Goal: Information Seeking & Learning: Learn about a topic

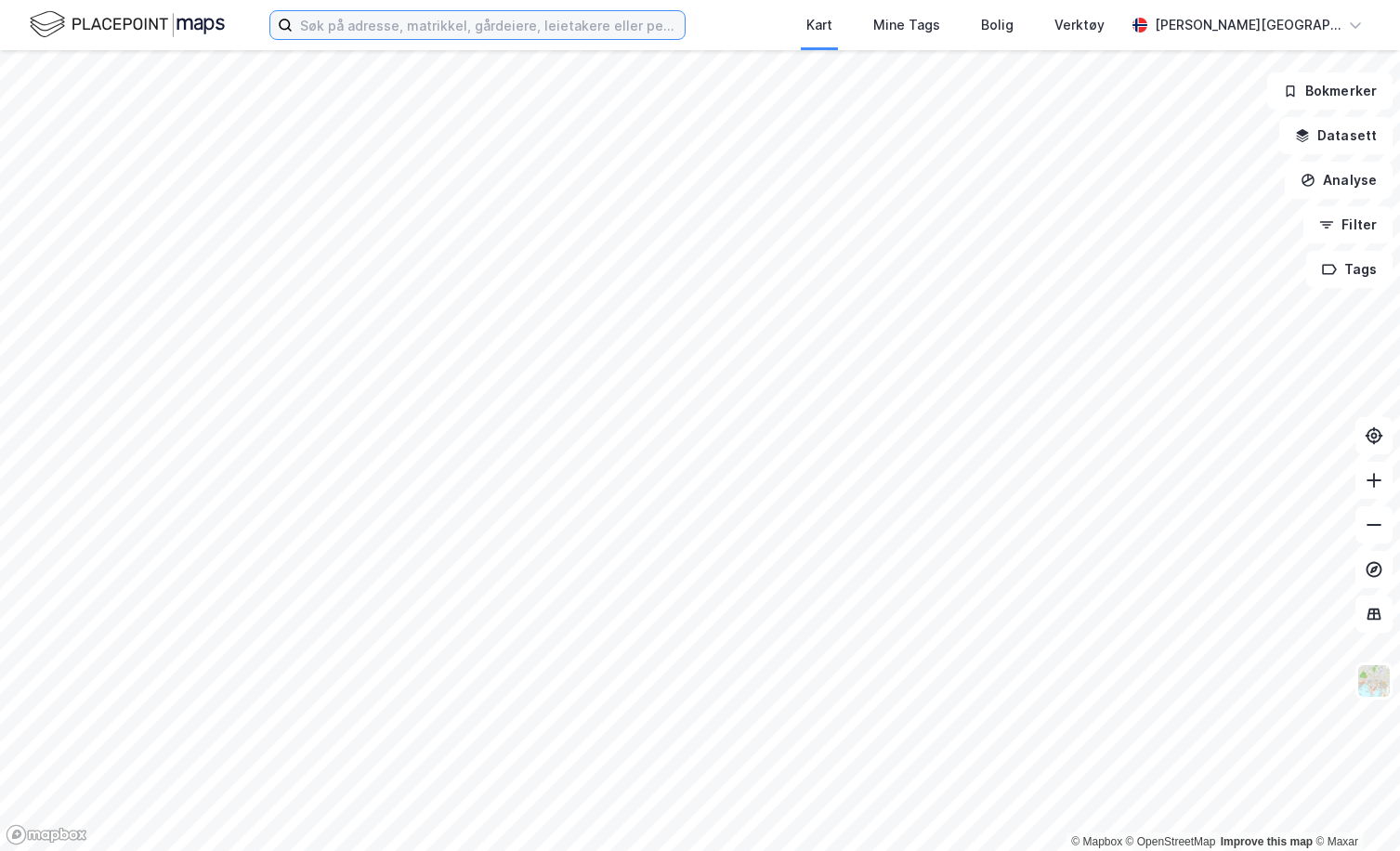
click at [534, 19] on input at bounding box center [489, 25] width 392 height 28
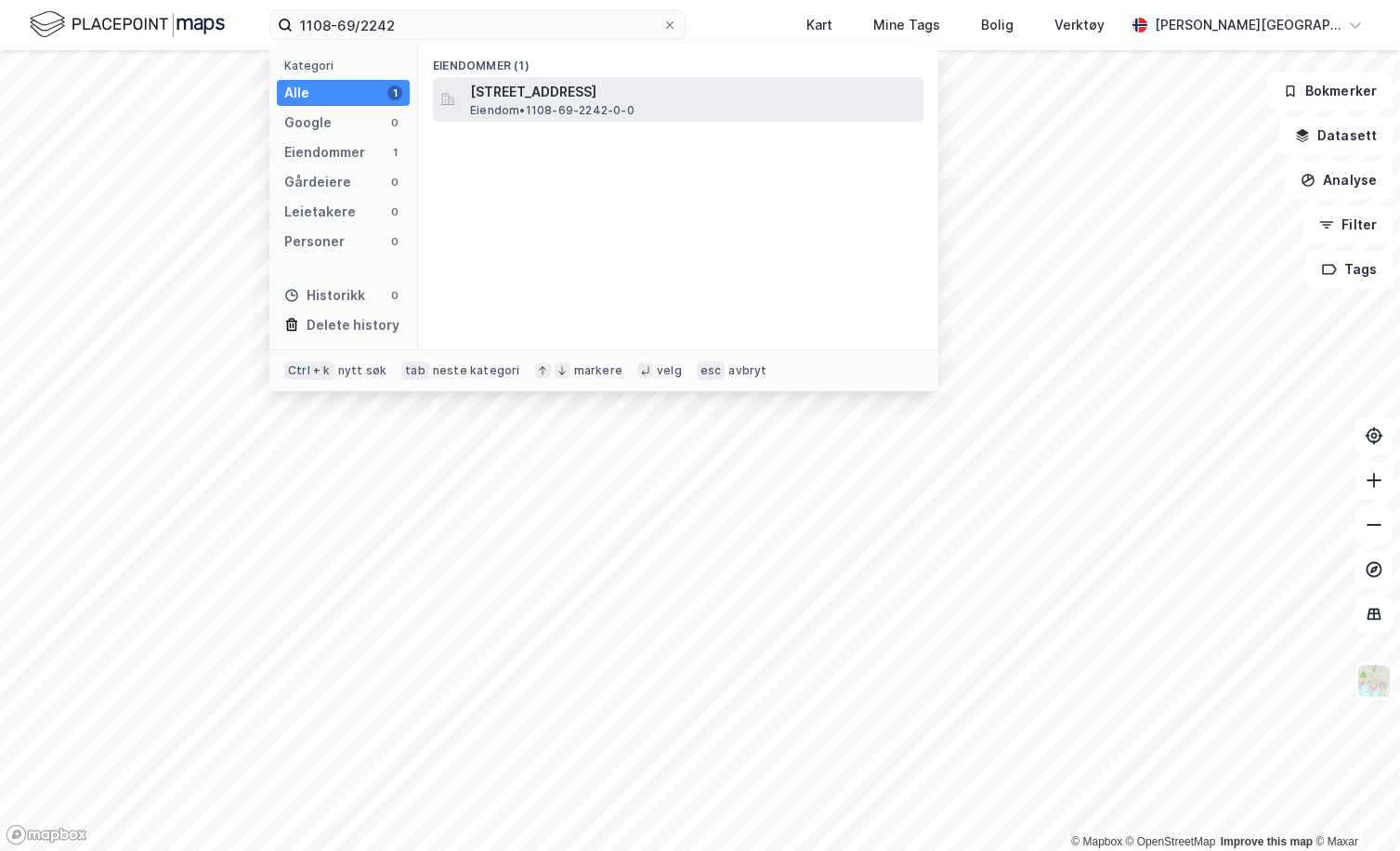
click at [547, 94] on span "[STREET_ADDRESS]" at bounding box center [692, 91] width 446 height 22
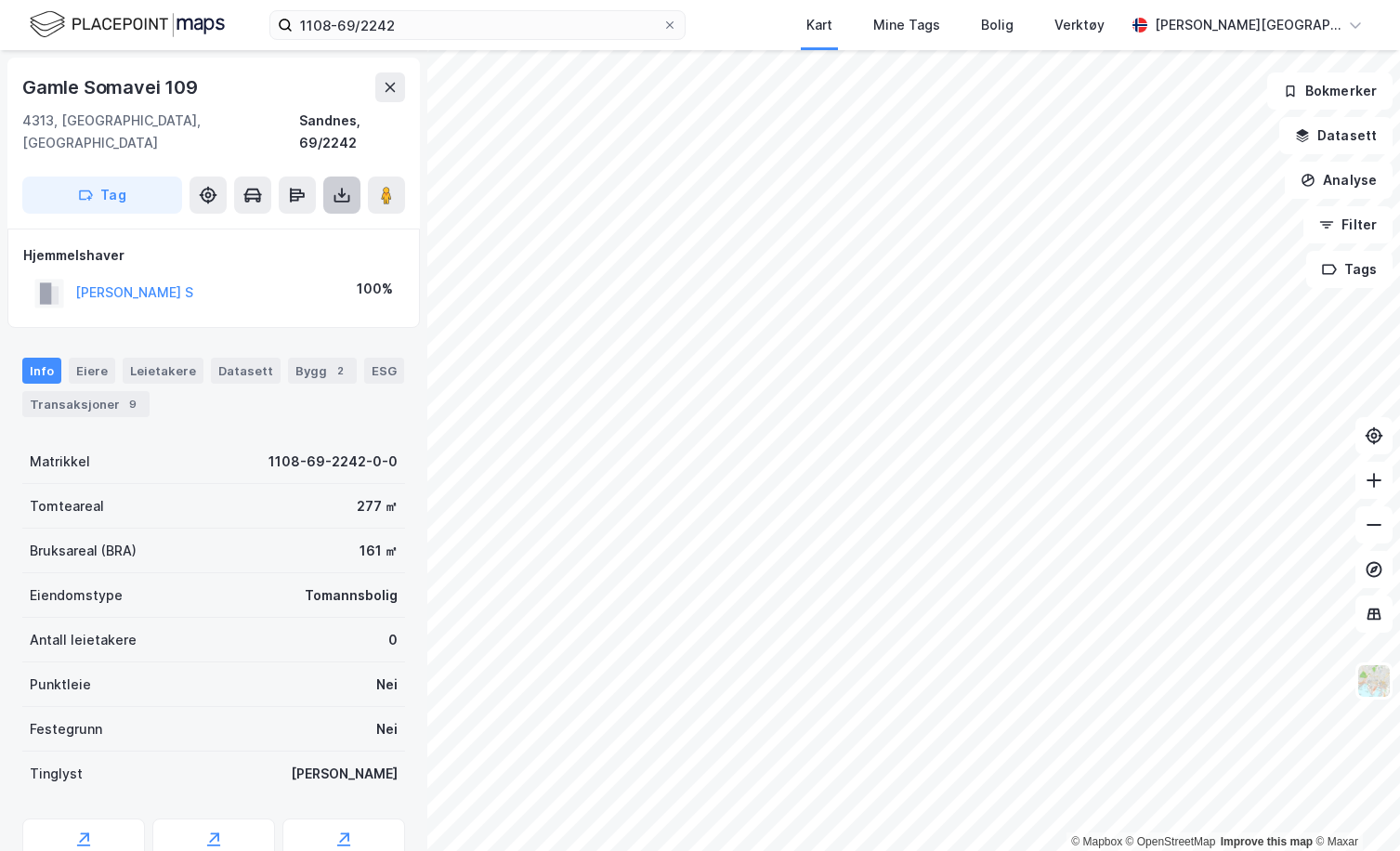
click at [345, 186] on icon at bounding box center [342, 195] width 19 height 19
click at [282, 224] on div "Last ned grunnbok" at bounding box center [249, 231] width 108 height 15
drag, startPoint x: 241, startPoint y: 277, endPoint x: 72, endPoint y: 277, distance: 169.0
click at [72, 277] on div "[PERSON_NAME] S 100%" at bounding box center [213, 293] width 381 height 38
copy button "[PERSON_NAME] S"
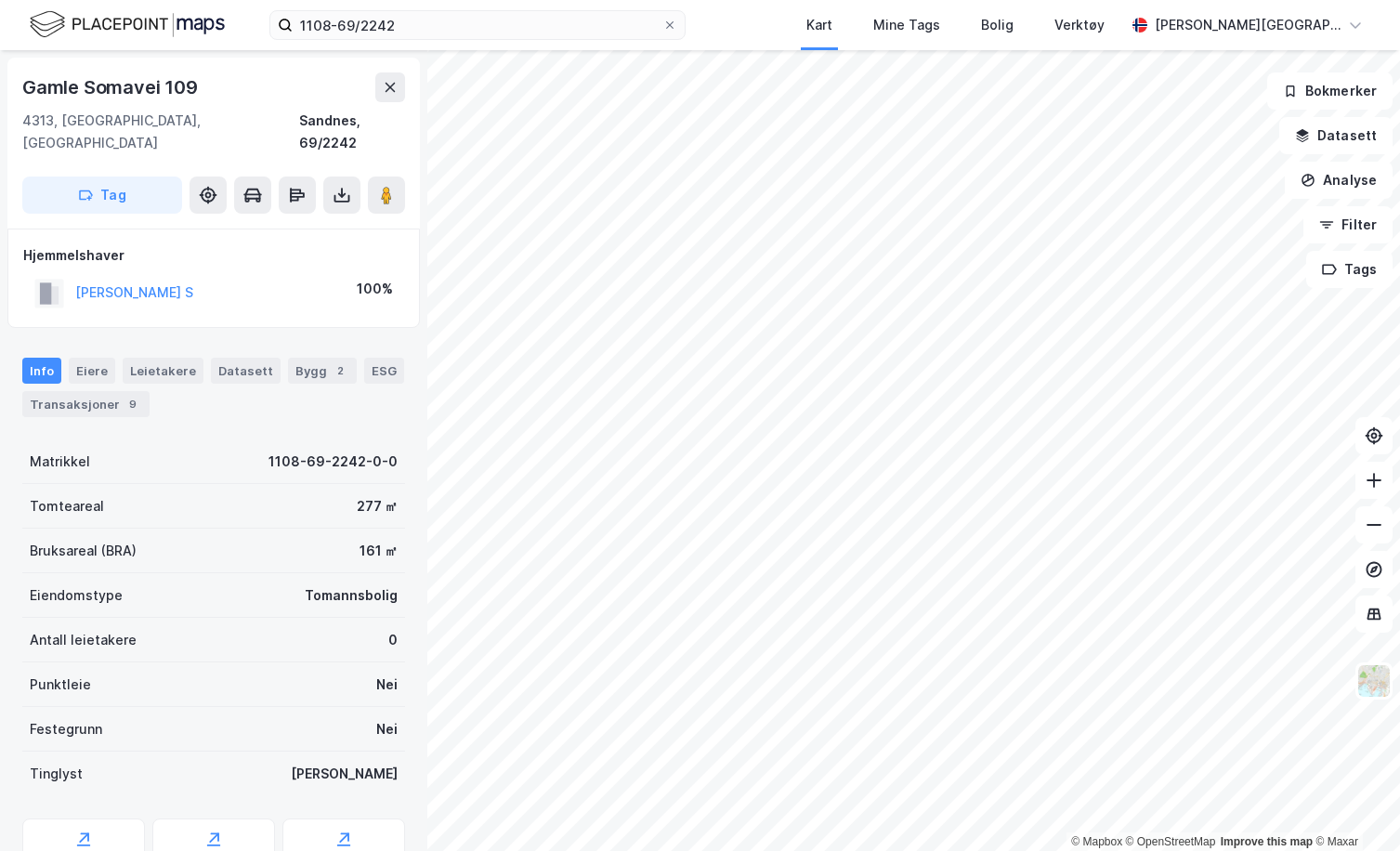
click at [56, 396] on div "Info [PERSON_NAME] Datasett Bygg 2 ESG Transaksjoner 9" at bounding box center [213, 380] width 427 height 89
click at [56, 391] on div "Transaksjoner 9" at bounding box center [85, 404] width 127 height 26
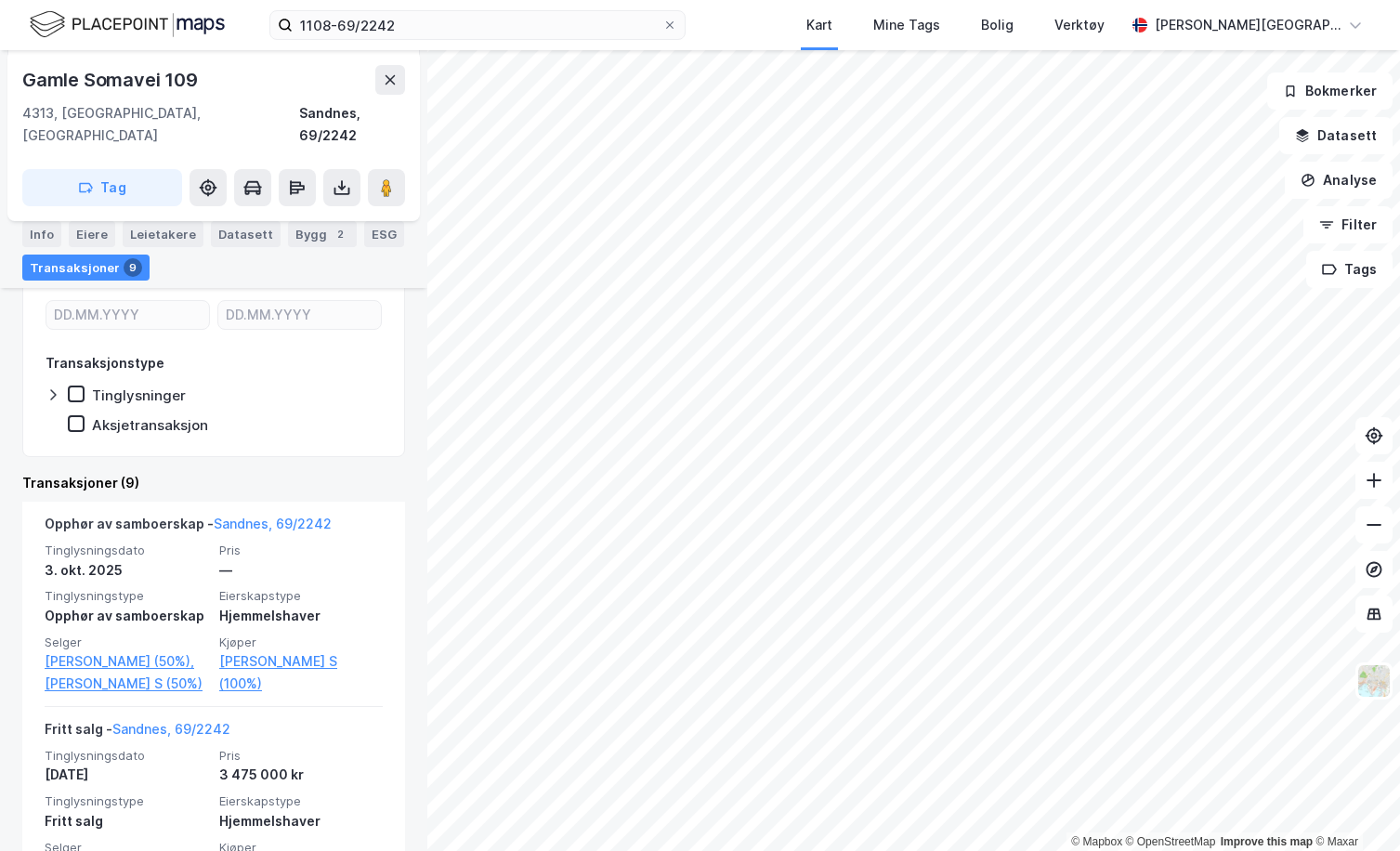
scroll to position [270, 0]
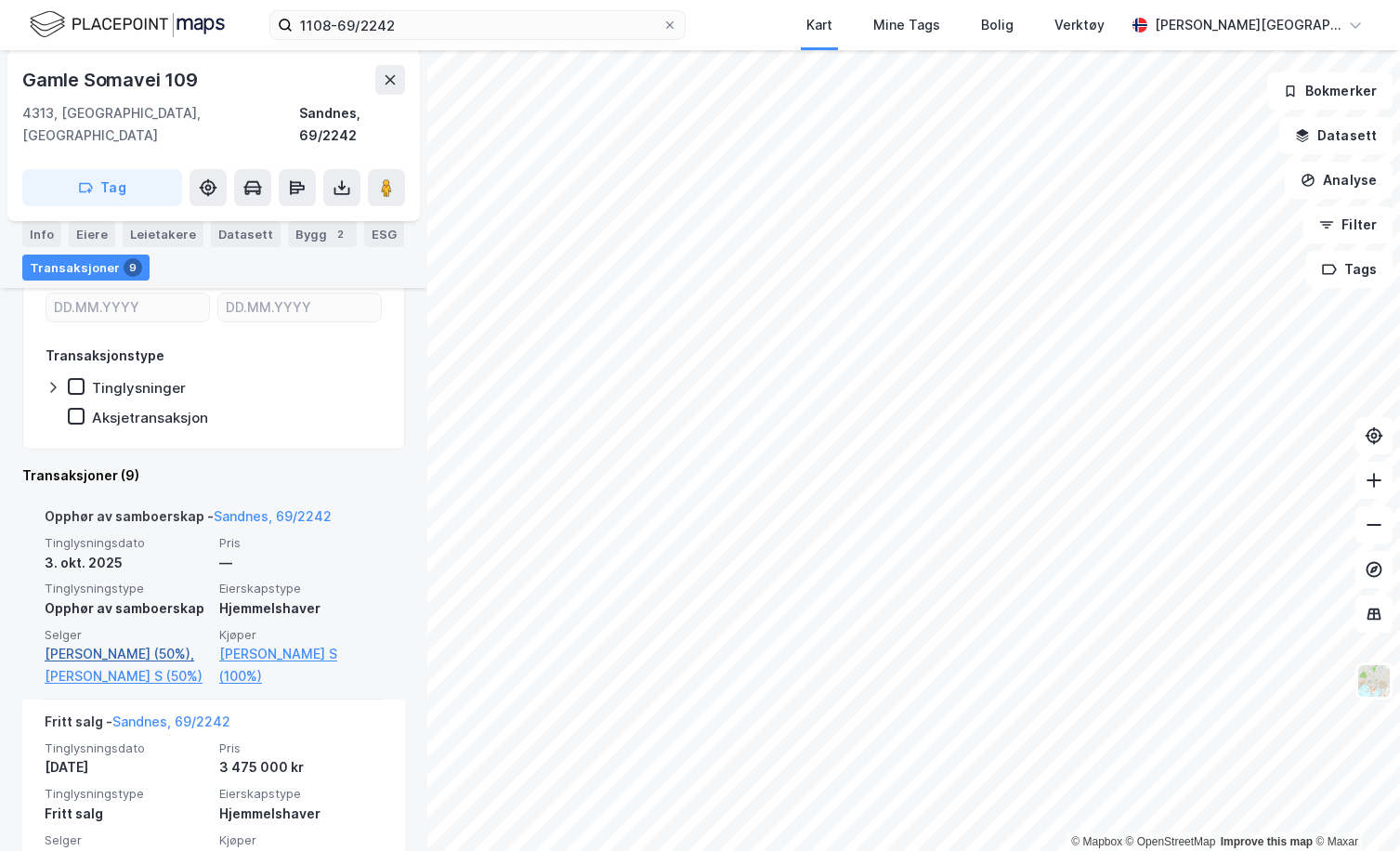
click at [106, 642] on link "[PERSON_NAME] (50%)," at bounding box center [126, 653] width 164 height 22
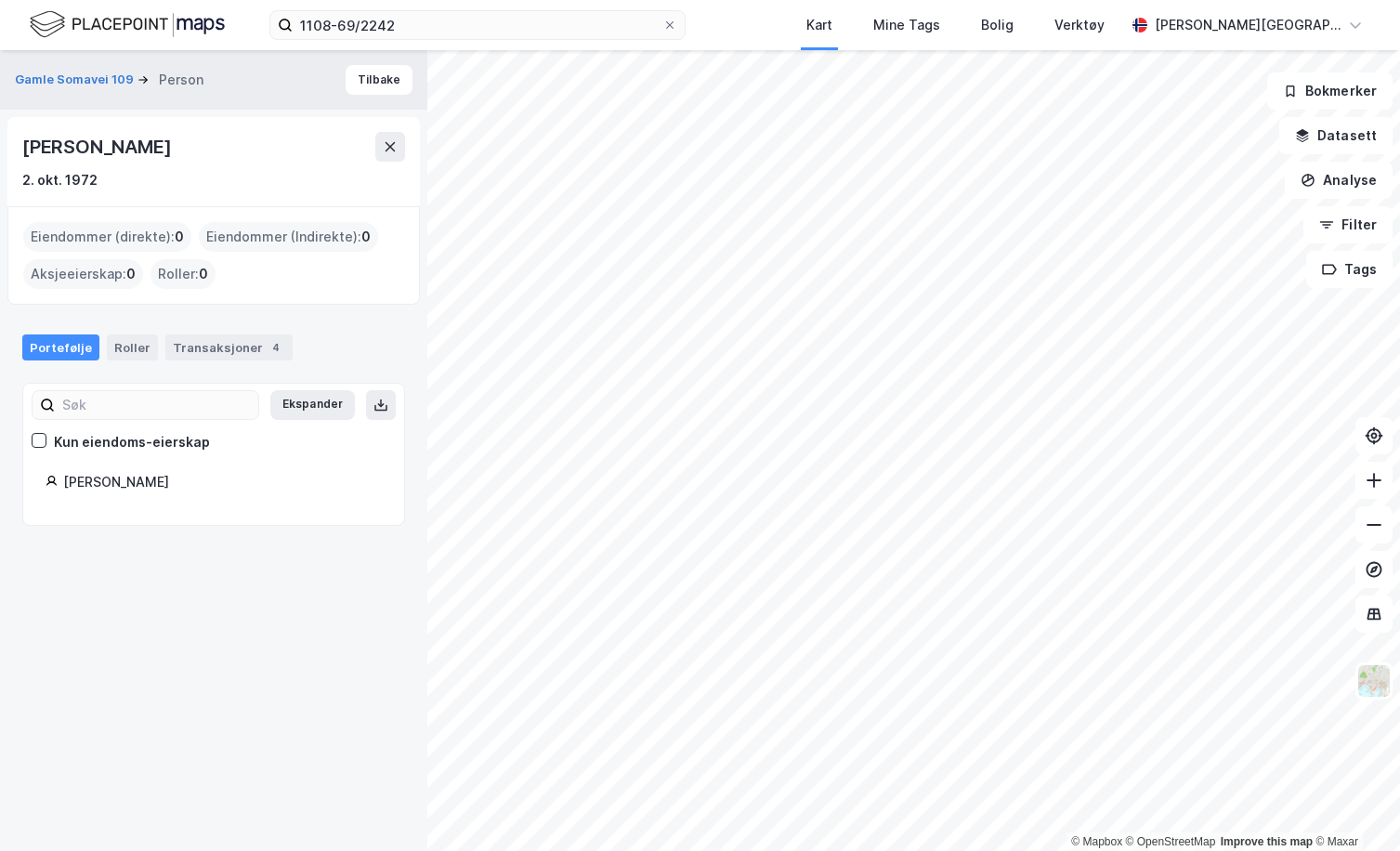
drag, startPoint x: 245, startPoint y: 139, endPoint x: -5, endPoint y: 139, distance: 250.0
click at [0, 139] on html "1108-69/2242 Kart Mine Tags Bolig Verktøy [PERSON_NAME] © Mapbox © OpenStreetMa…" at bounding box center [700, 425] width 1400 height 851
click at [289, 139] on div "[PERSON_NAME]" at bounding box center [212, 147] width 382 height 30
drag, startPoint x: 243, startPoint y: 144, endPoint x: 29, endPoint y: 154, distance: 214.2
click at [29, 154] on div "[PERSON_NAME]" at bounding box center [212, 147] width 382 height 30
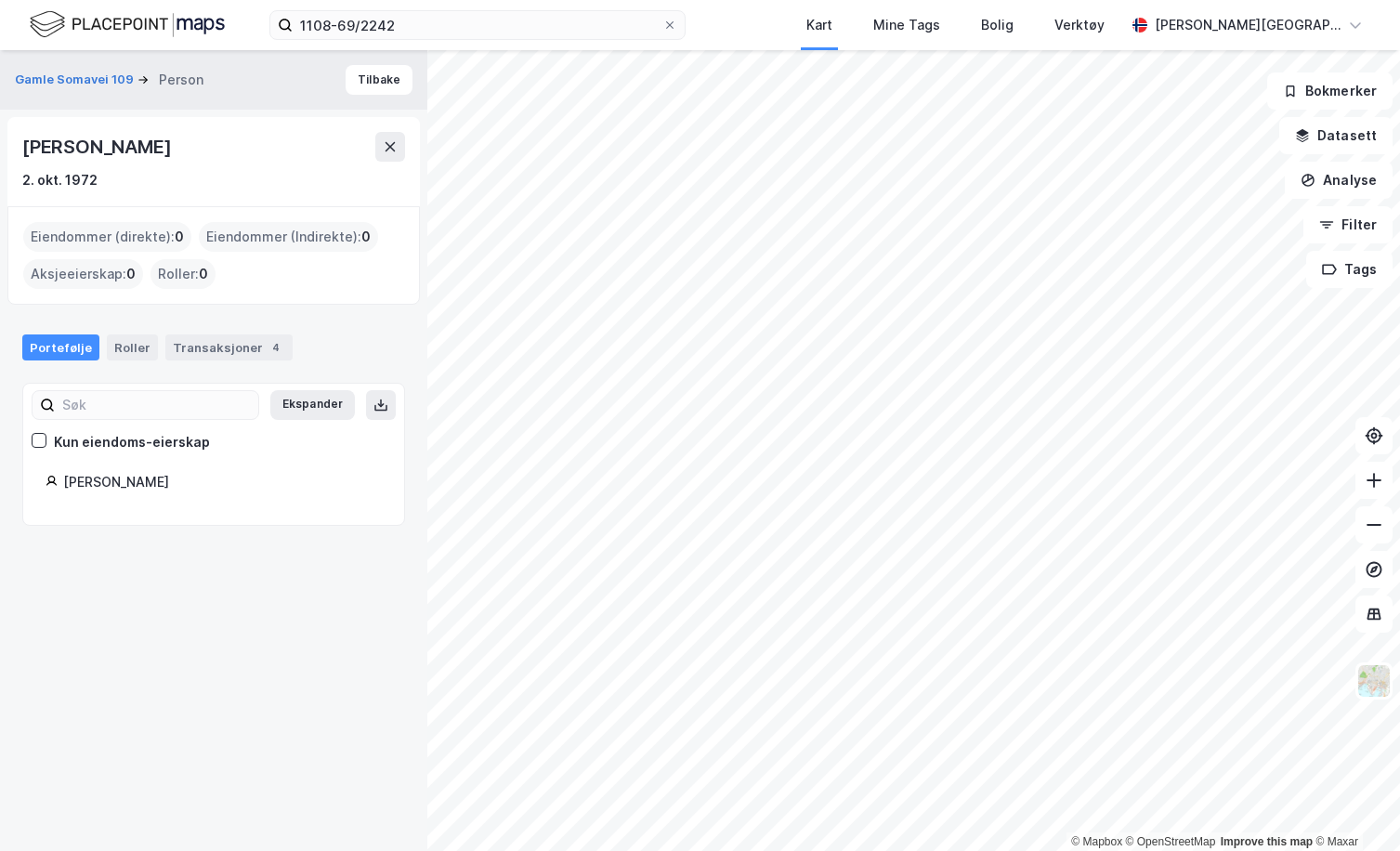
copy div "[PERSON_NAME]"
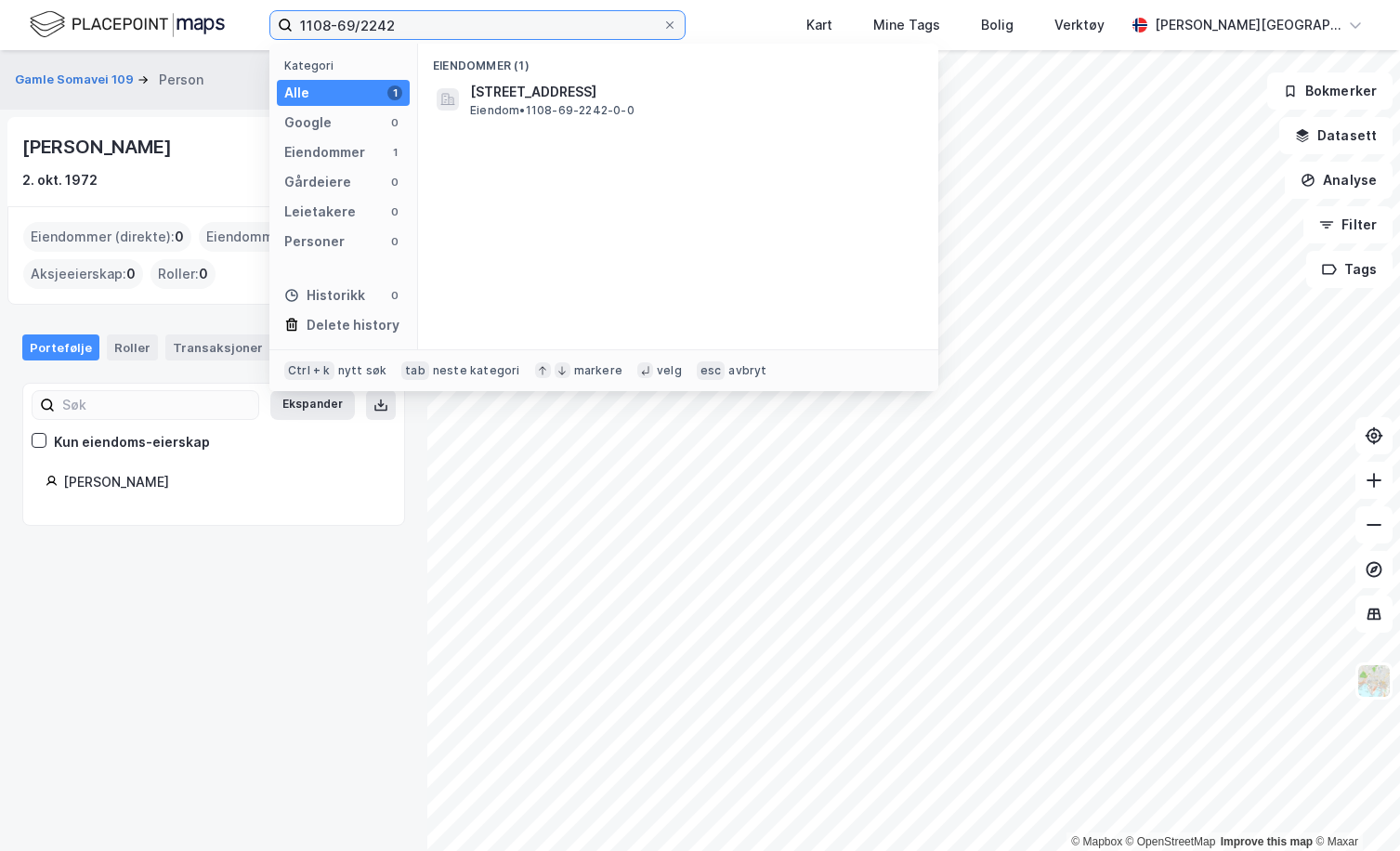
drag, startPoint x: 431, startPoint y: 25, endPoint x: 50, endPoint y: 25, distance: 381.0
click at [9, 25] on div "1108-69/2242 Kategori Alle 1 Google 0 Eiendommer 1 Gårdeiere 0 Leietakere 0 Per…" at bounding box center [700, 25] width 1400 height 51
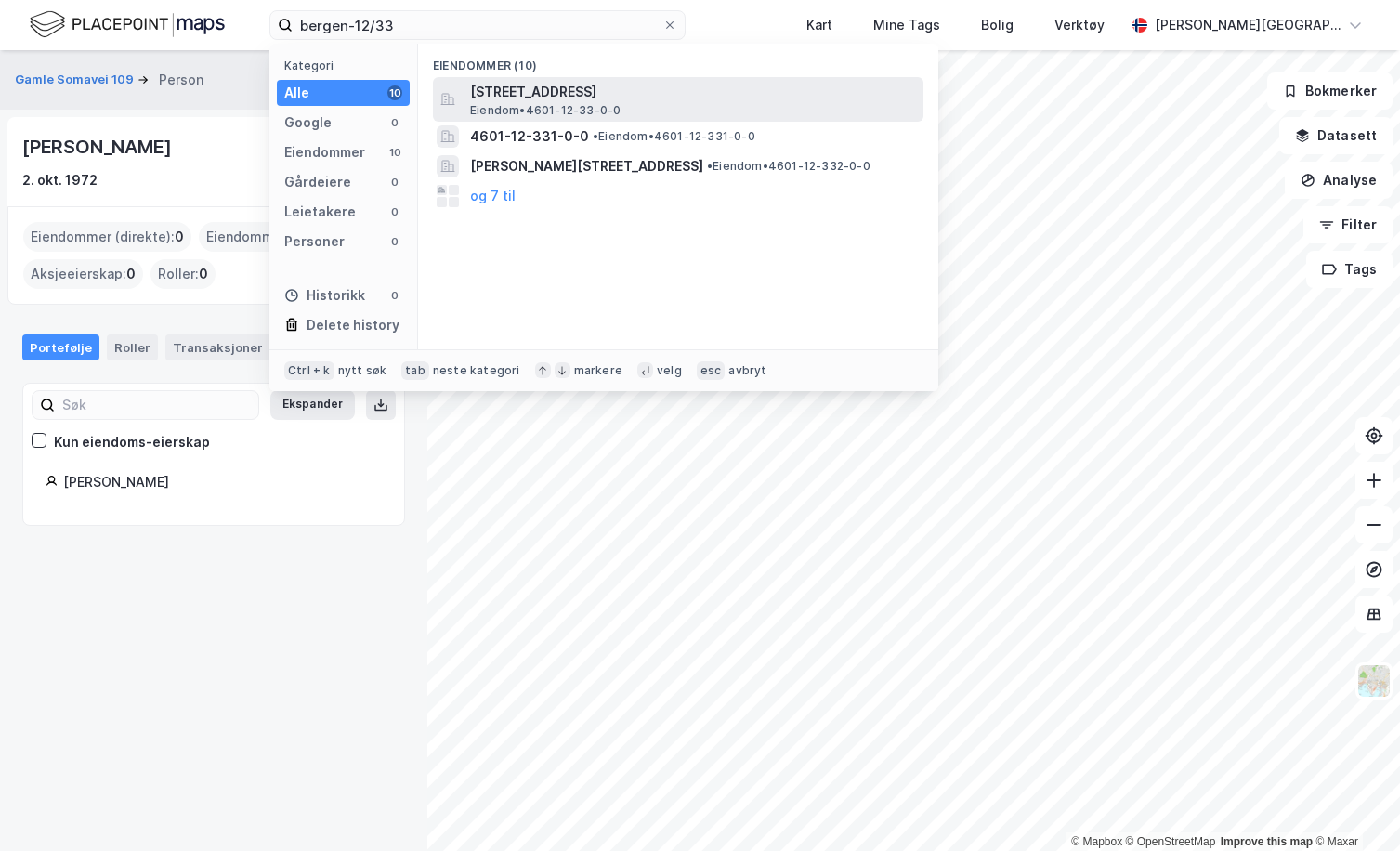
click at [492, 116] on span "Eiendom • 4601-12-33-0-0" at bounding box center [545, 110] width 151 height 15
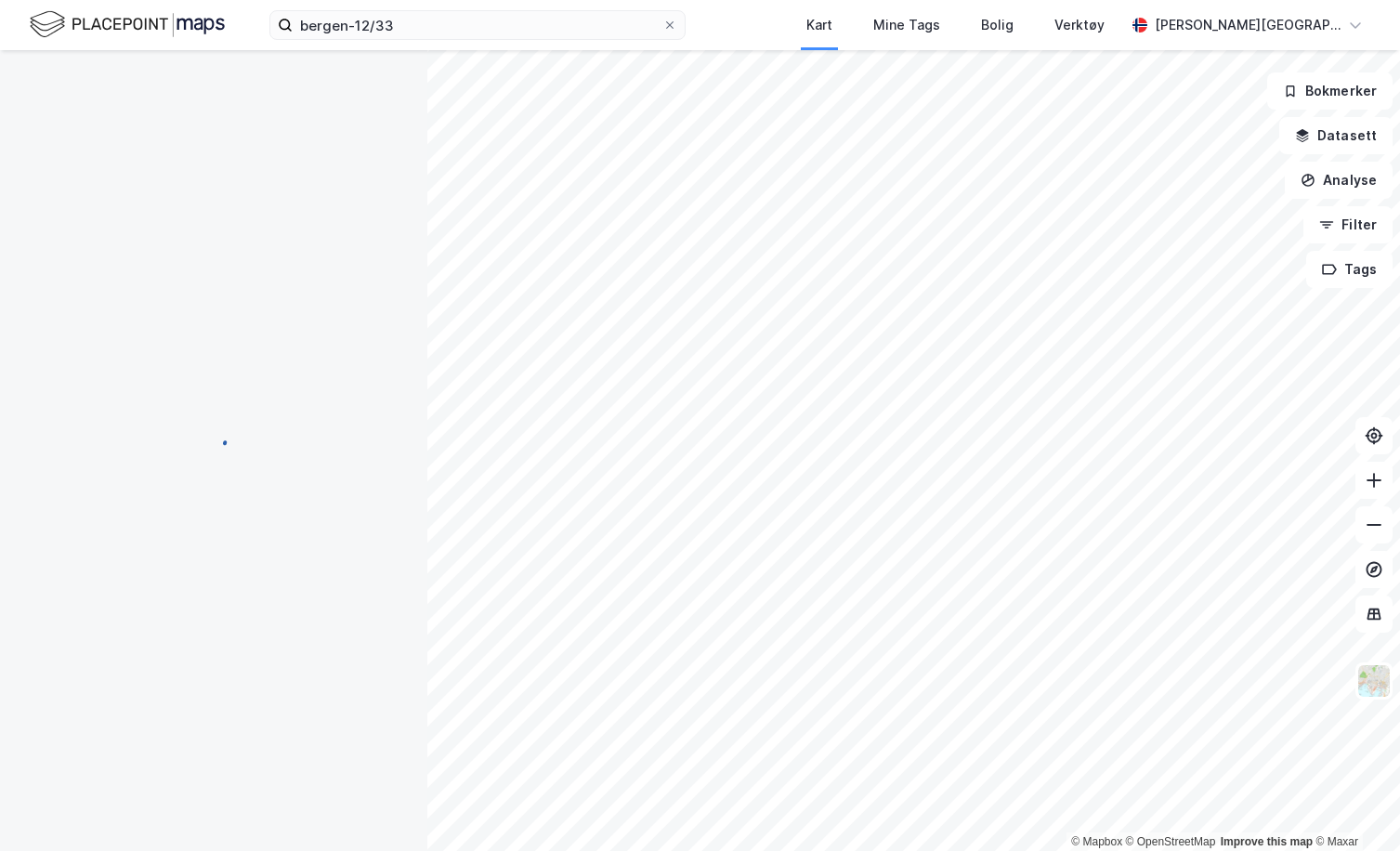
scroll to position [54, 0]
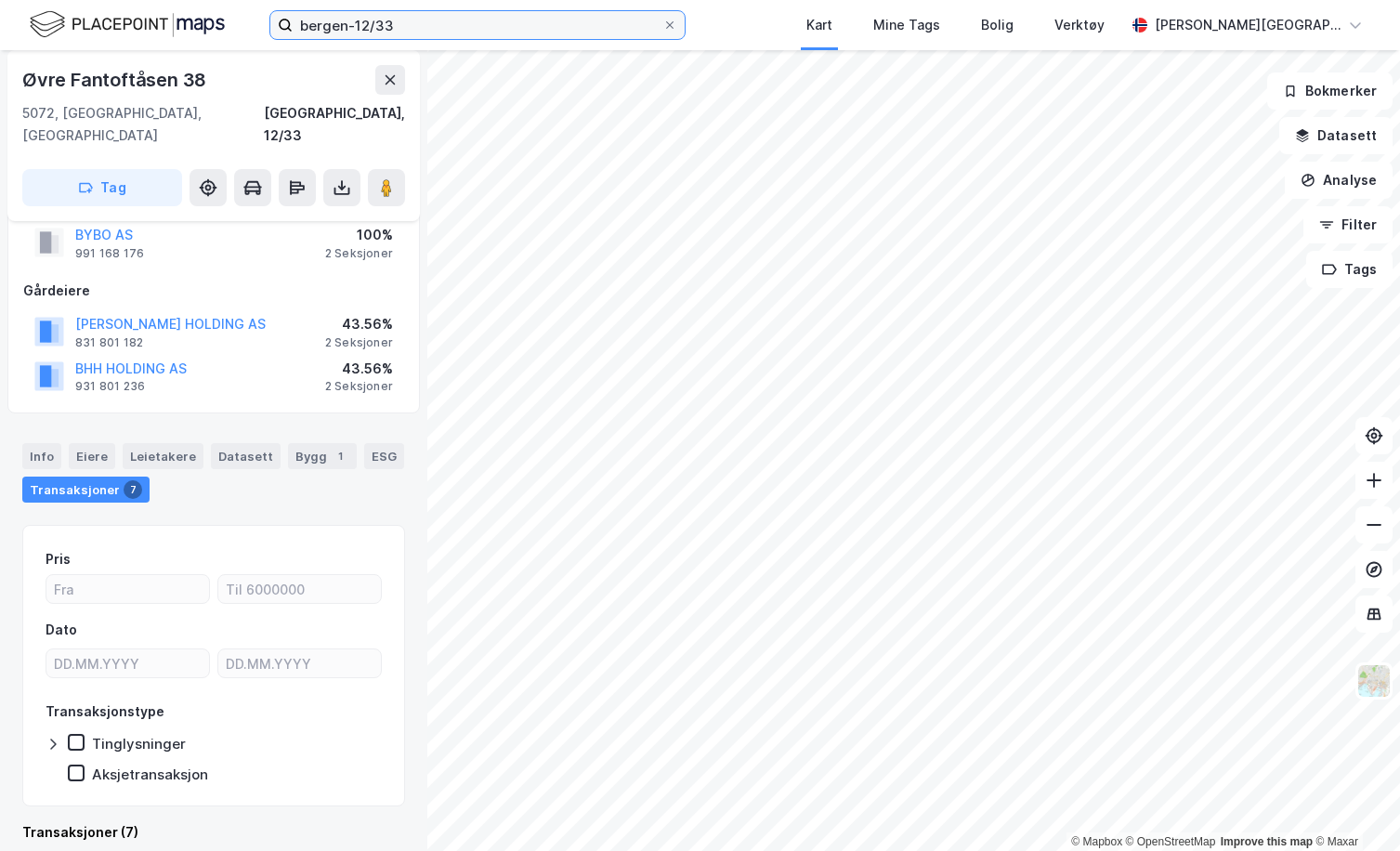
click at [396, 30] on input "bergen-12/33" at bounding box center [478, 25] width 369 height 28
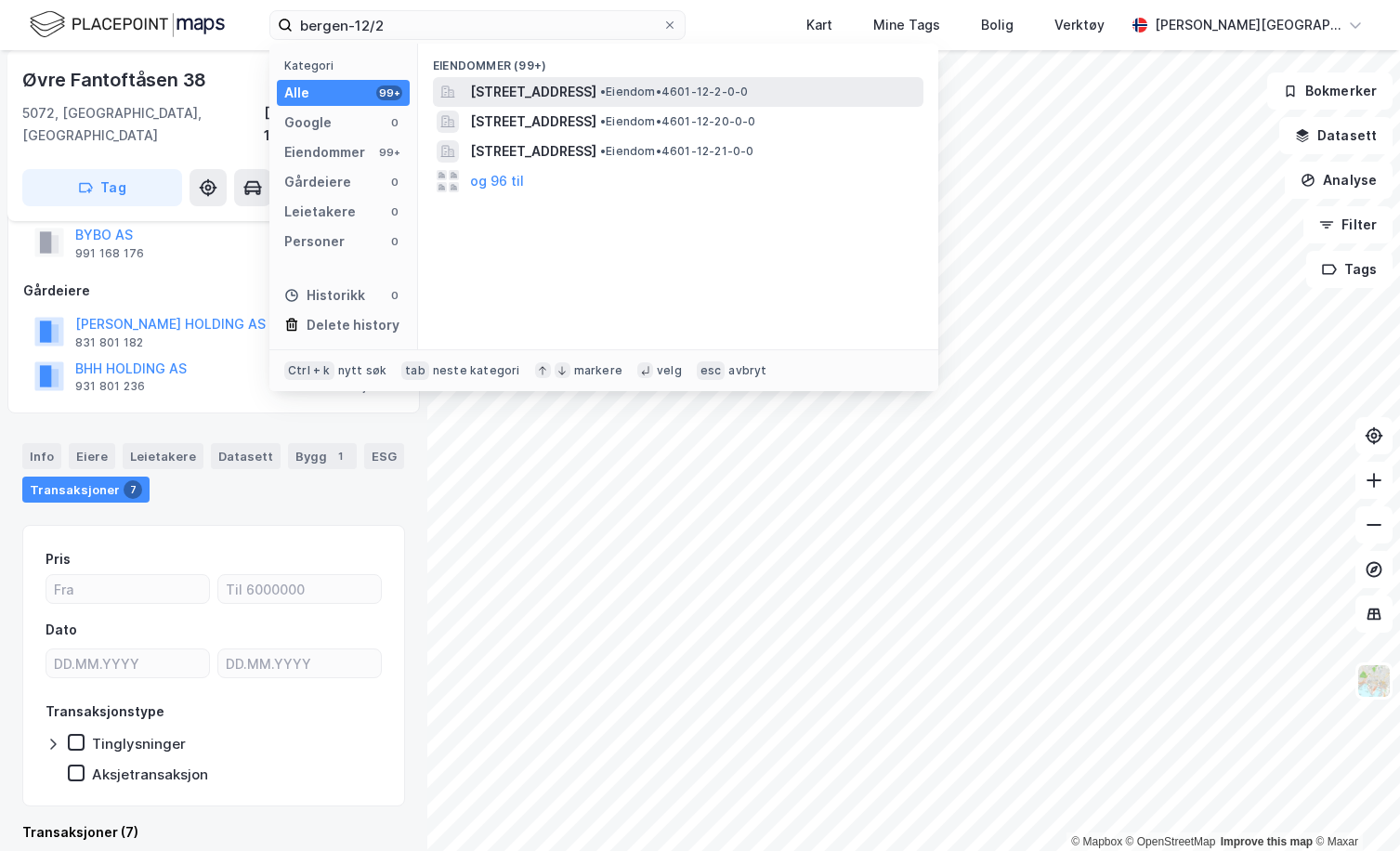
click at [597, 84] on span "[STREET_ADDRESS]" at bounding box center [532, 91] width 126 height 22
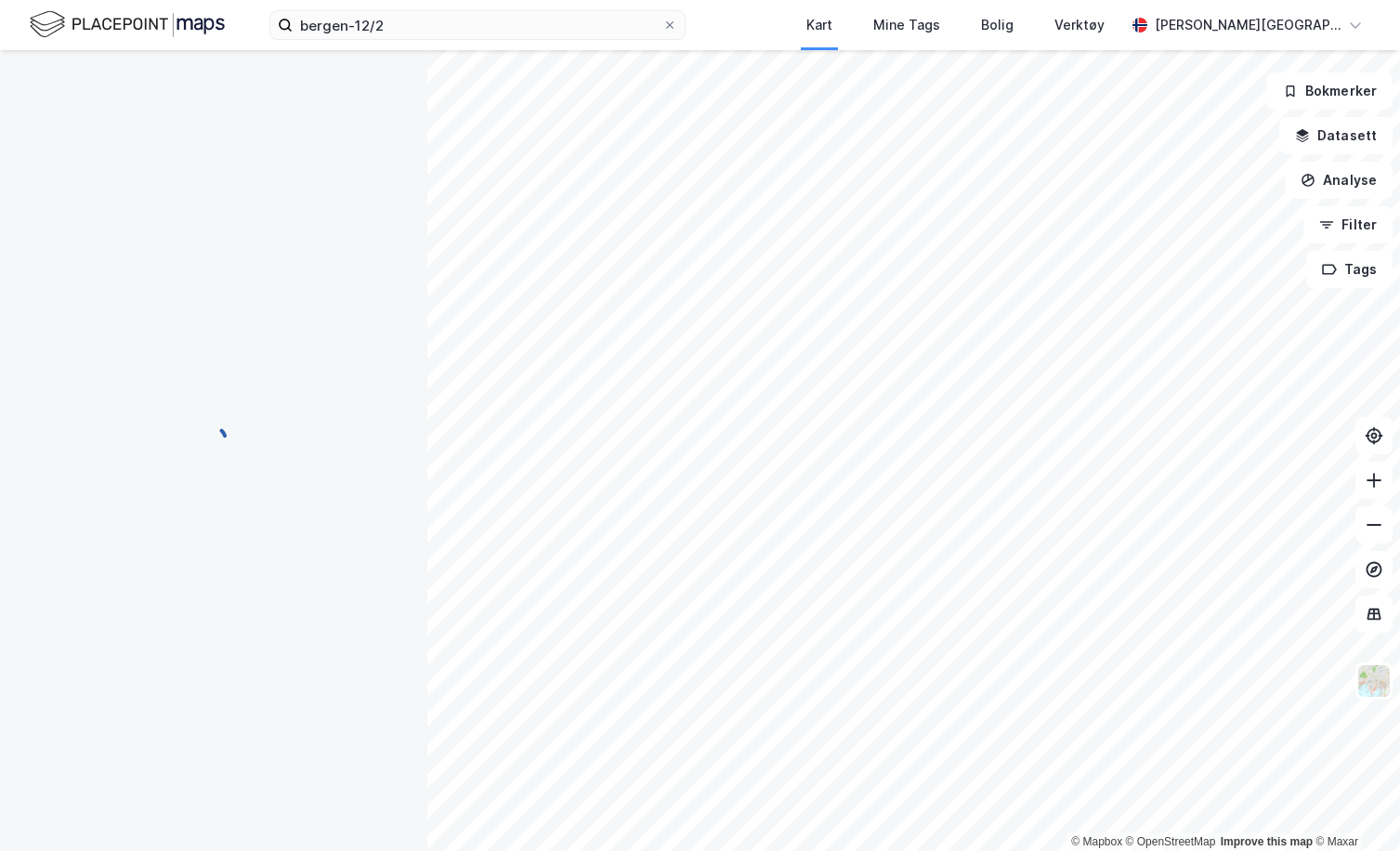
scroll to position [9, 0]
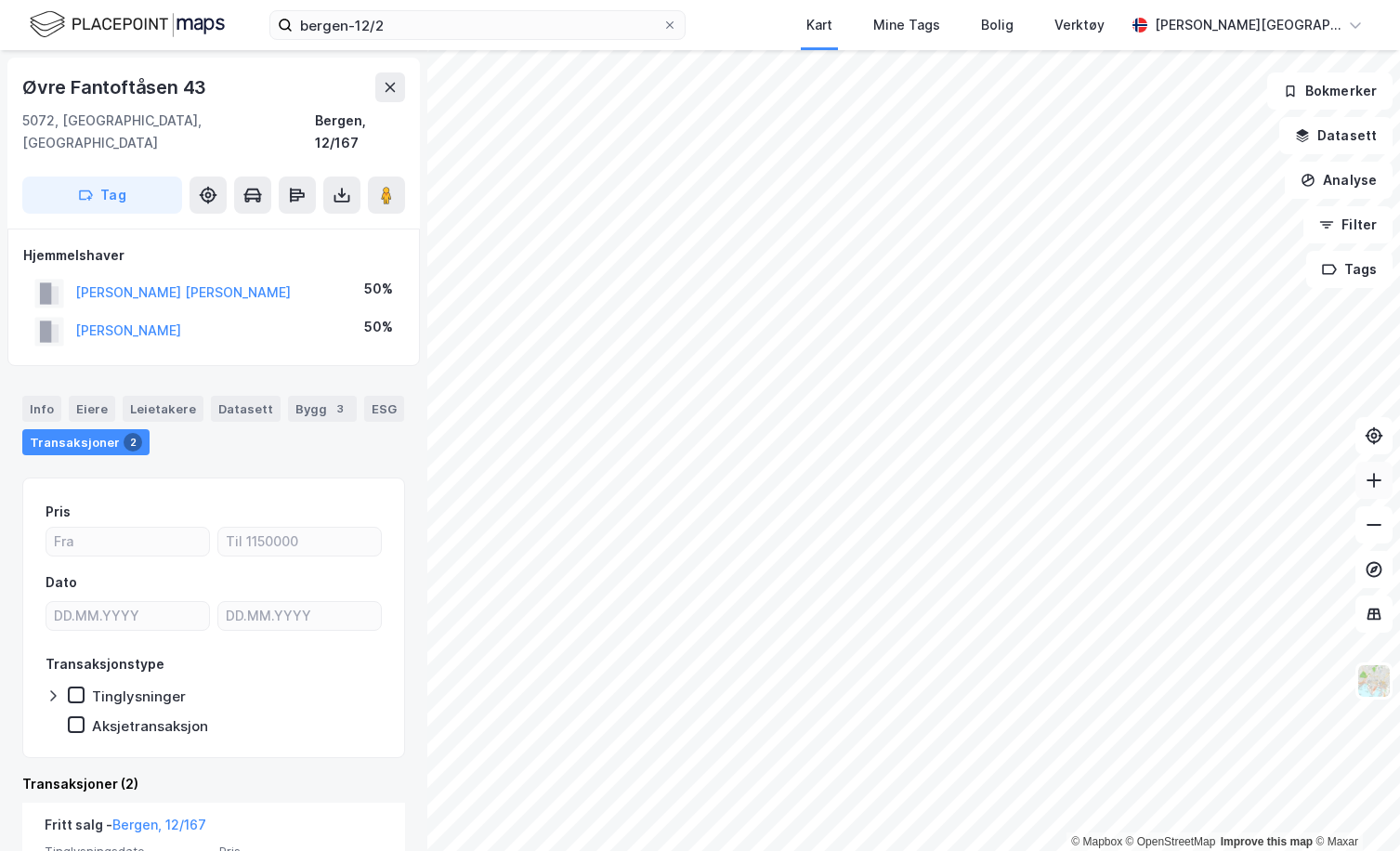
click at [1375, 477] on icon at bounding box center [1373, 480] width 19 height 19
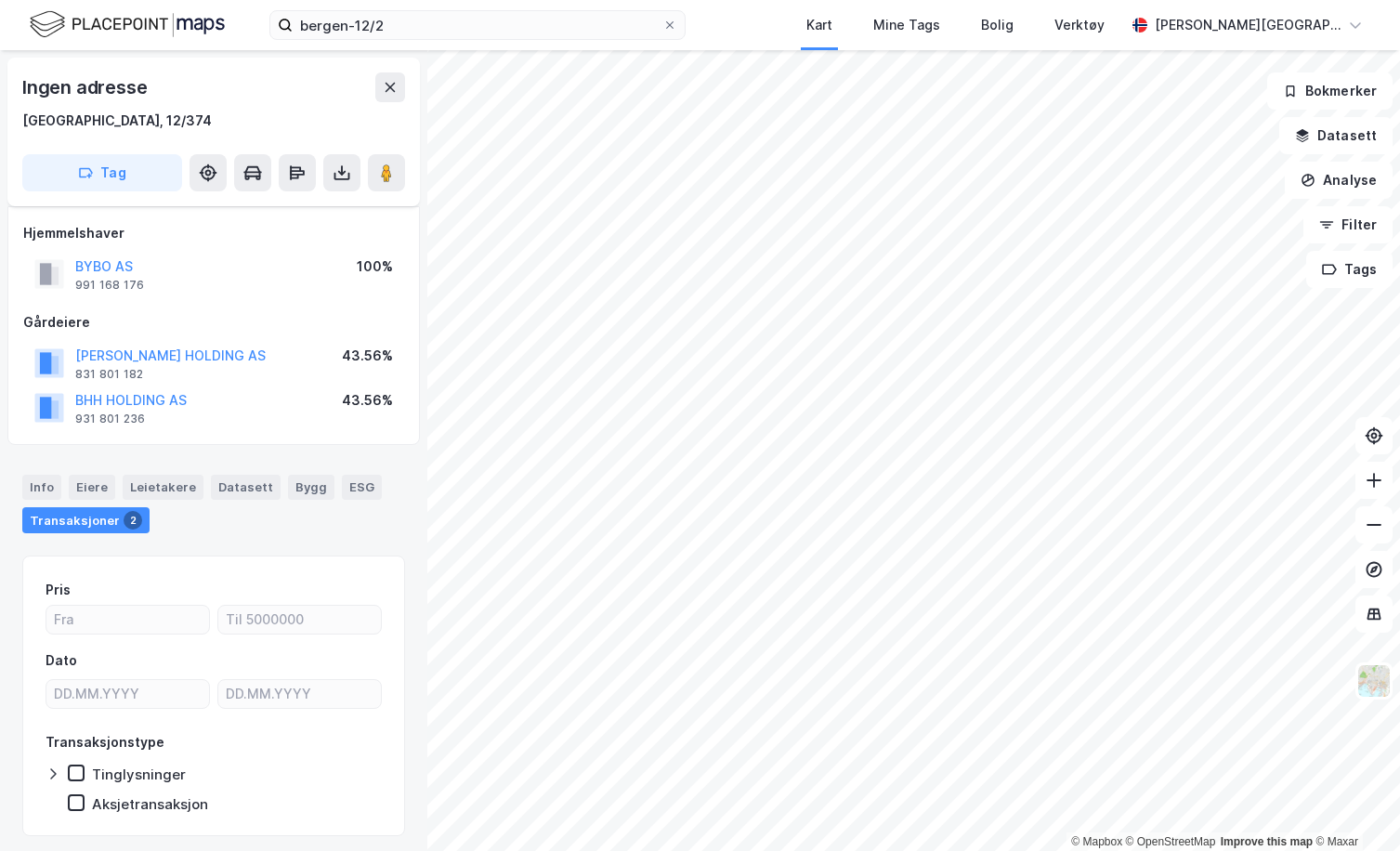
scroll to position [9, 0]
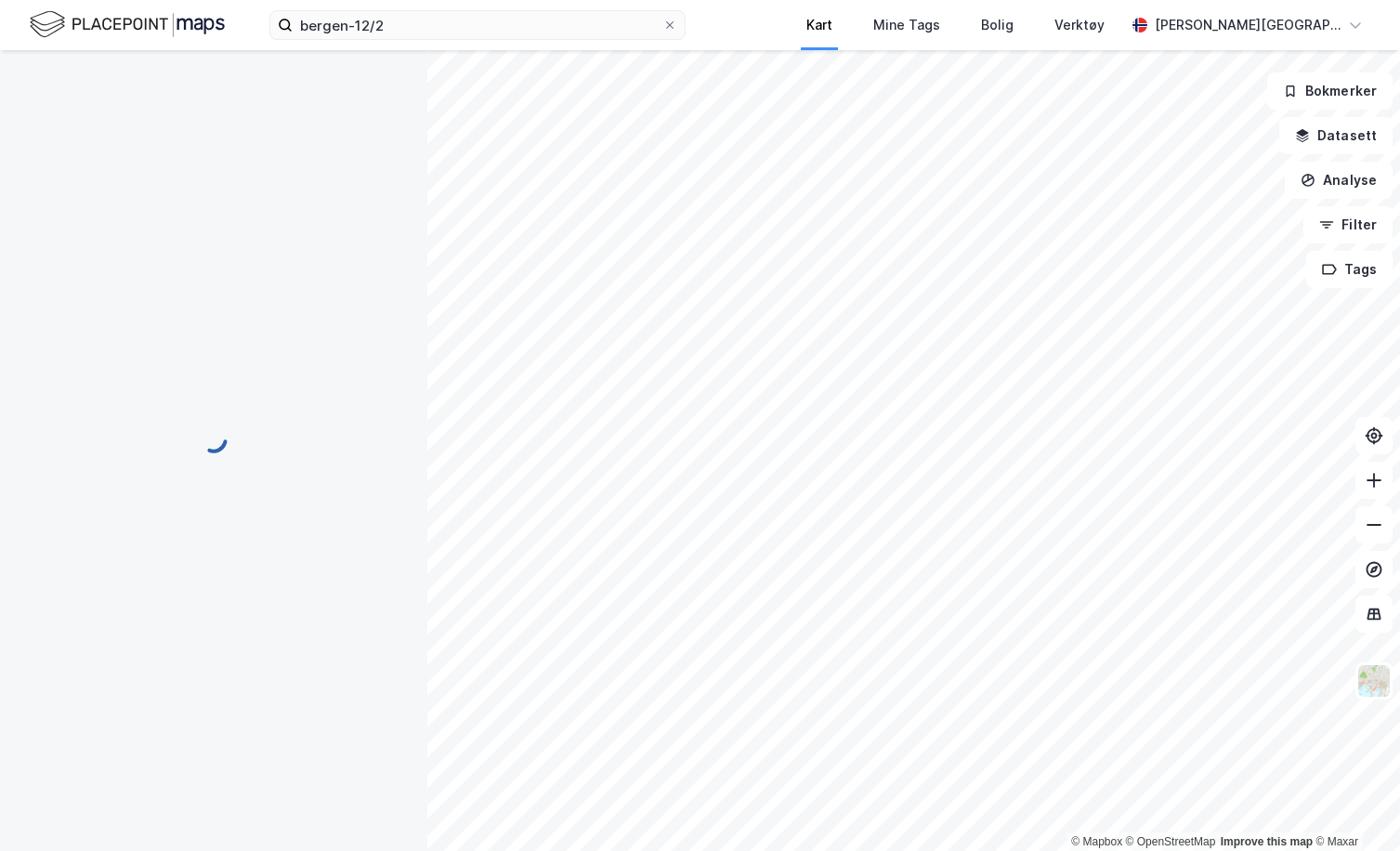
scroll to position [9, 0]
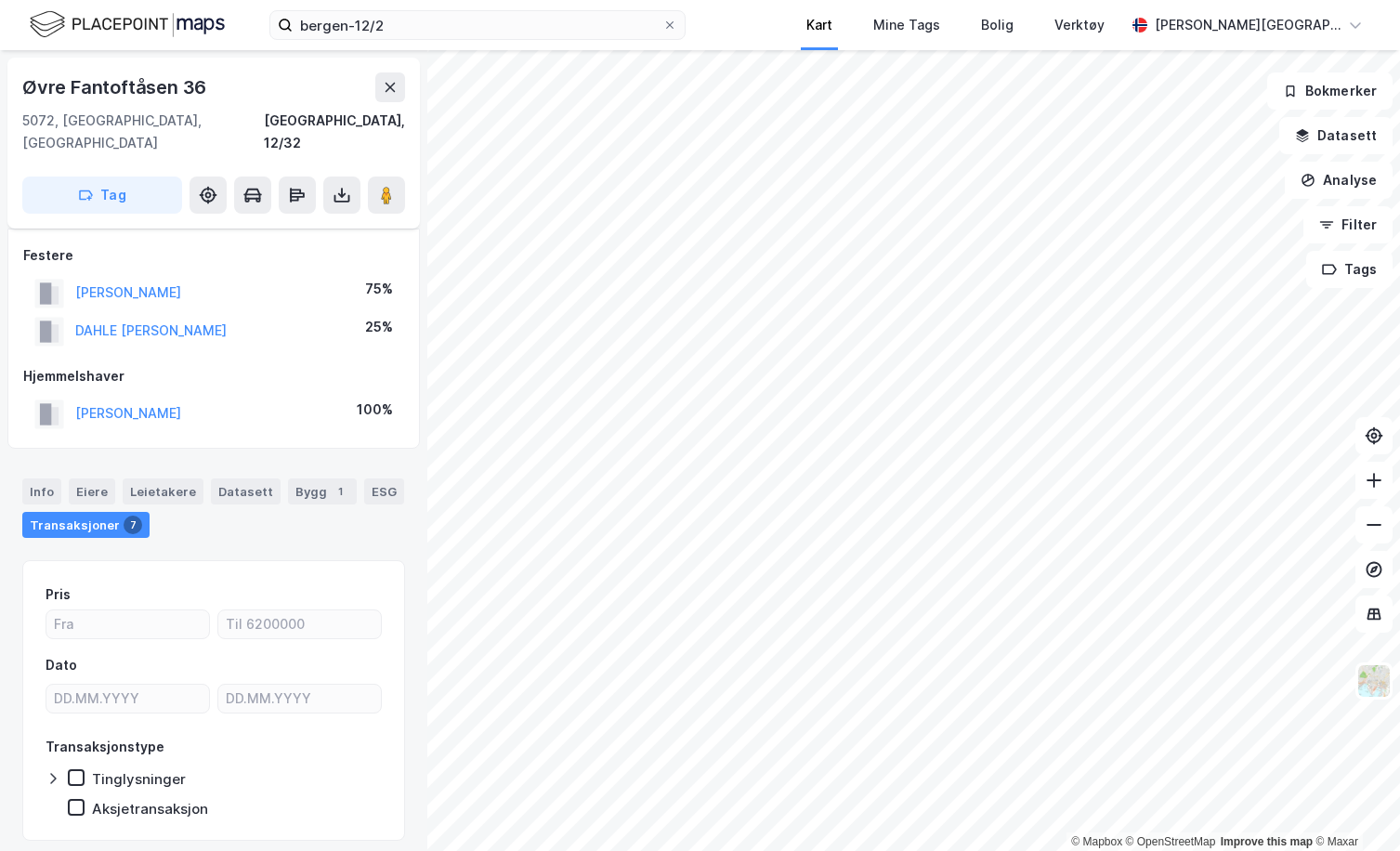
scroll to position [9, 0]
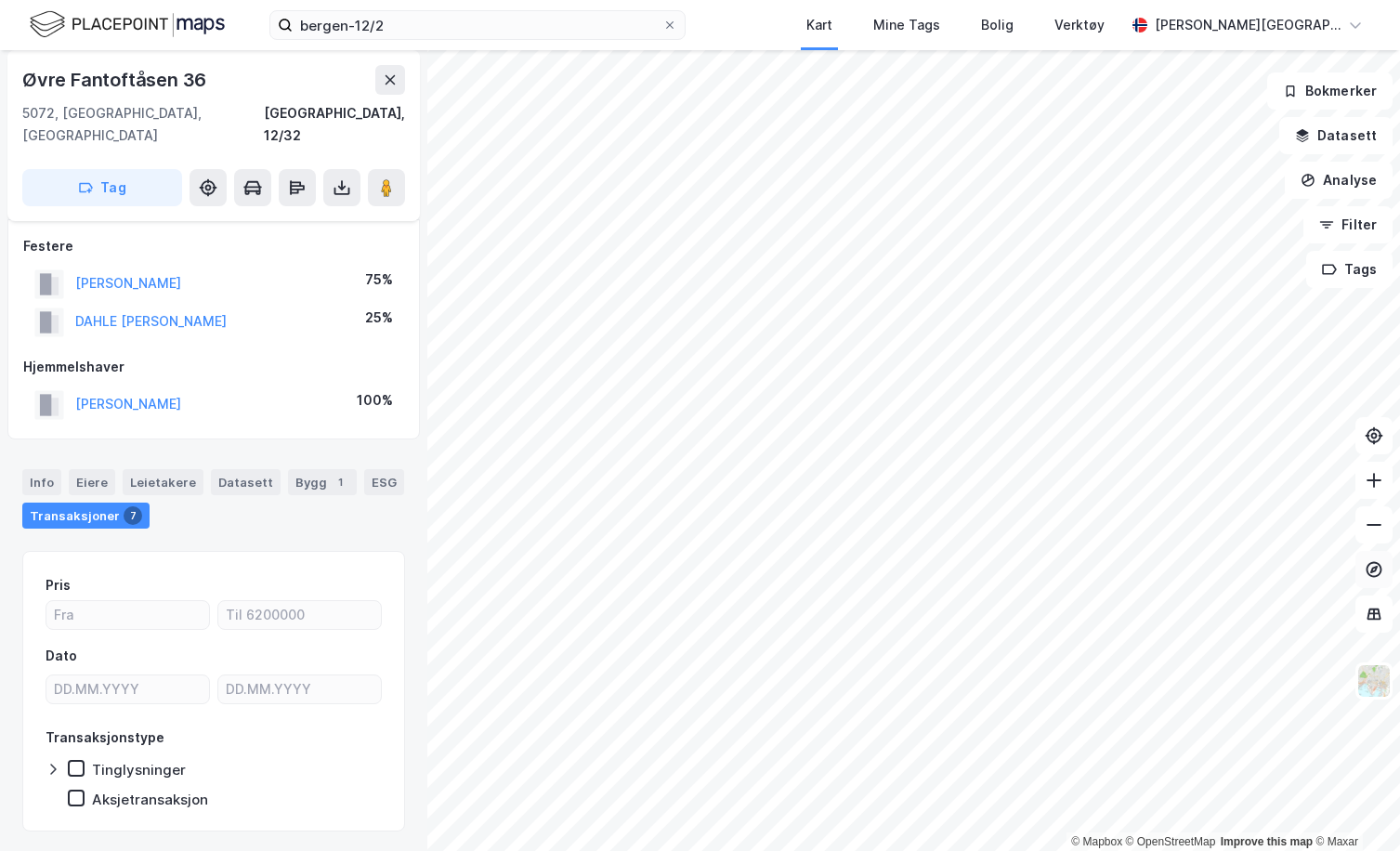
click at [1375, 572] on icon at bounding box center [1373, 569] width 19 height 19
click at [1373, 563] on icon at bounding box center [1374, 570] width 16 height 16
click at [97, 502] on div "Transaksjoner 7" at bounding box center [85, 515] width 127 height 26
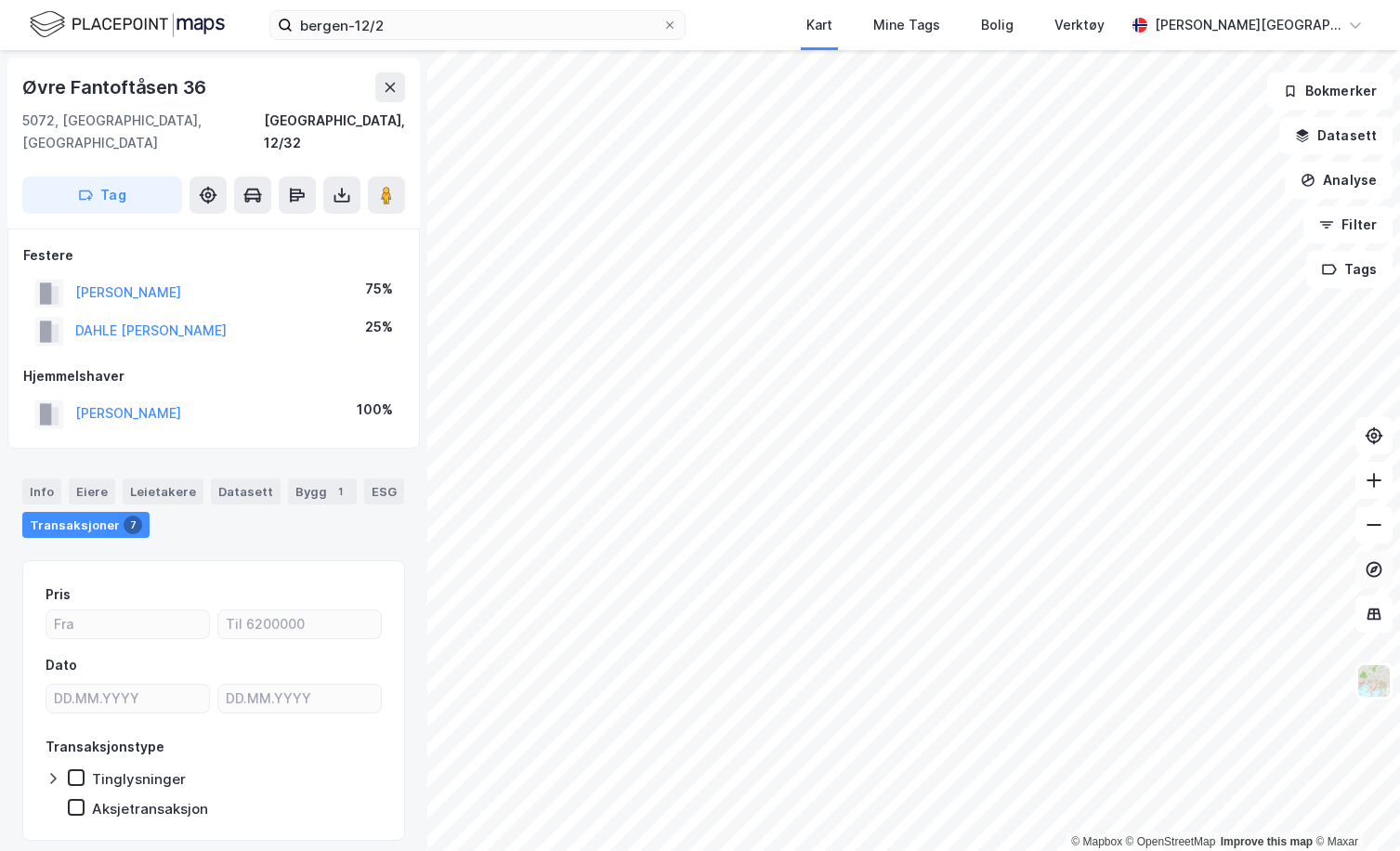
click at [1372, 568] on icon at bounding box center [1373, 569] width 19 height 19
click at [1378, 443] on icon at bounding box center [1373, 435] width 19 height 19
click at [1371, 535] on button at bounding box center [1373, 524] width 37 height 37
drag, startPoint x: 218, startPoint y: 86, endPoint x: -1, endPoint y: 86, distance: 219.0
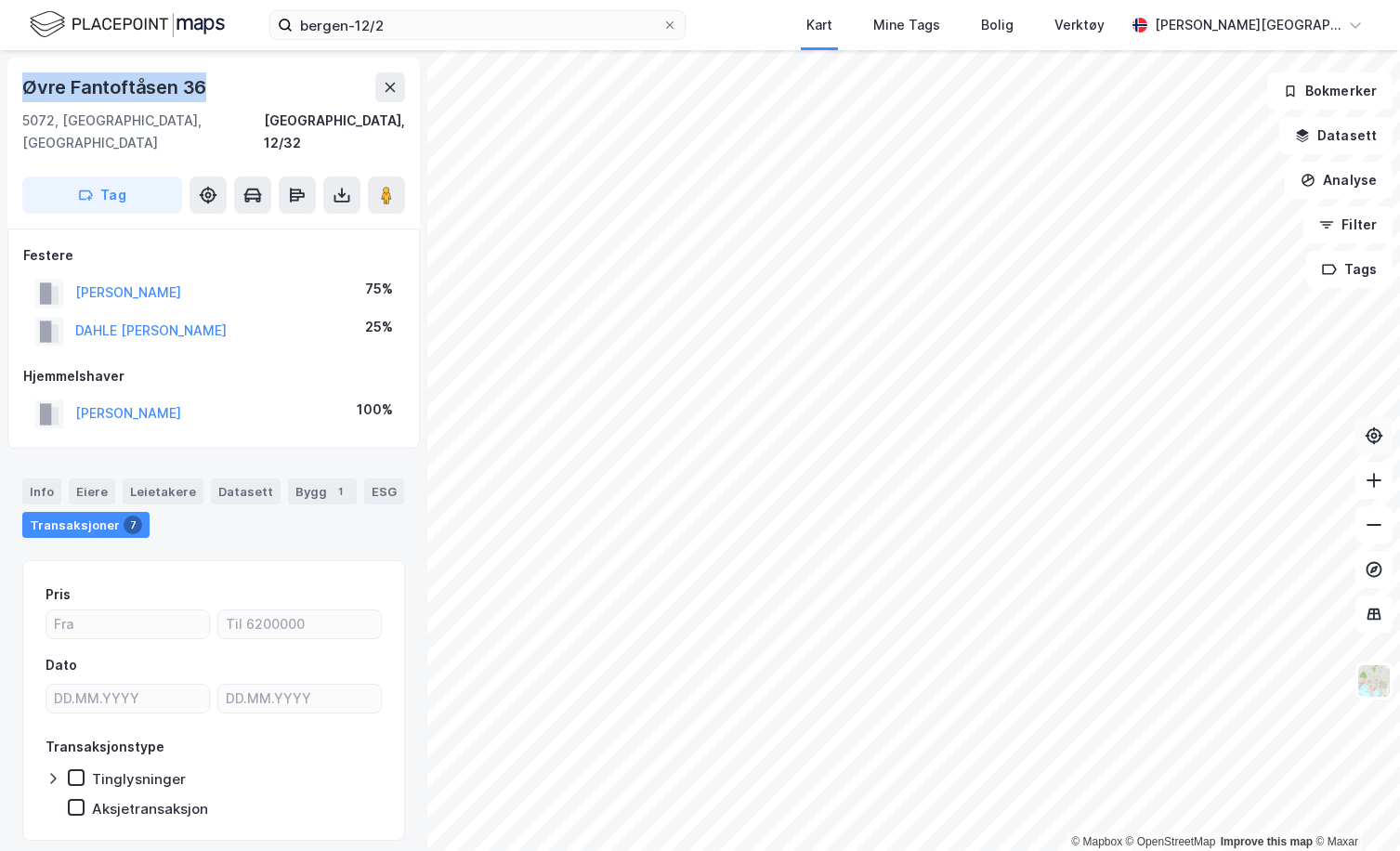
click at [0, 86] on html "bergen-12/2 Kart Mine Tags Bolig Verktøy [PERSON_NAME] © Mapbox © OpenStreetMap…" at bounding box center [700, 425] width 1400 height 851
copy div "© Mapbox © OpenStreetMap Improve this map © [STREET_ADDRESS]"
click at [1383, 489] on button at bounding box center [1373, 480] width 37 height 37
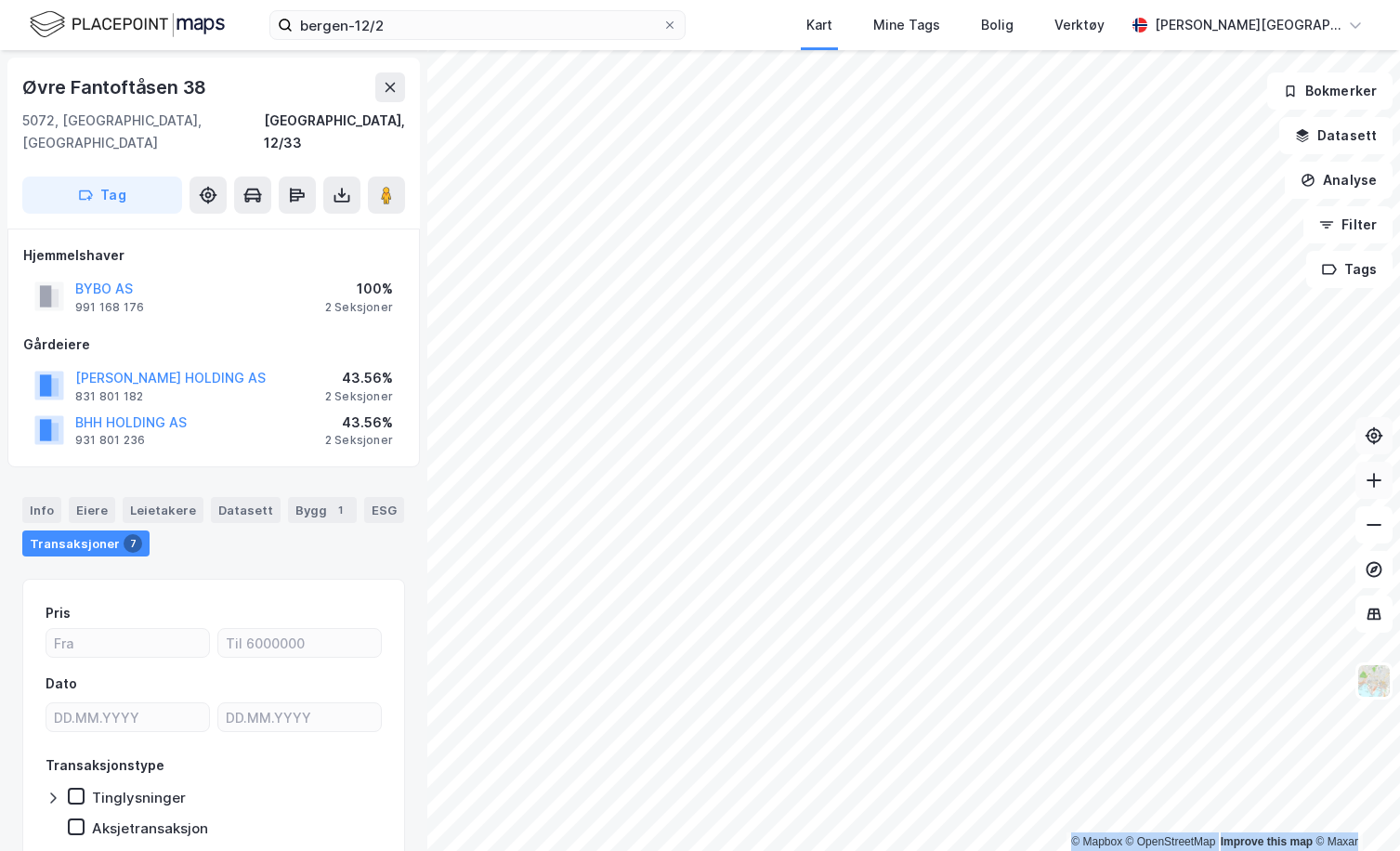
scroll to position [3, 0]
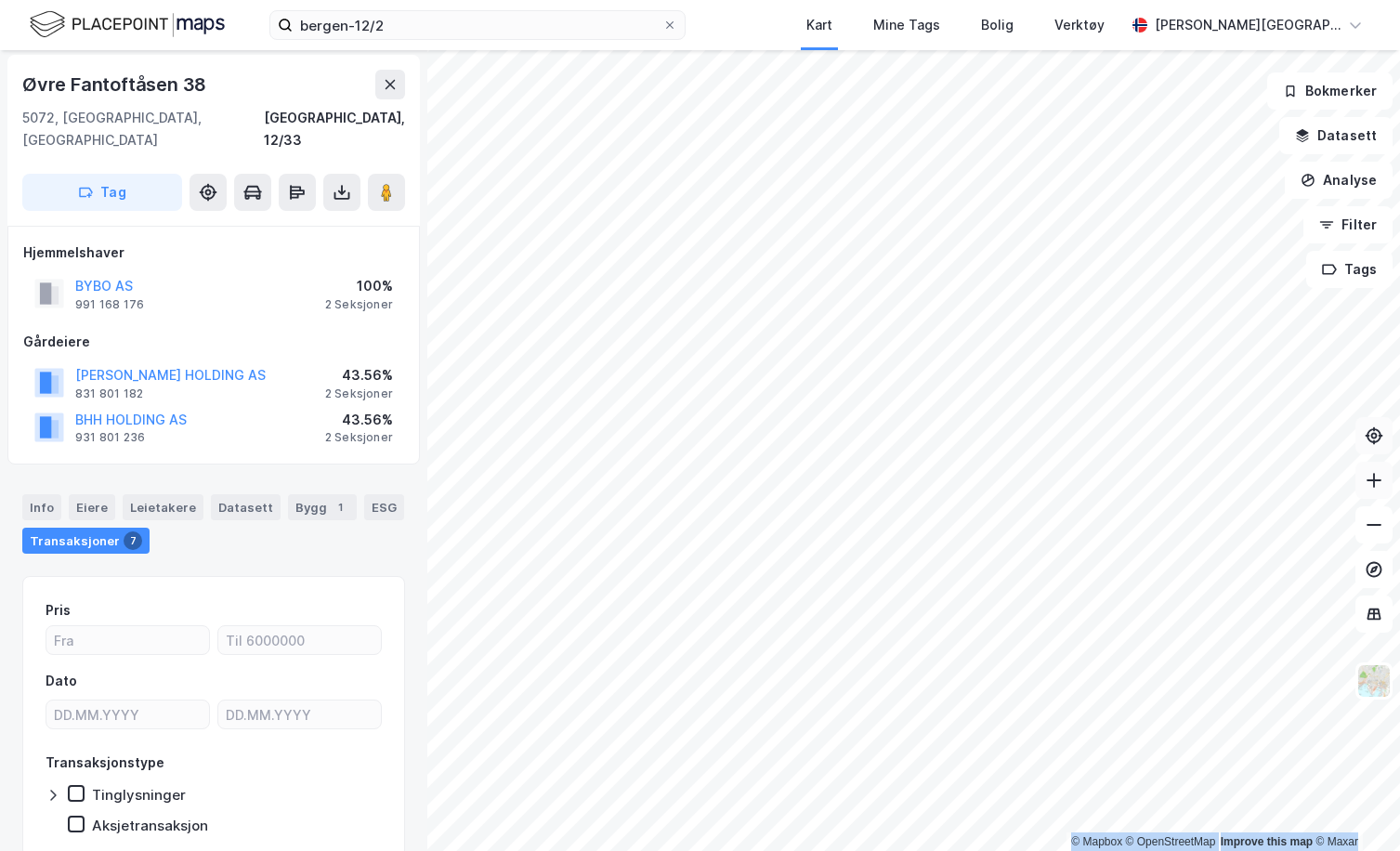
click at [1380, 494] on button at bounding box center [1373, 480] width 37 height 37
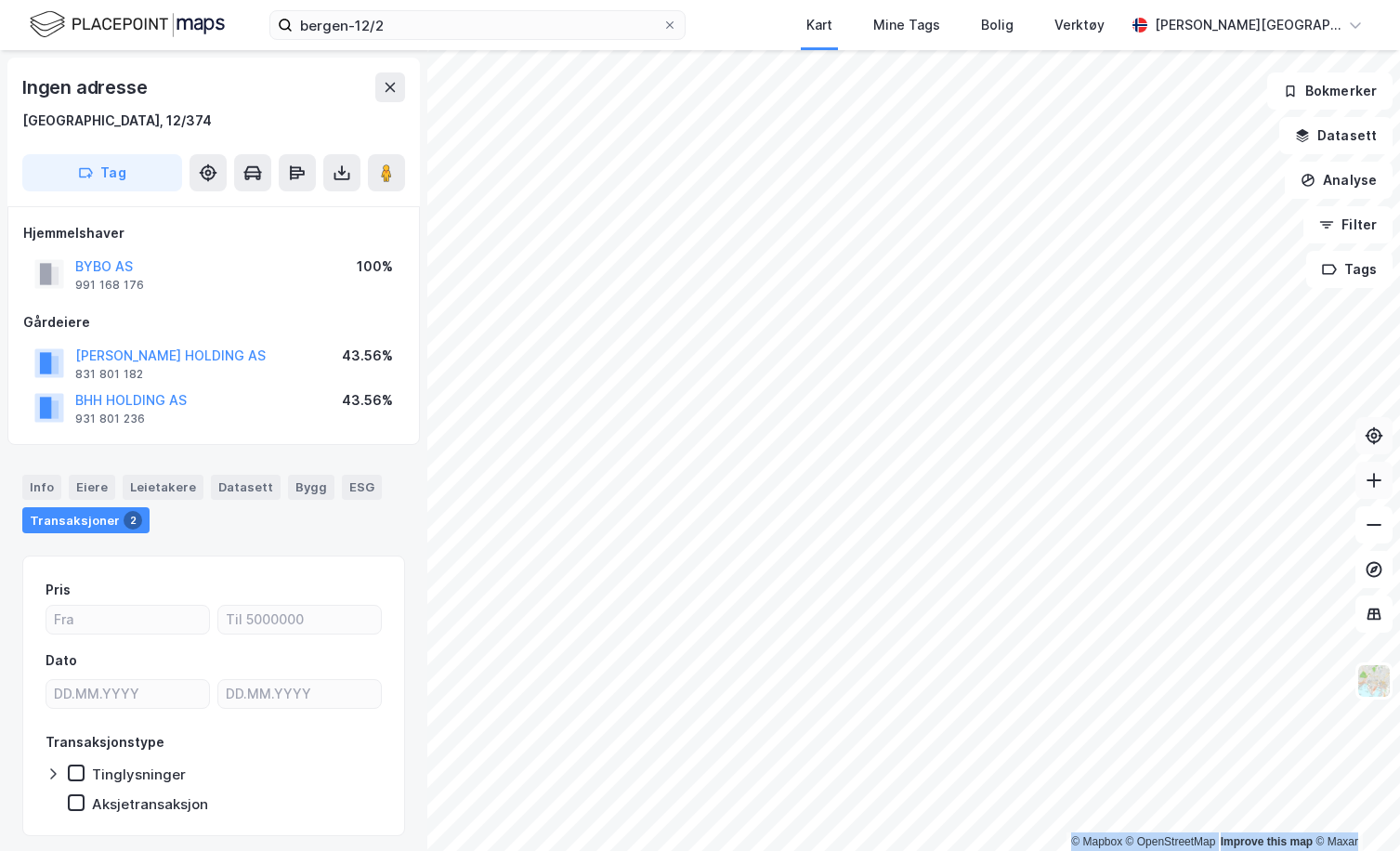
scroll to position [3, 0]
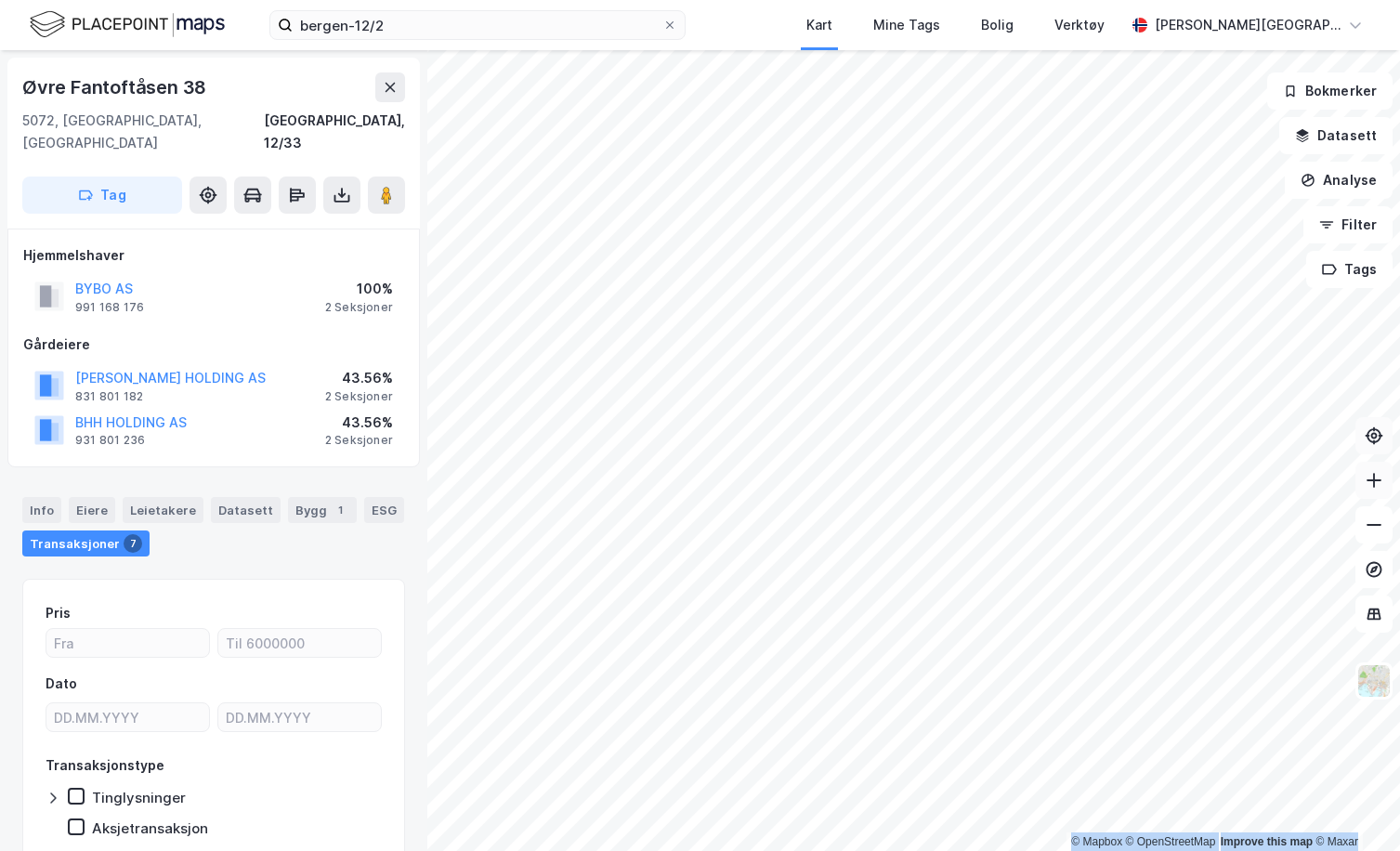
scroll to position [3, 0]
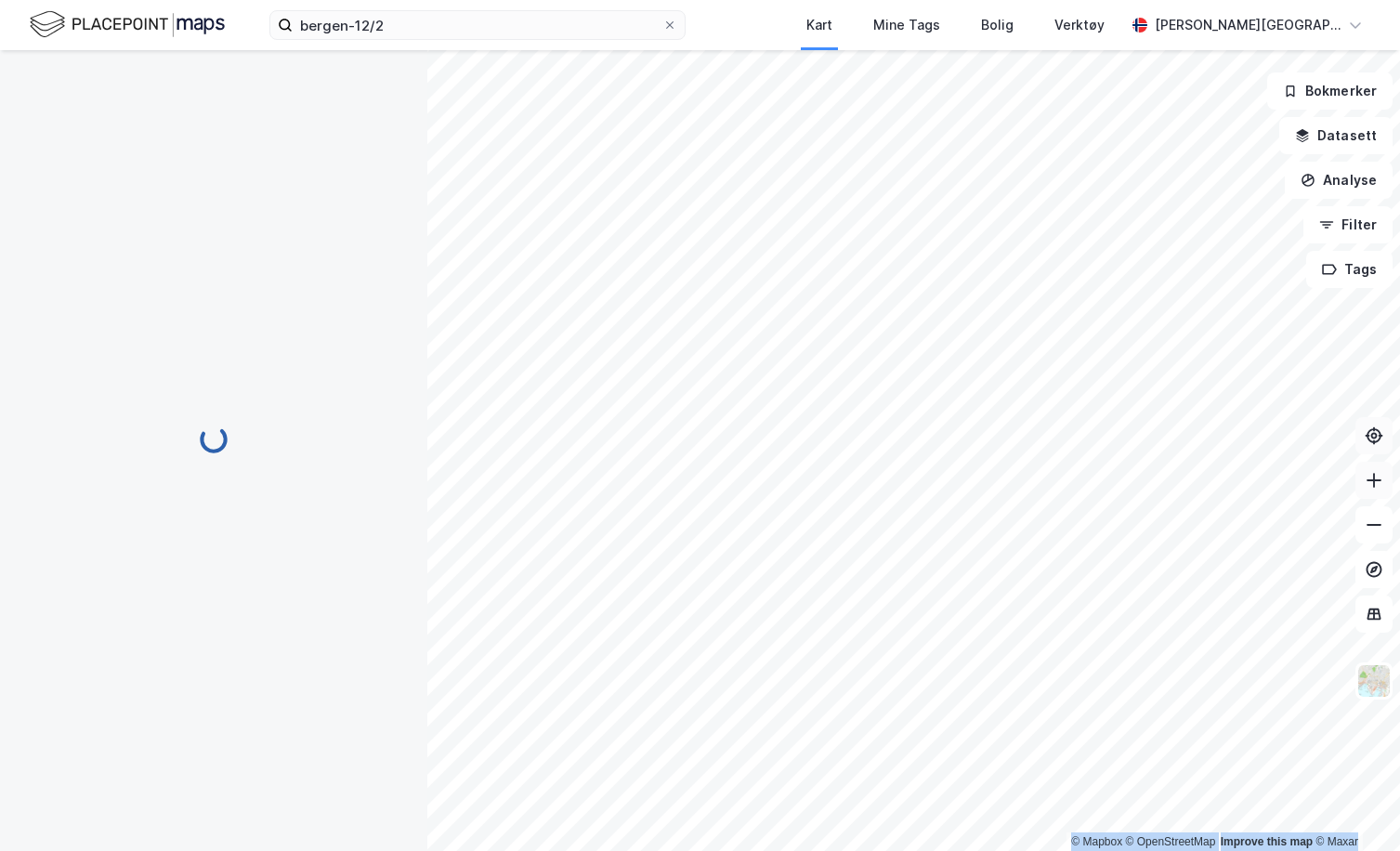
scroll to position [3, 0]
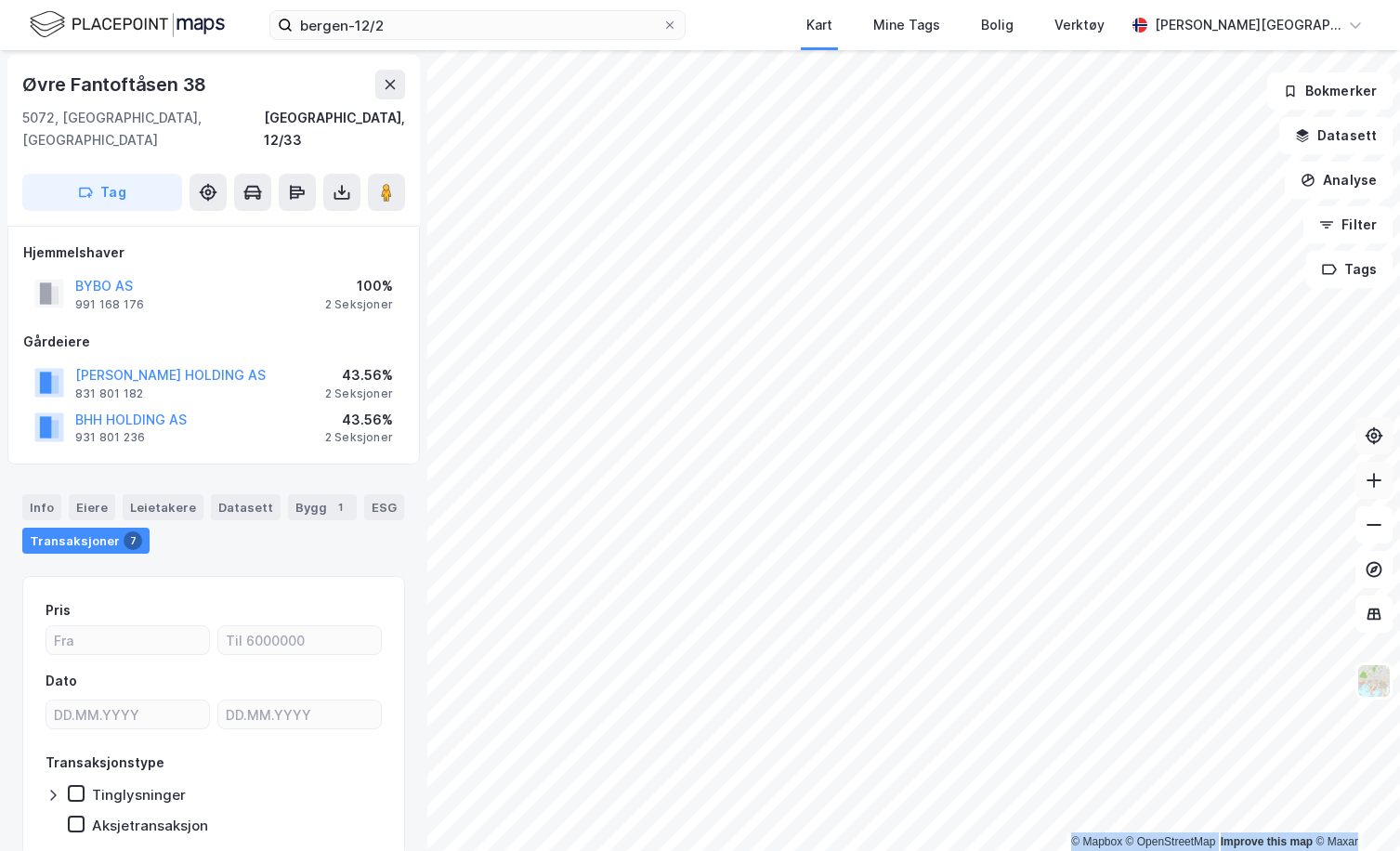
scroll to position [3, 0]
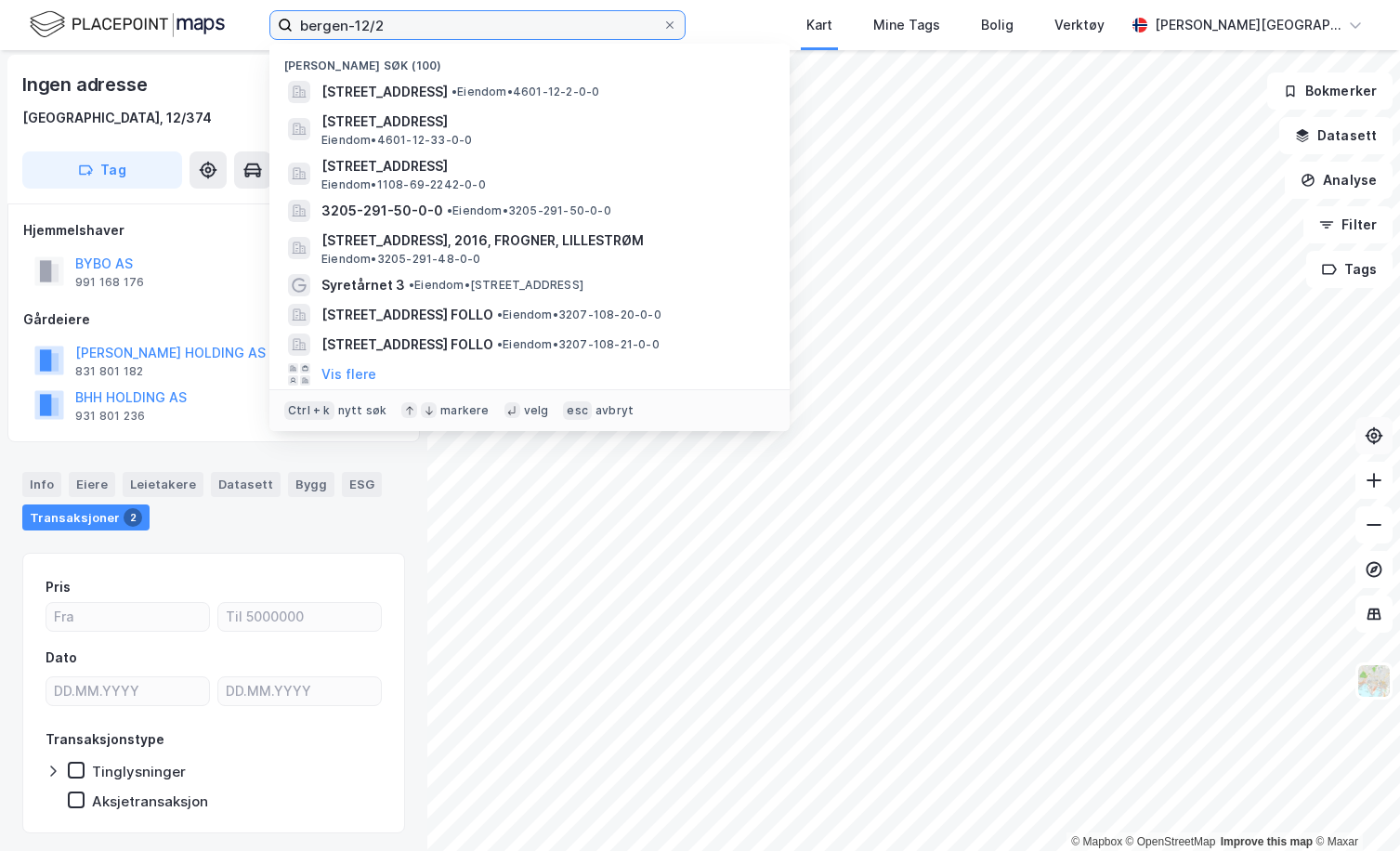
click at [415, 27] on input "bergen-12/2" at bounding box center [478, 25] width 369 height 28
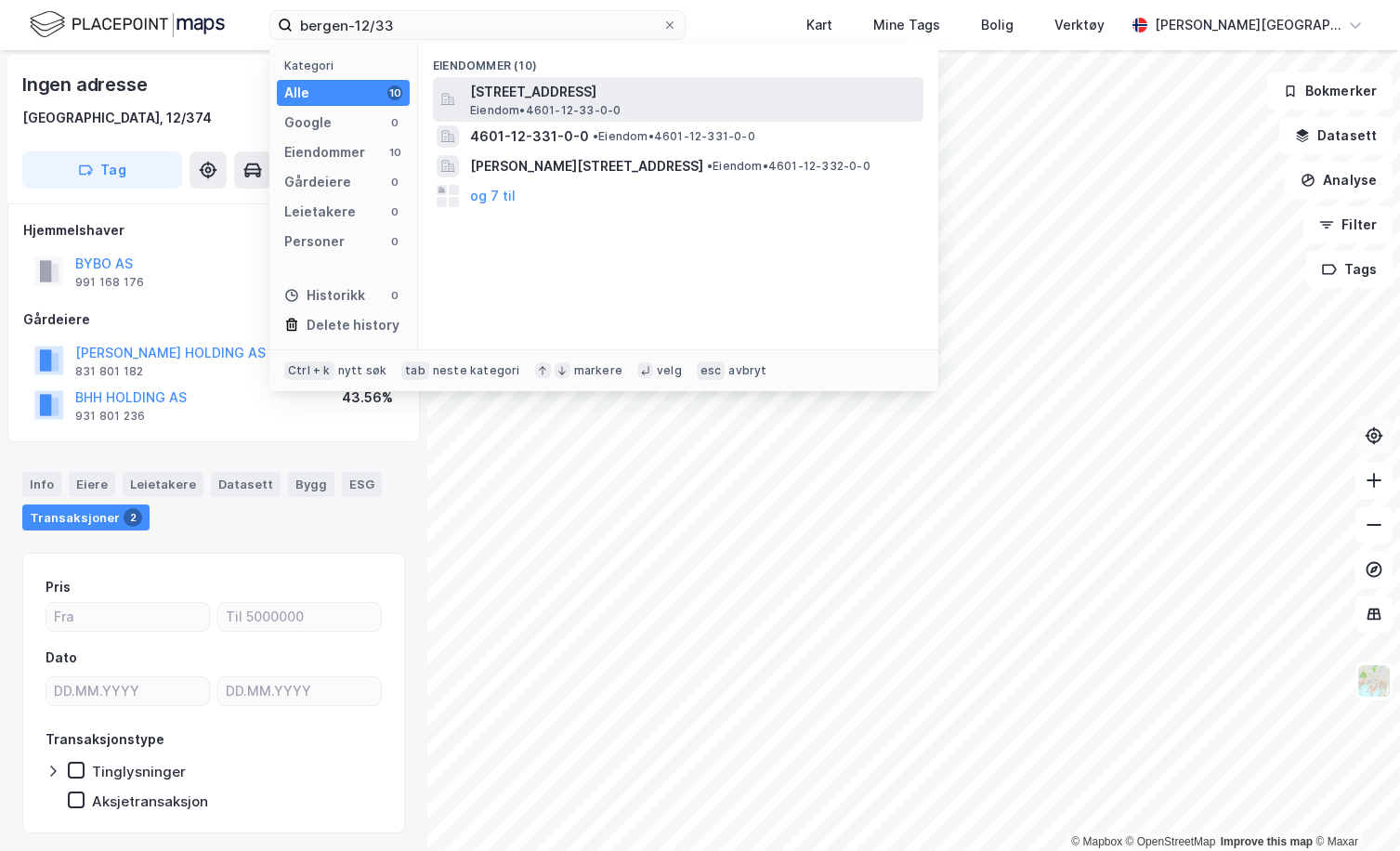
click at [686, 85] on span "[STREET_ADDRESS]" at bounding box center [692, 91] width 446 height 22
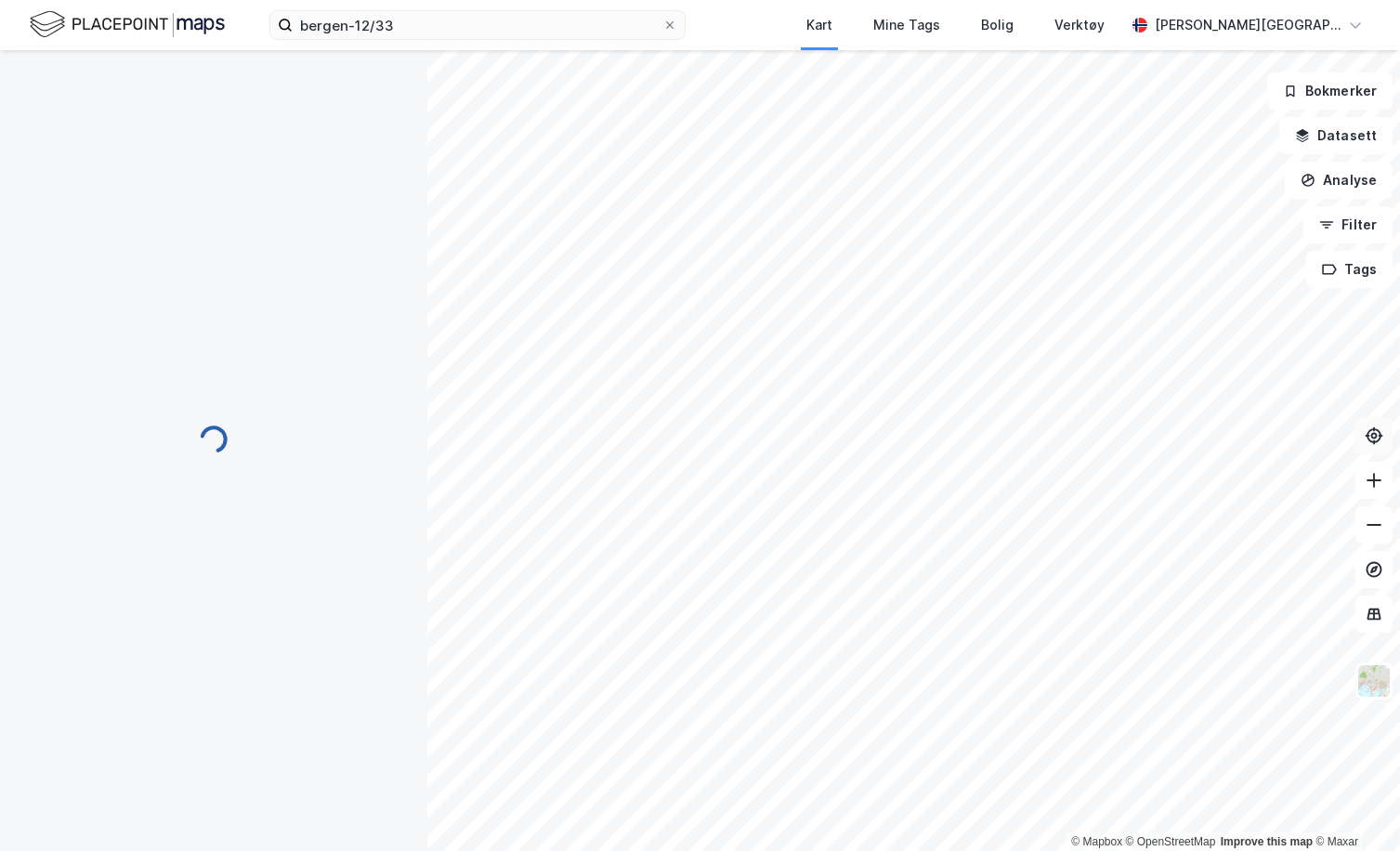
scroll to position [3, 0]
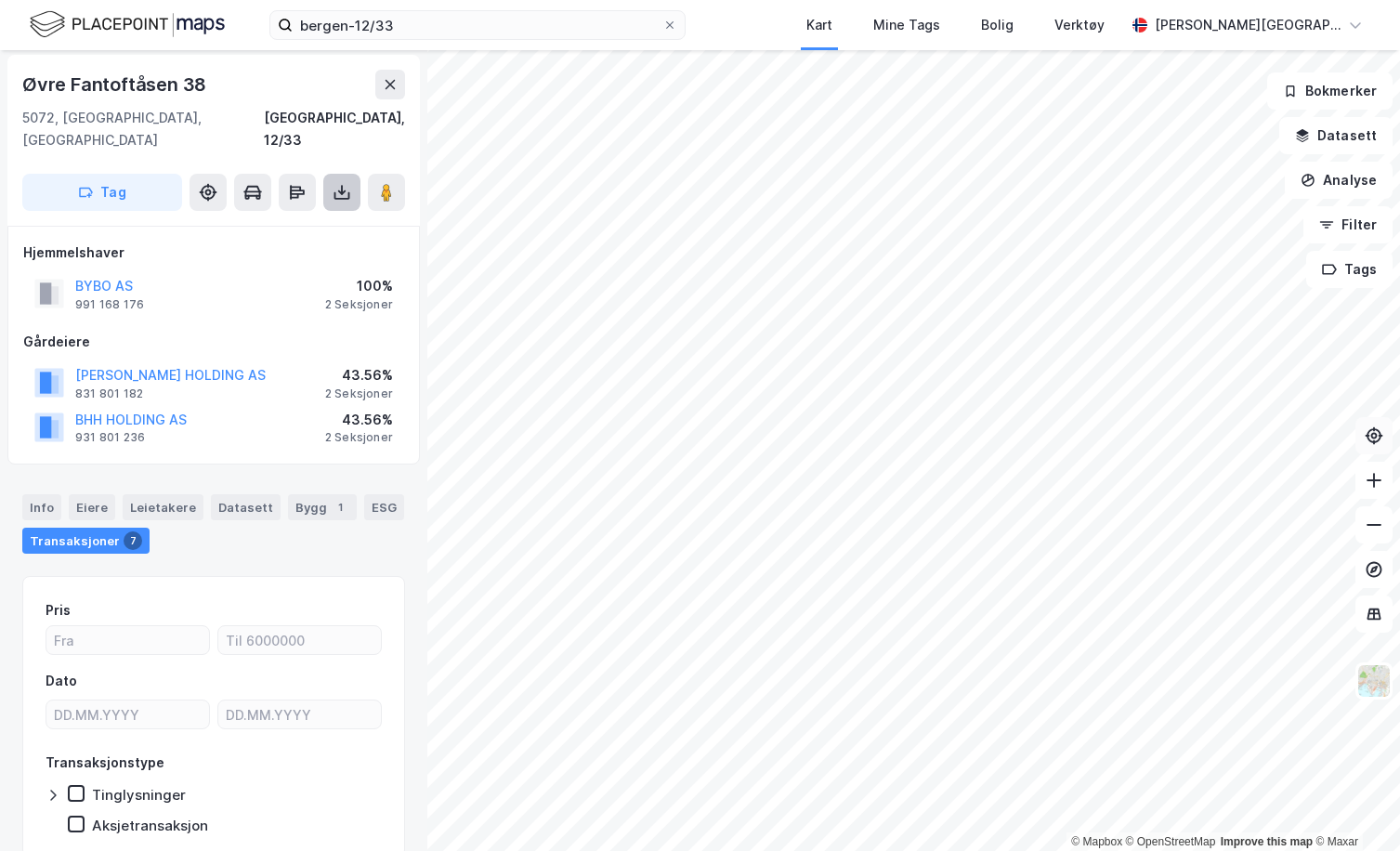
click at [346, 174] on button at bounding box center [342, 192] width 37 height 37
click at [325, 214] on div "Last ned grunnbok" at bounding box center [261, 229] width 198 height 30
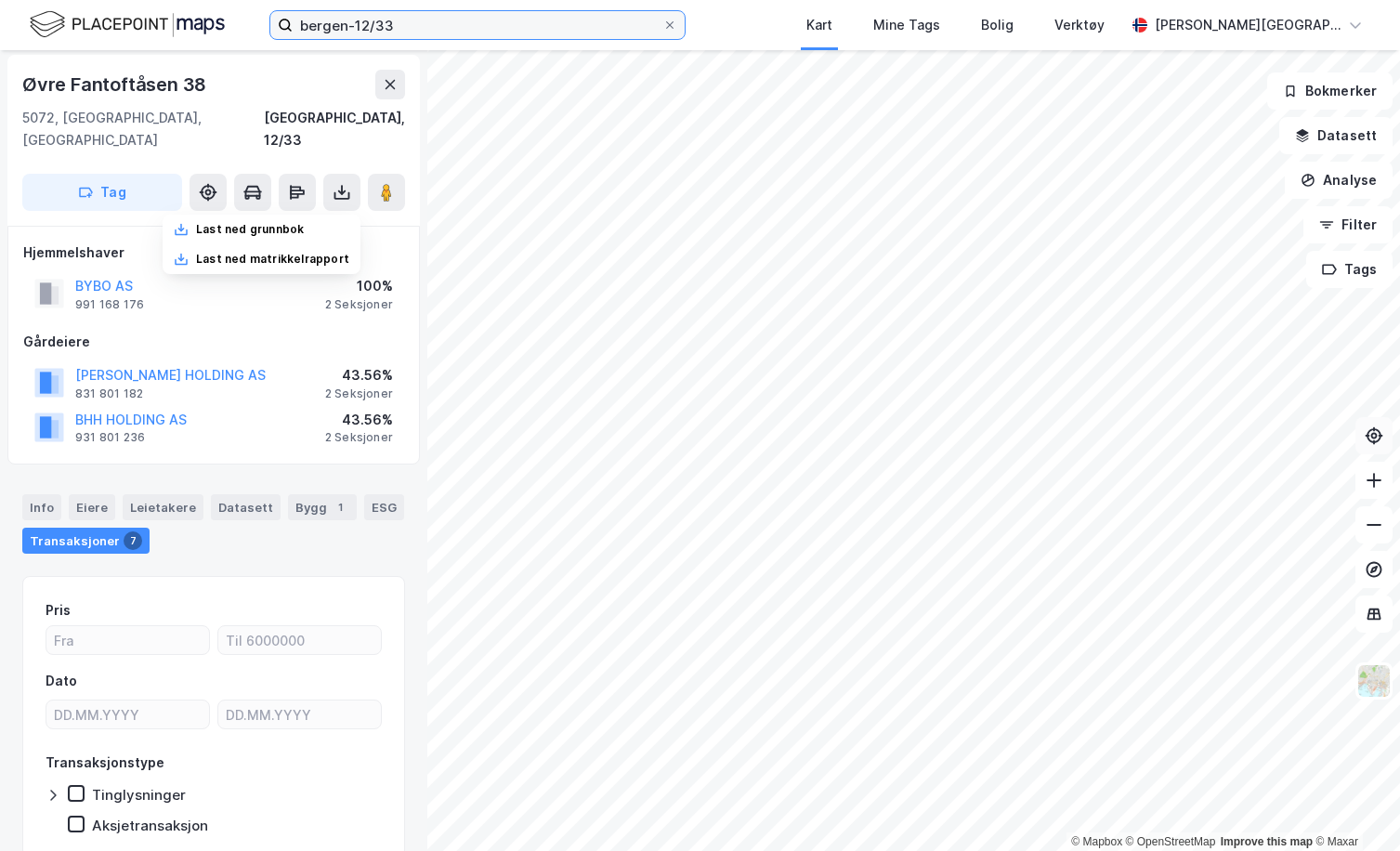
click at [557, 32] on input "bergen-12/33" at bounding box center [478, 25] width 369 height 28
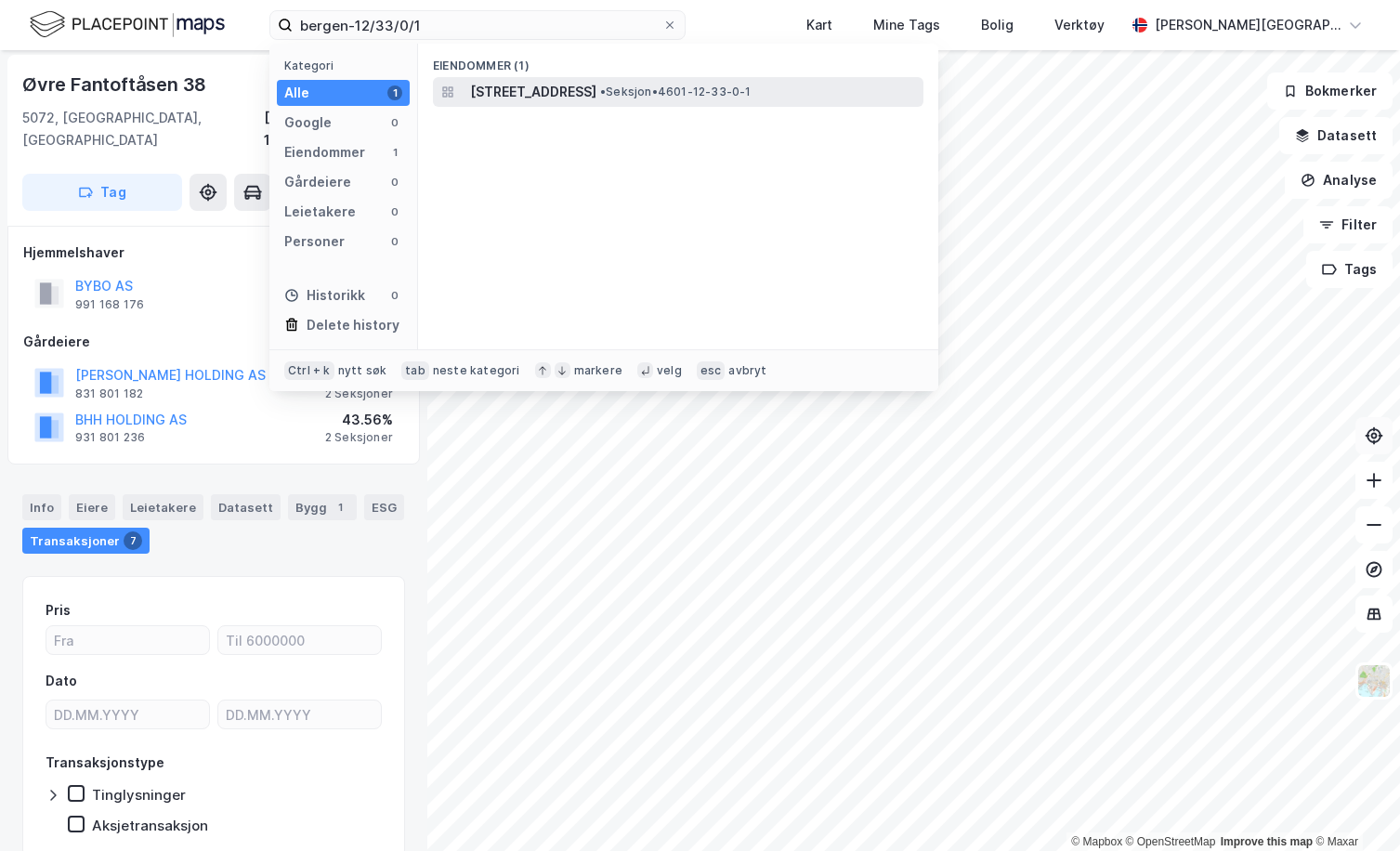
click at [565, 99] on span "[STREET_ADDRESS]" at bounding box center [532, 91] width 126 height 22
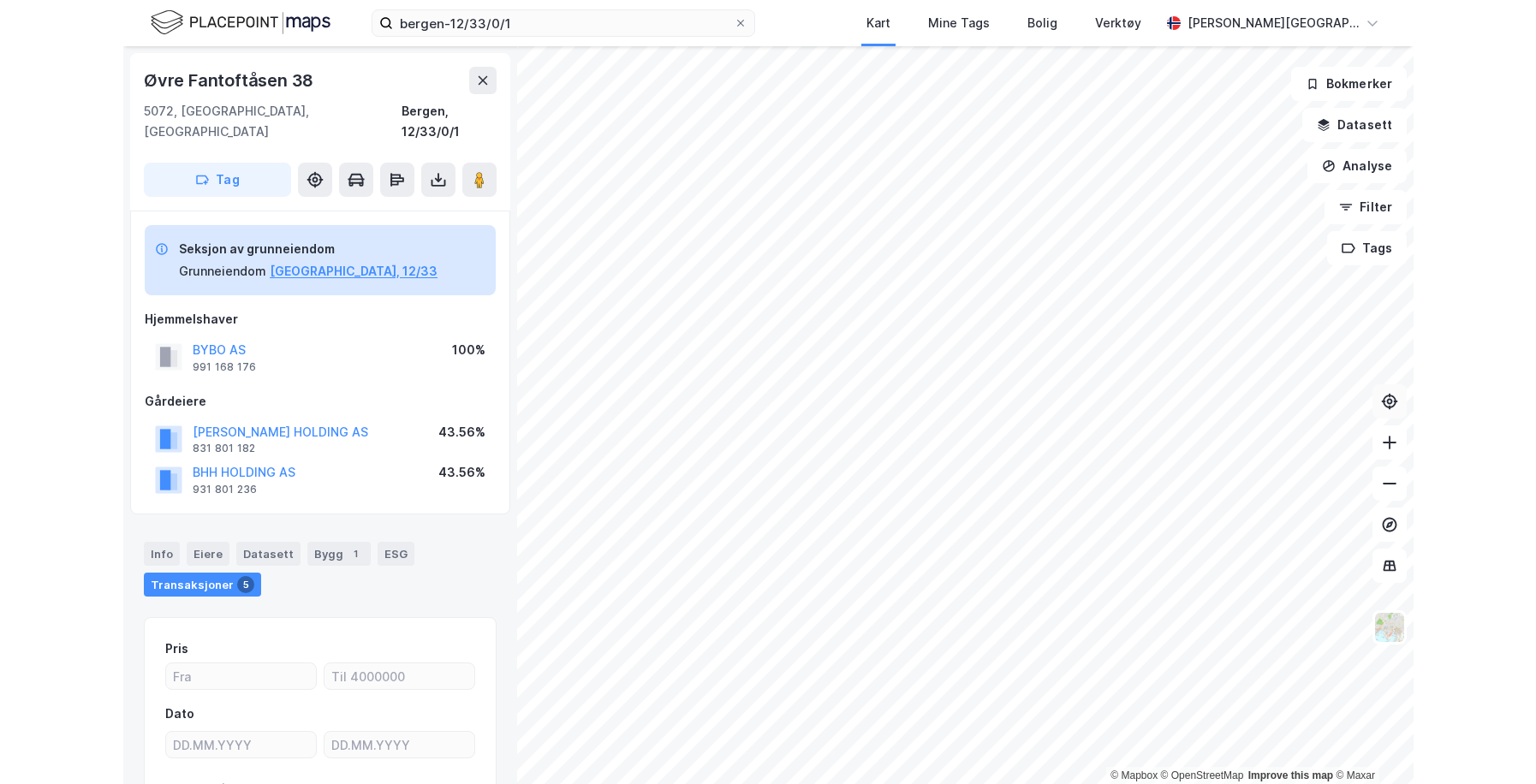
scroll to position [3, 0]
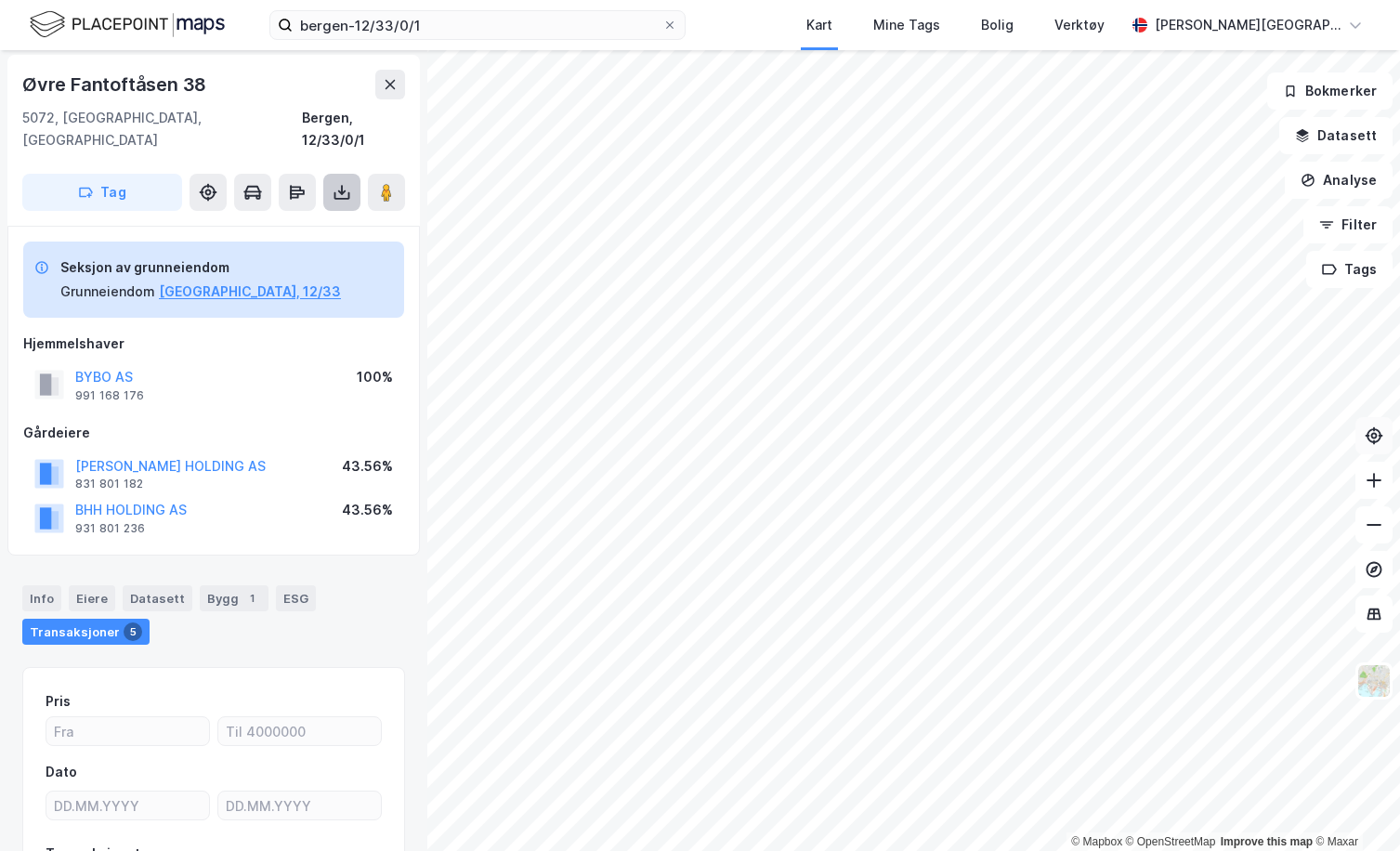
click at [349, 183] on icon at bounding box center [342, 192] width 19 height 19
click at [332, 214] on div "Last ned grunnbok" at bounding box center [261, 229] width 198 height 30
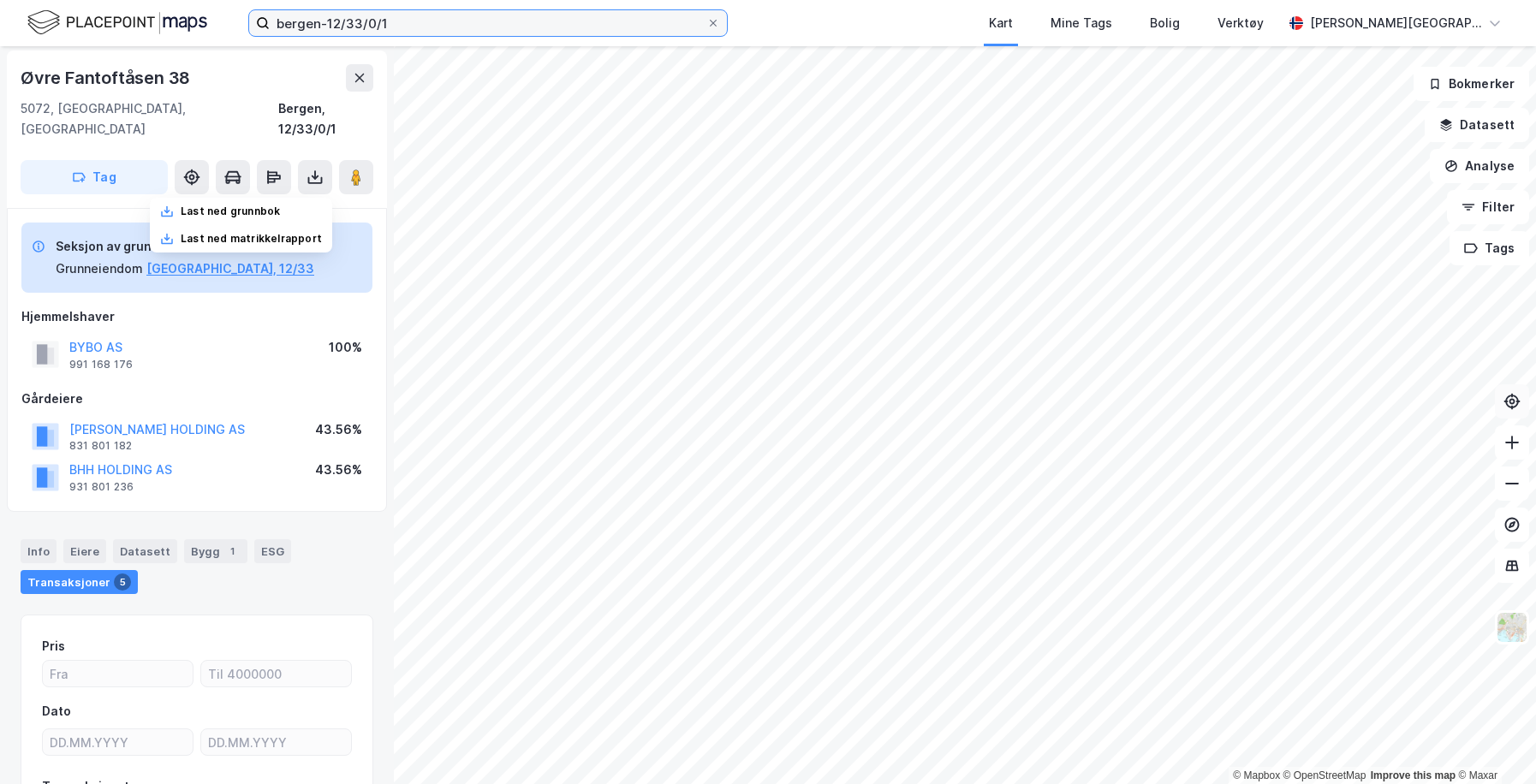
click at [405, 24] on input "bergen-12/33/0/1" at bounding box center [488, 23] width 437 height 26
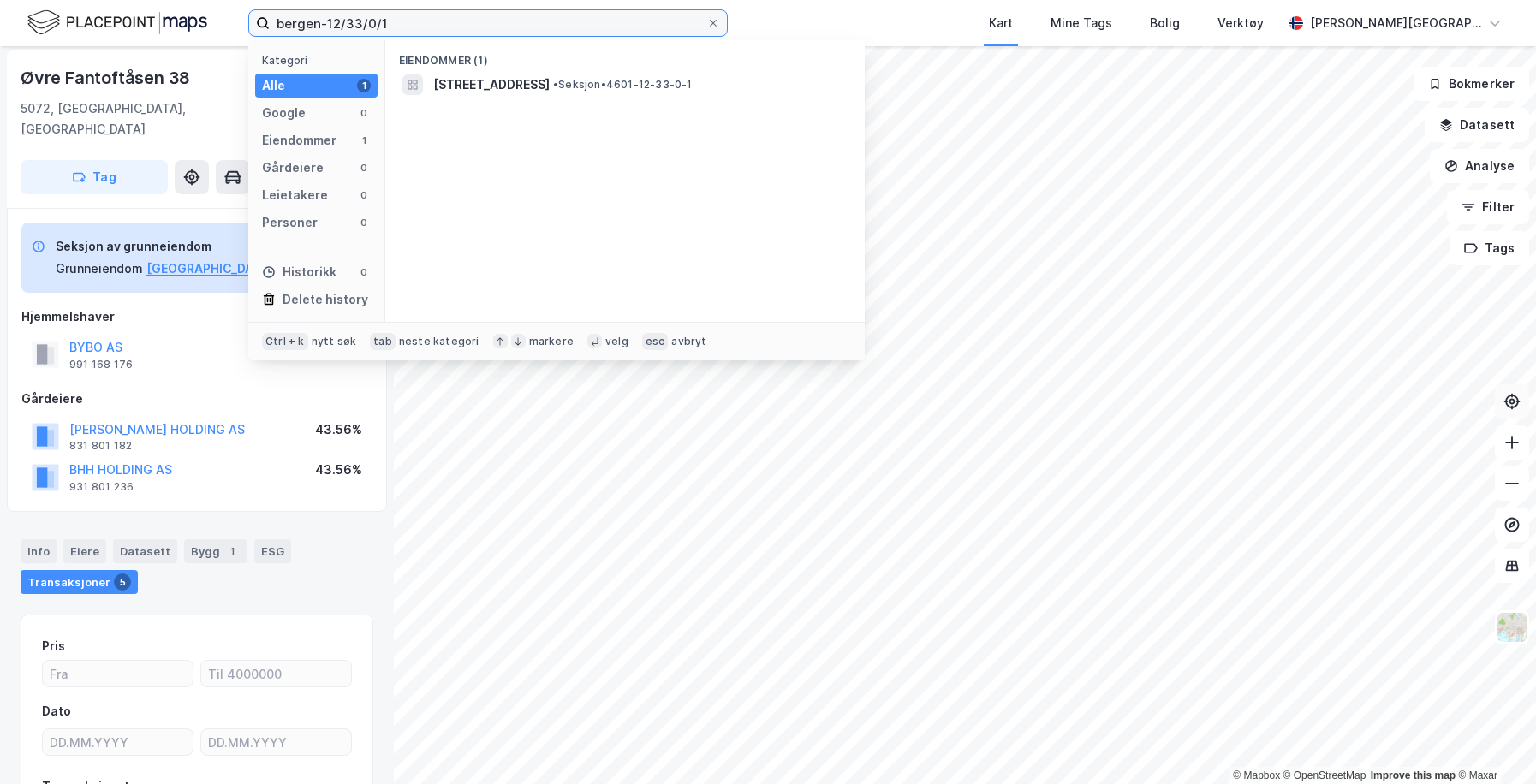
drag, startPoint x: 413, startPoint y: 24, endPoint x: 366, endPoint y: 23, distance: 47.0
click at [366, 23] on input "bergen-12/33/0/1" at bounding box center [488, 23] width 437 height 26
click at [484, 30] on input "bergen-12/33/0/1" at bounding box center [488, 23] width 437 height 26
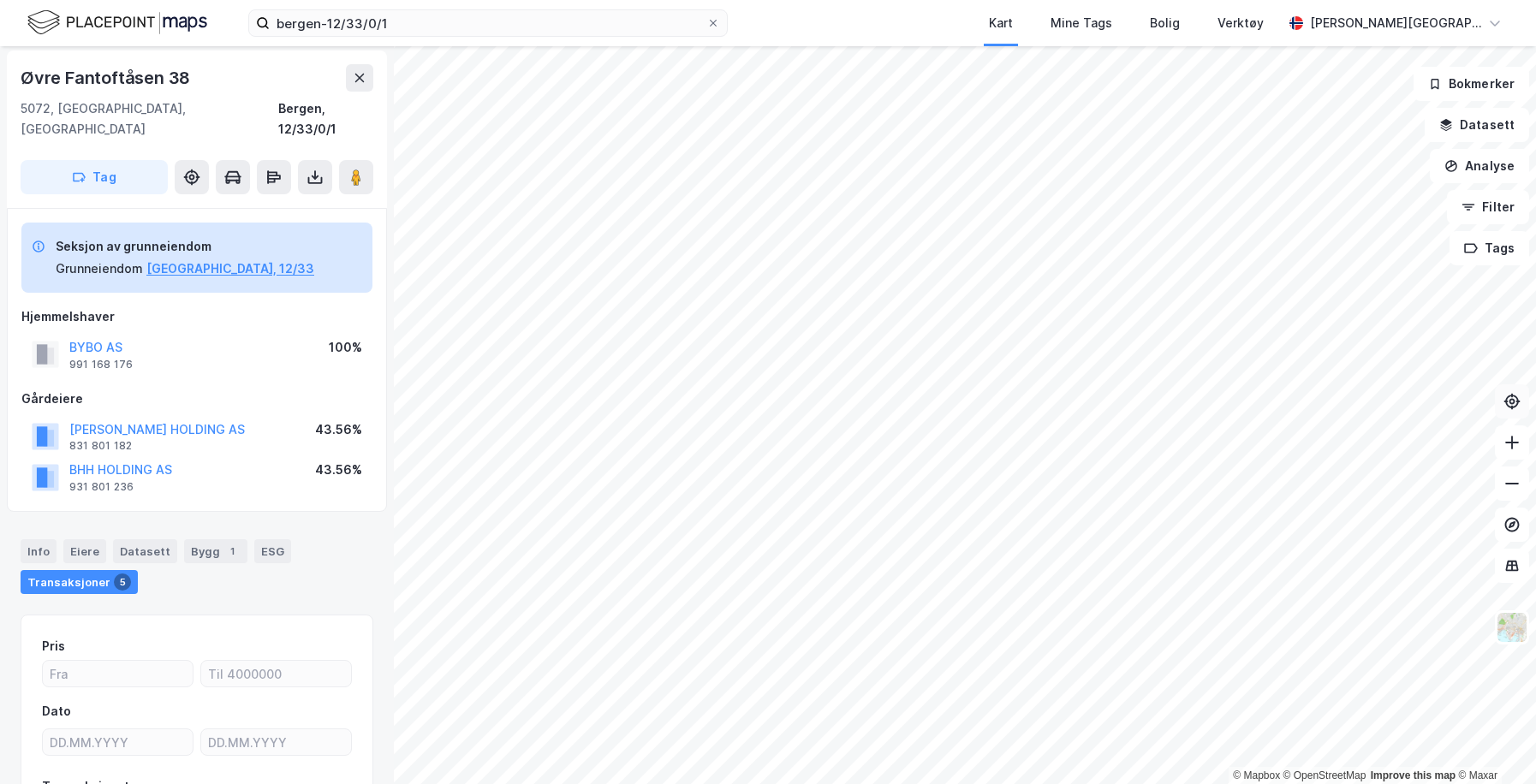
click at [223, 489] on div "Seksjon av grunneiendom Grunneiendom [GEOGRAPHIC_DATA], 12/33 Hjemmelshaver BYB…" at bounding box center [196, 360] width 380 height 304
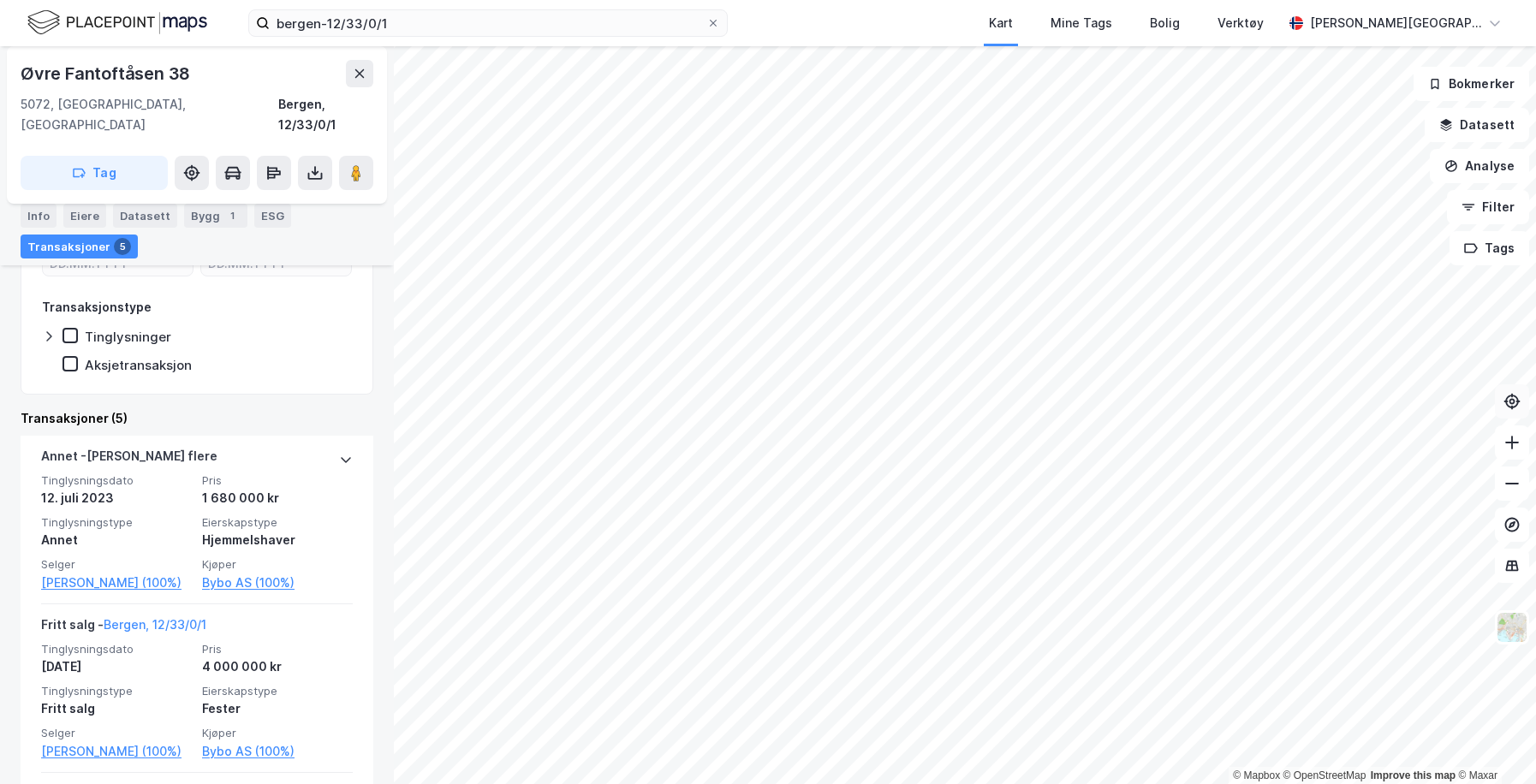
scroll to position [480, 0]
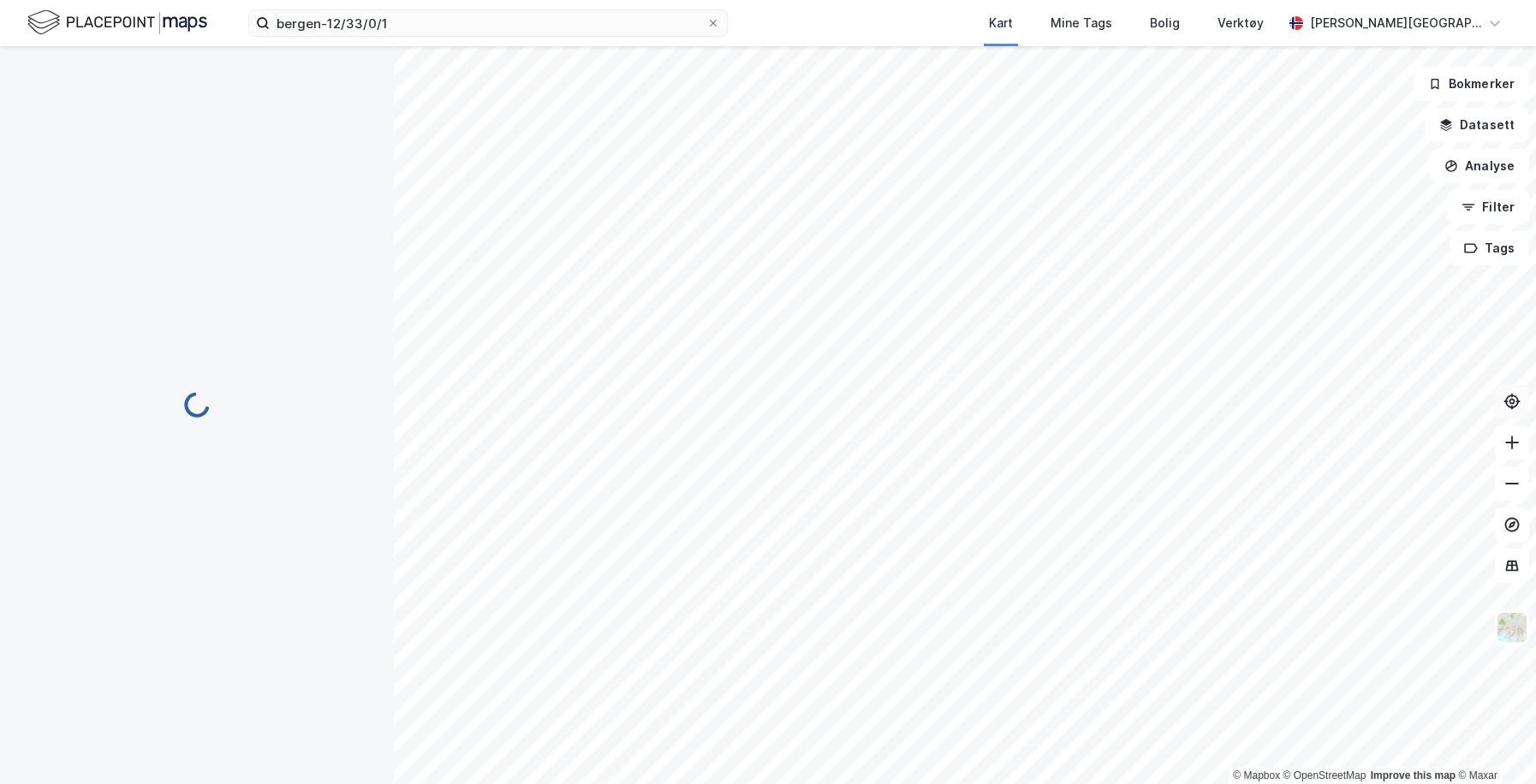
scroll to position [32, 0]
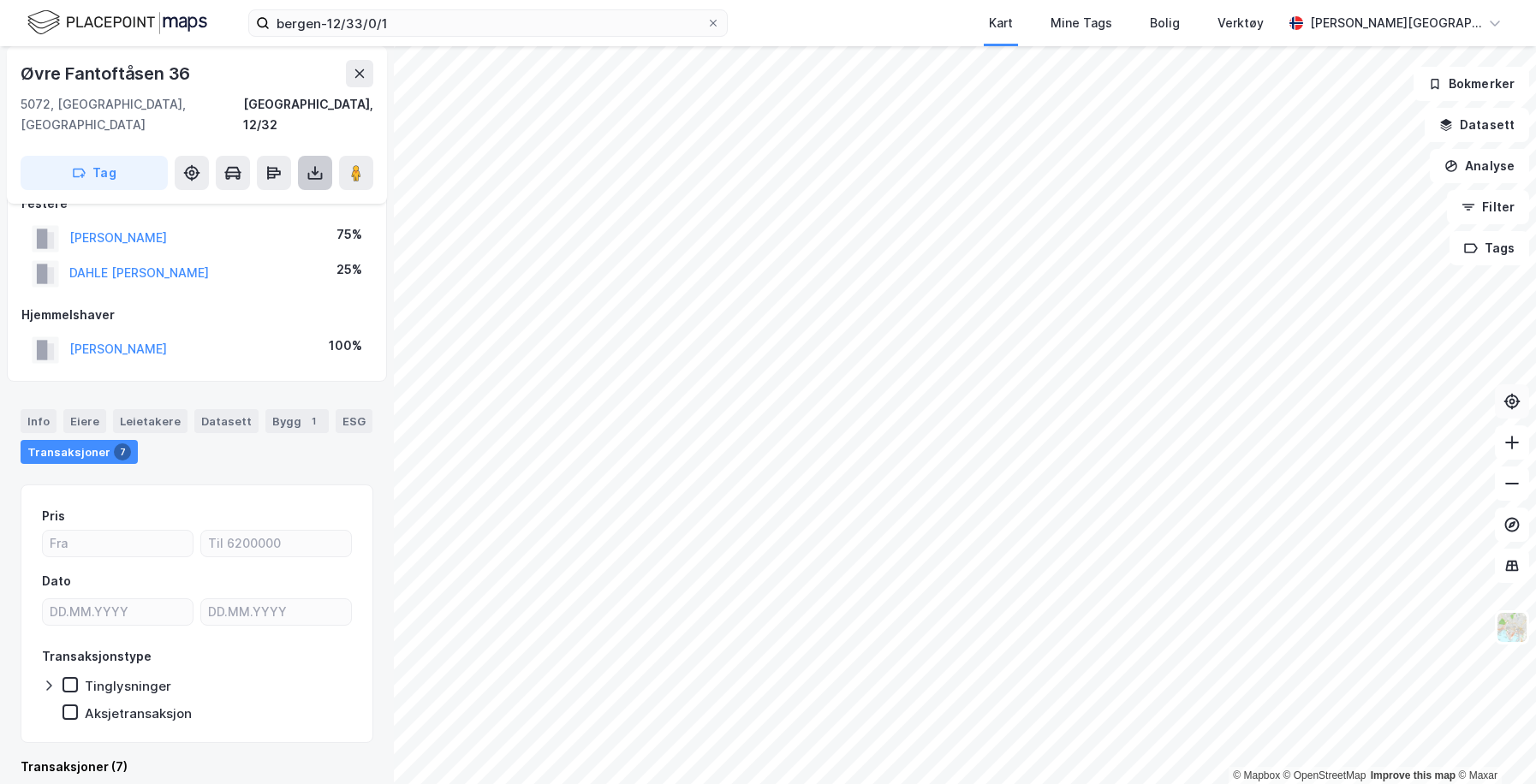
click at [314, 165] on icon at bounding box center [315, 173] width 17 height 17
click at [269, 200] on div "Last ned grunnbok" at bounding box center [230, 207] width 100 height 14
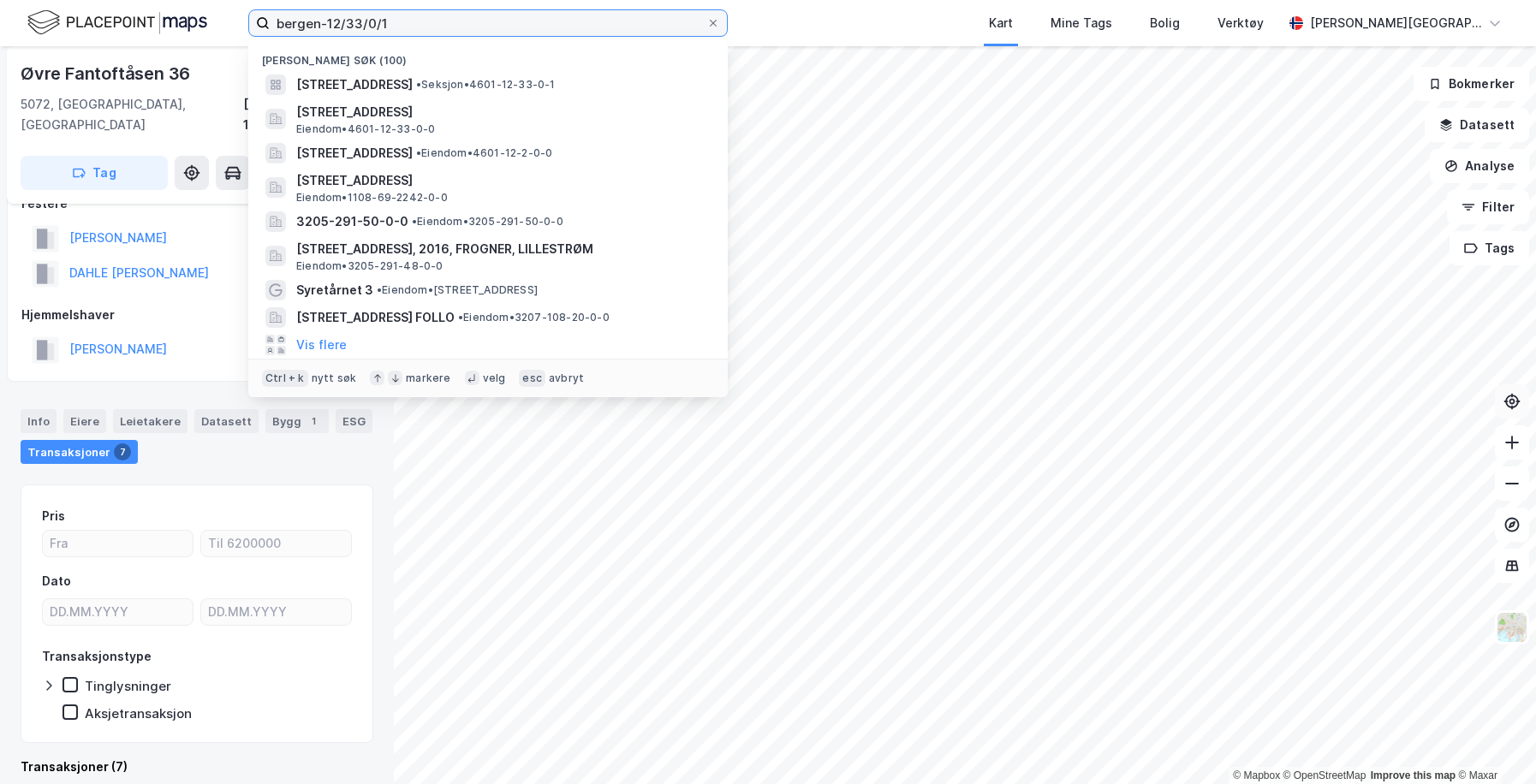
click at [406, 20] on input "bergen-12/33/0/1" at bounding box center [488, 23] width 437 height 26
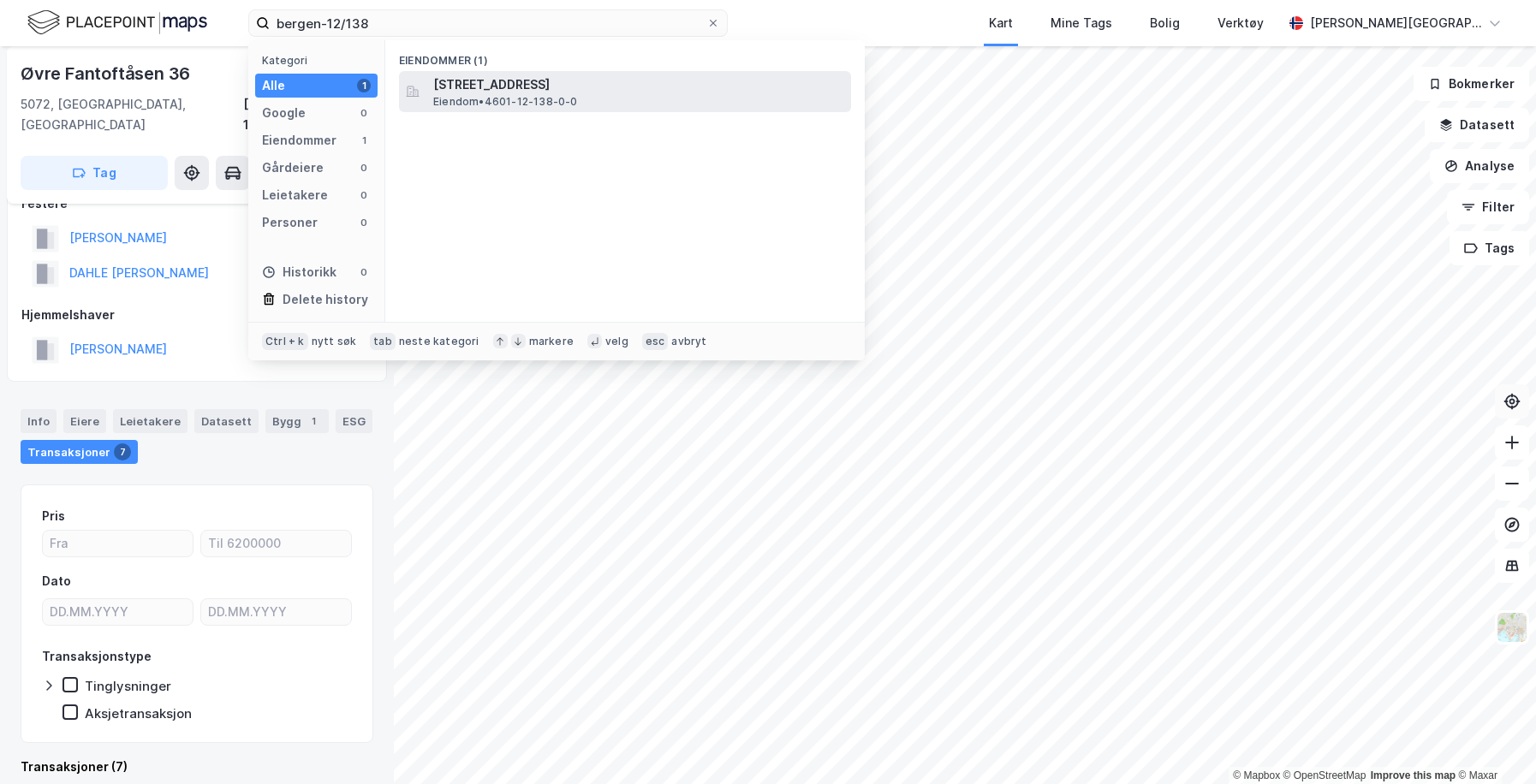
click at [522, 95] on span "Eiendom • 4601-12-138-0-0" at bounding box center [505, 102] width 145 height 14
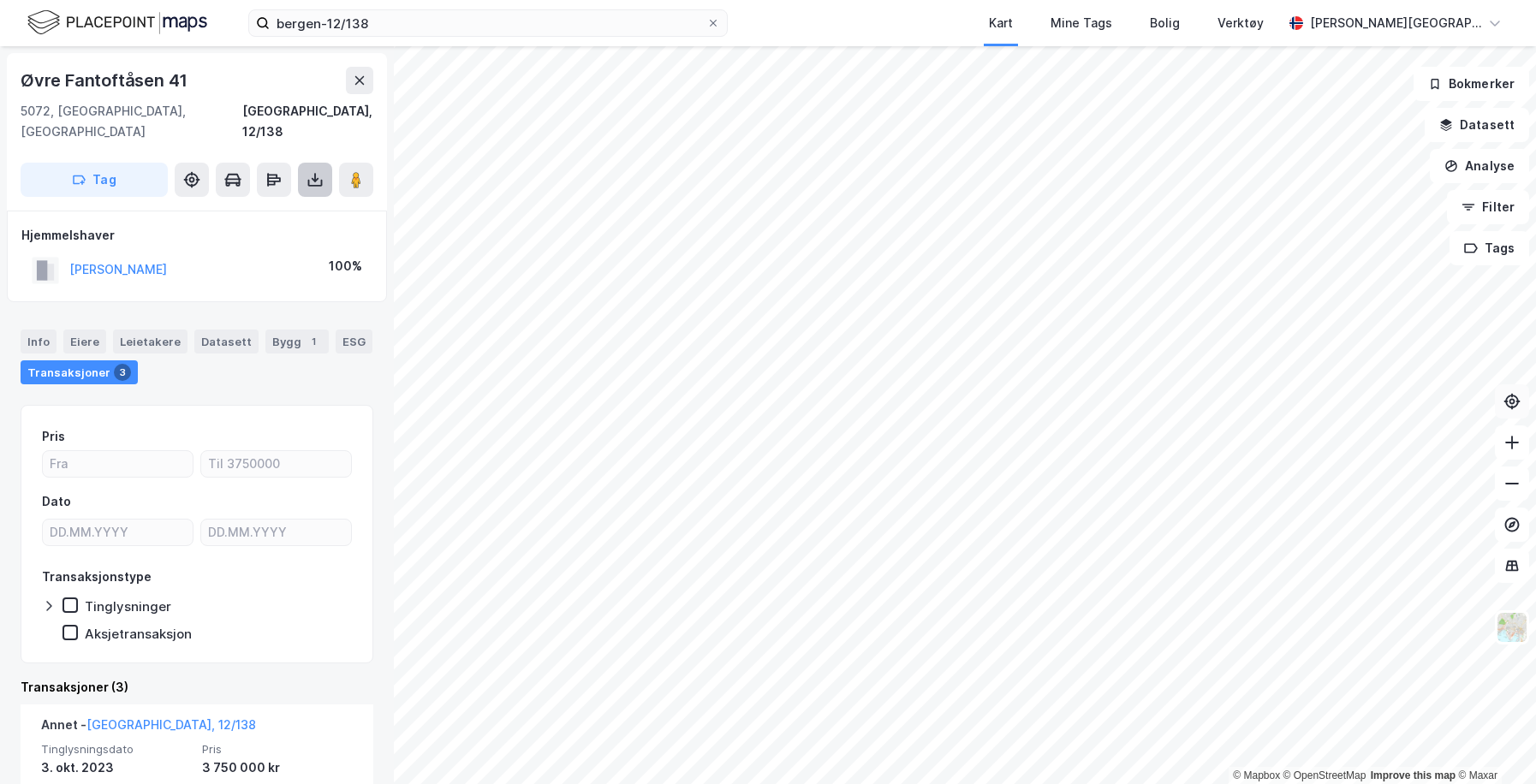
click at [310, 171] on icon at bounding box center [315, 179] width 17 height 17
click at [289, 200] on div "Last ned grunnbok" at bounding box center [241, 214] width 182 height 27
click at [401, 36] on label "bergen-12/138" at bounding box center [488, 23] width 480 height 27
click at [401, 36] on input "bergen-12/138" at bounding box center [488, 23] width 437 height 26
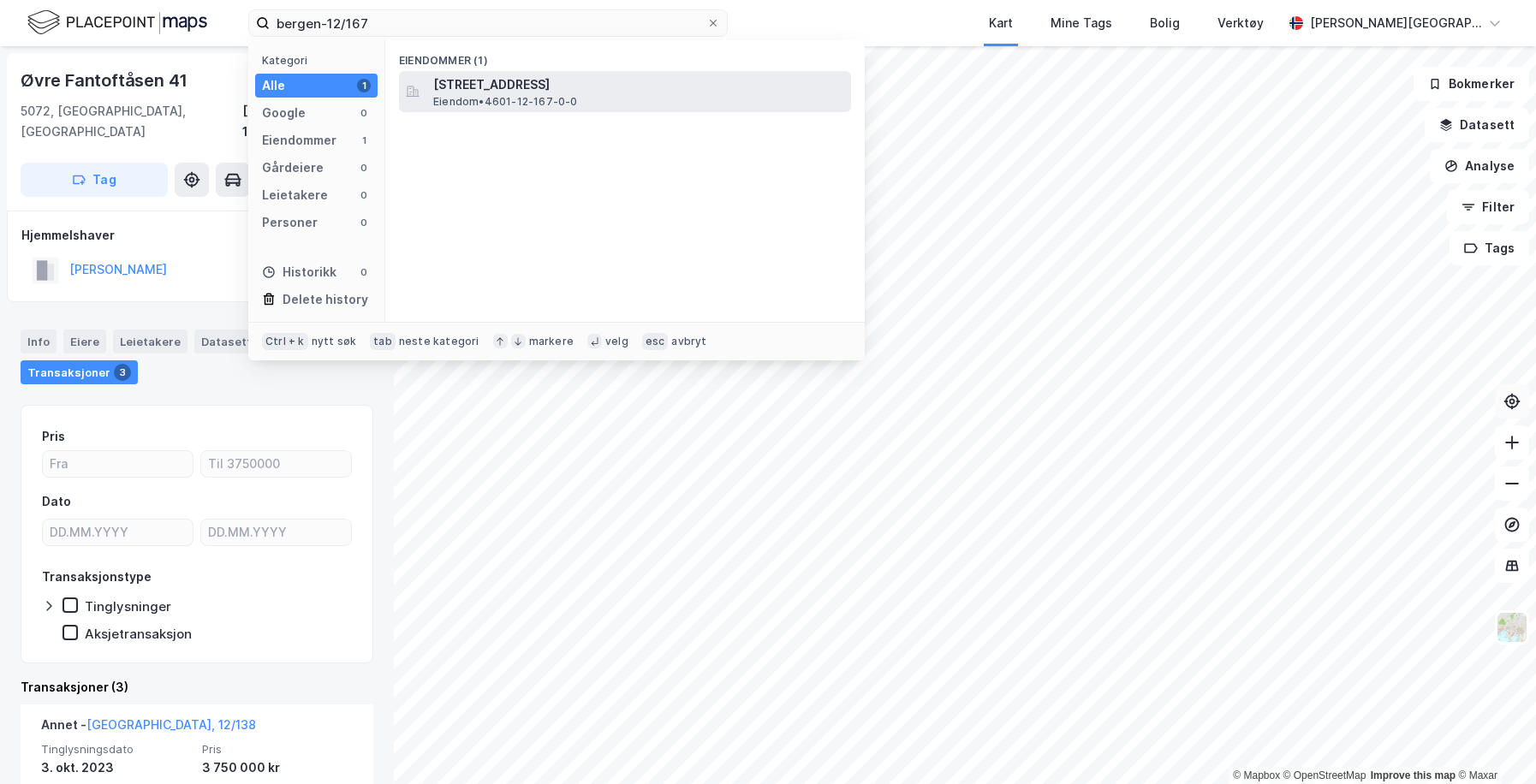
click at [469, 80] on span "[STREET_ADDRESS]" at bounding box center [638, 84] width 411 height 20
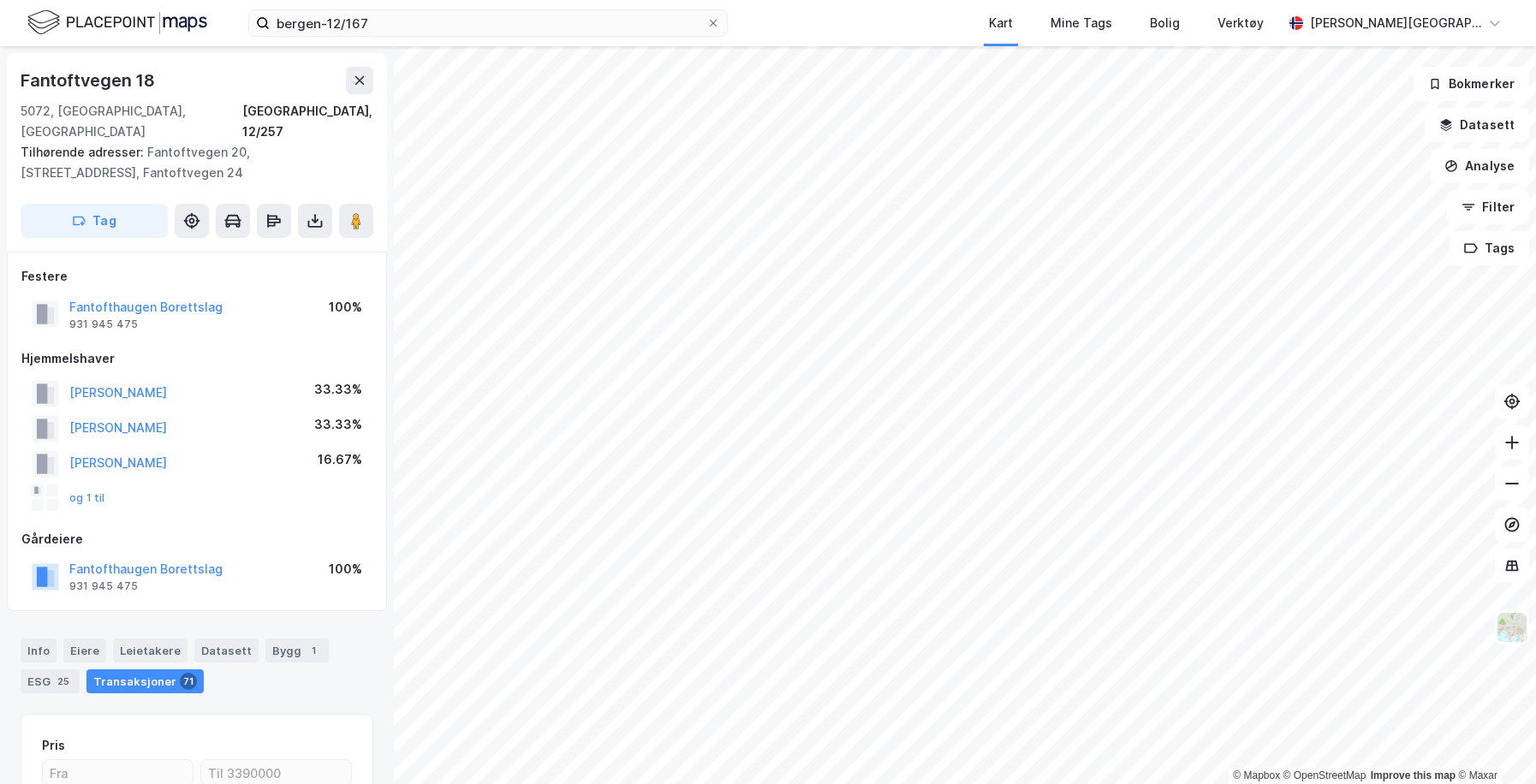
click at [1083, 783] on html "bergen-12/167 Kart Mine Tags Bolig Verktøy [PERSON_NAME] © Mapbox © OpenStreetM…" at bounding box center [768, 392] width 1536 height 784
click at [1074, 783] on html "bergen-12/167 Kart Mine Tags Bolig Verktøy [PERSON_NAME] © Mapbox © OpenStreetM…" at bounding box center [768, 392] width 1536 height 784
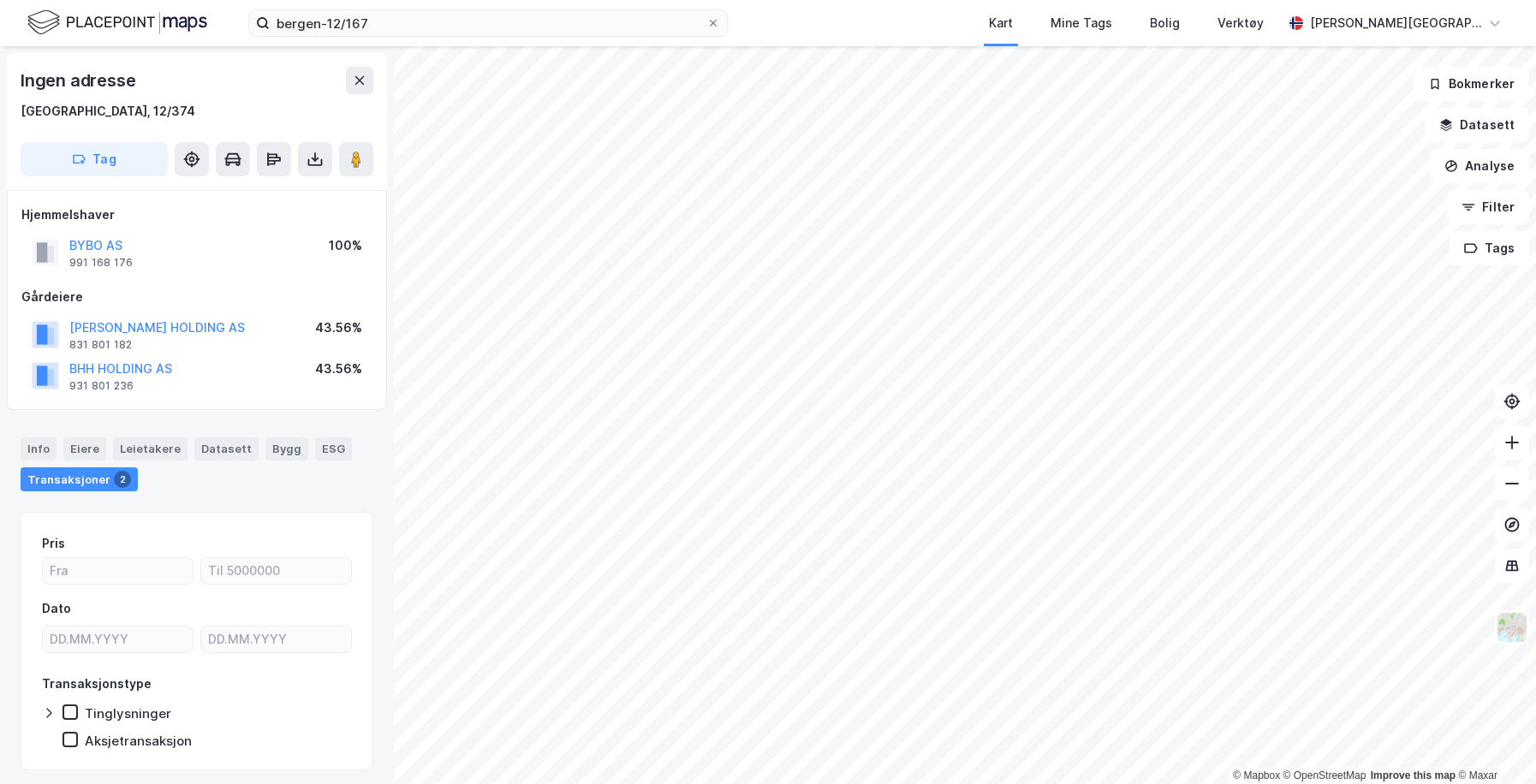
scroll to position [4, 0]
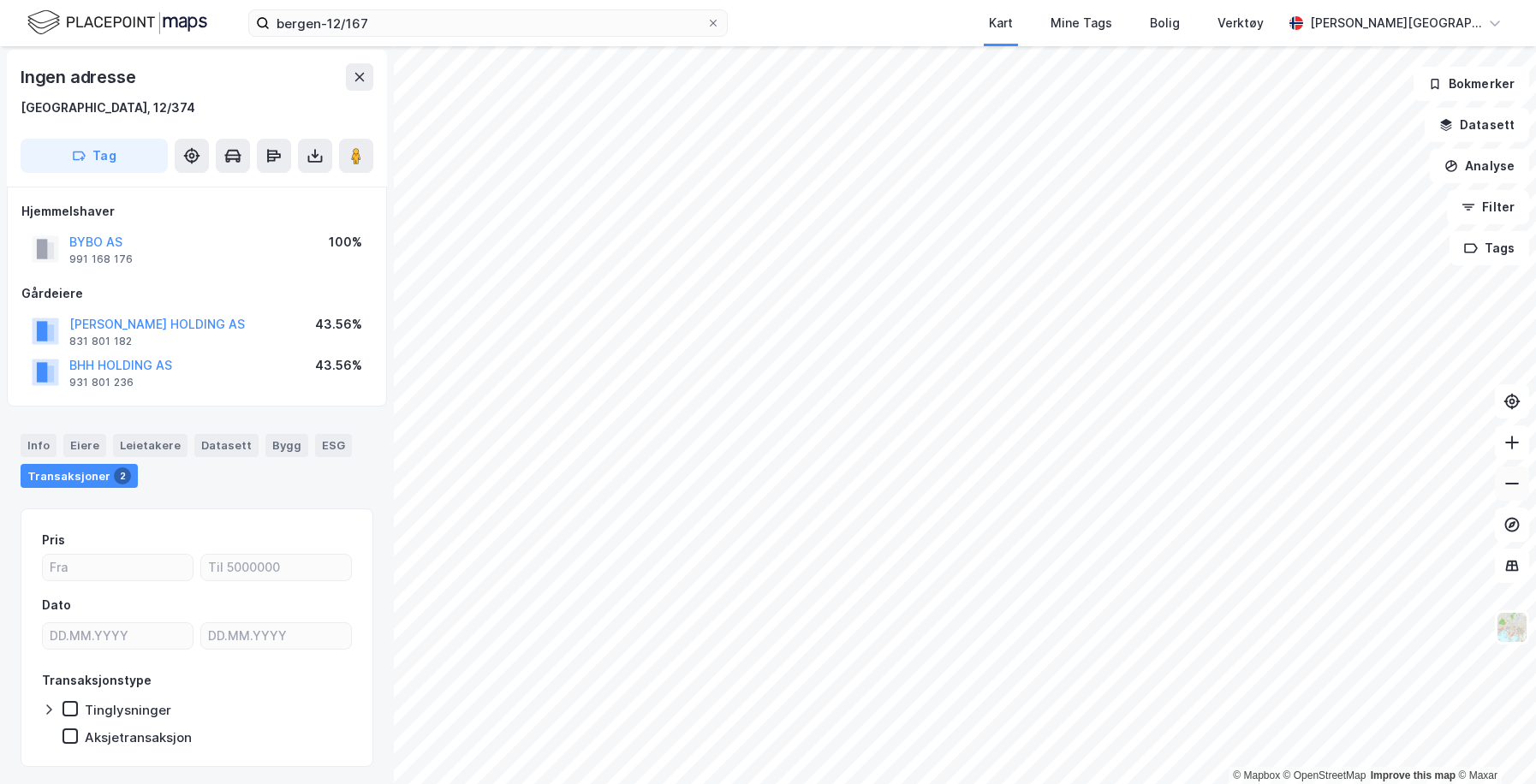
click at [1290, 485] on icon at bounding box center [1512, 483] width 17 height 17
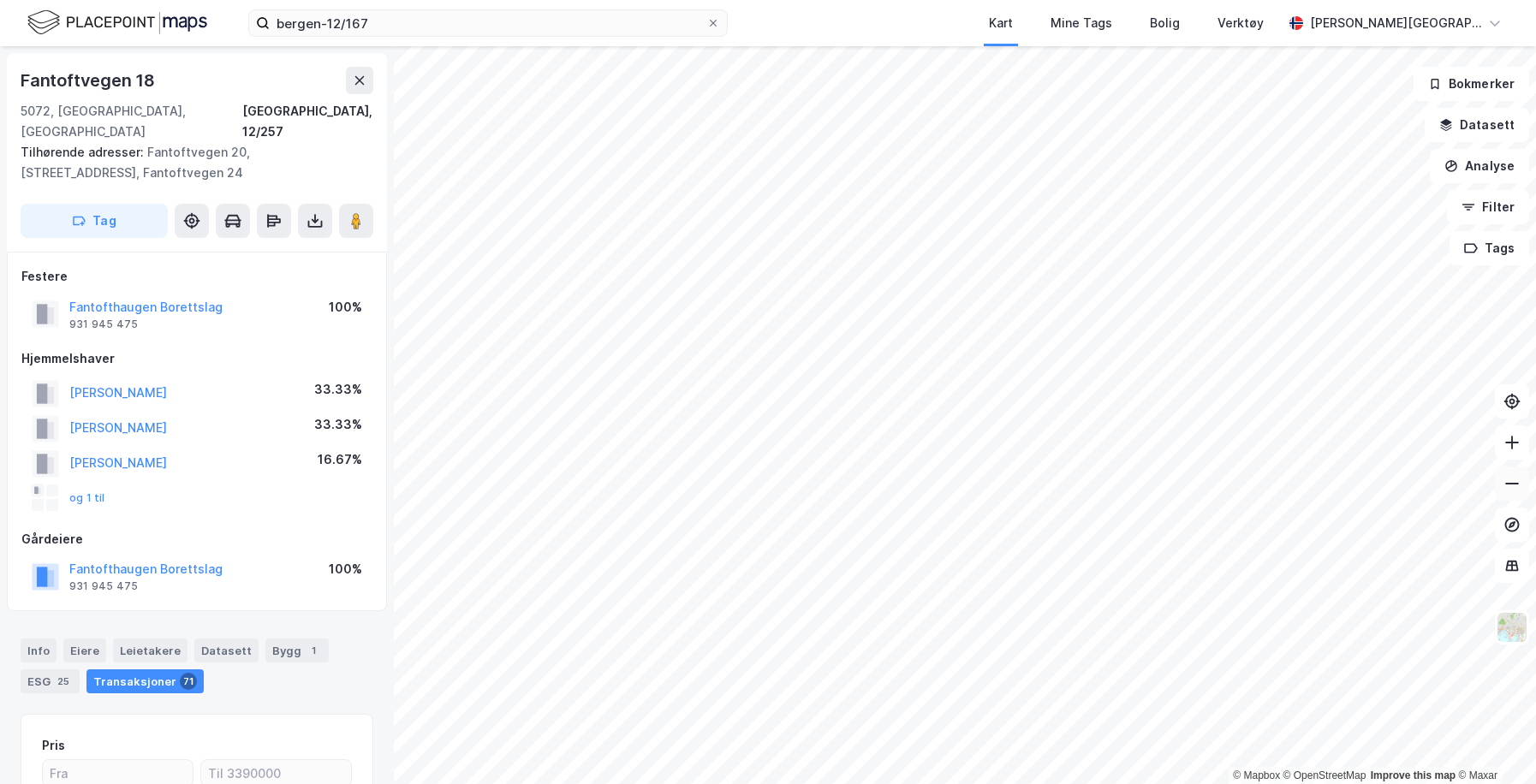
scroll to position [4, 0]
click at [305, 203] on button at bounding box center [315, 217] width 34 height 34
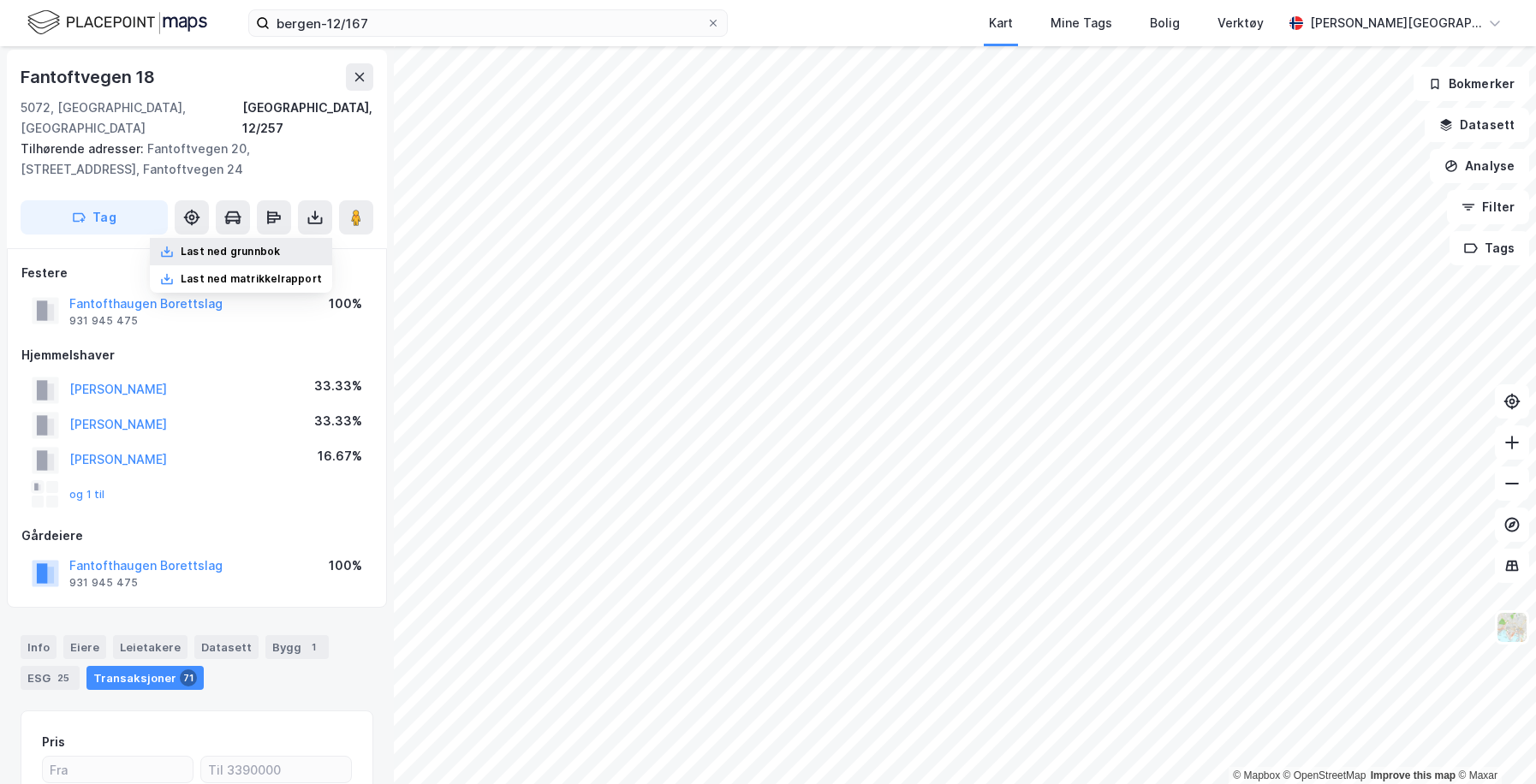
click at [265, 245] on div "Last ned grunnbok" at bounding box center [230, 252] width 100 height 14
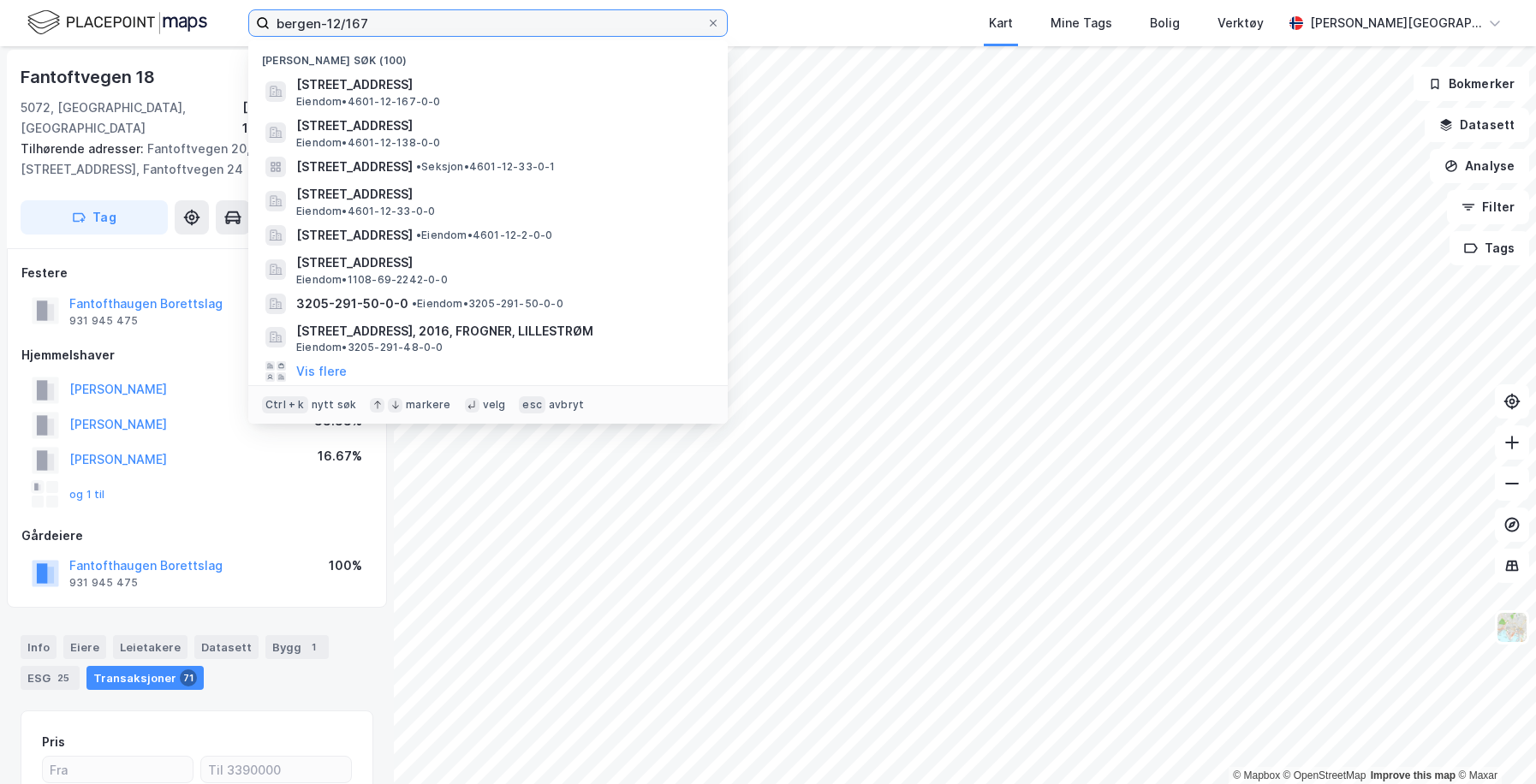
click at [507, 34] on input "bergen-12/167" at bounding box center [488, 23] width 437 height 26
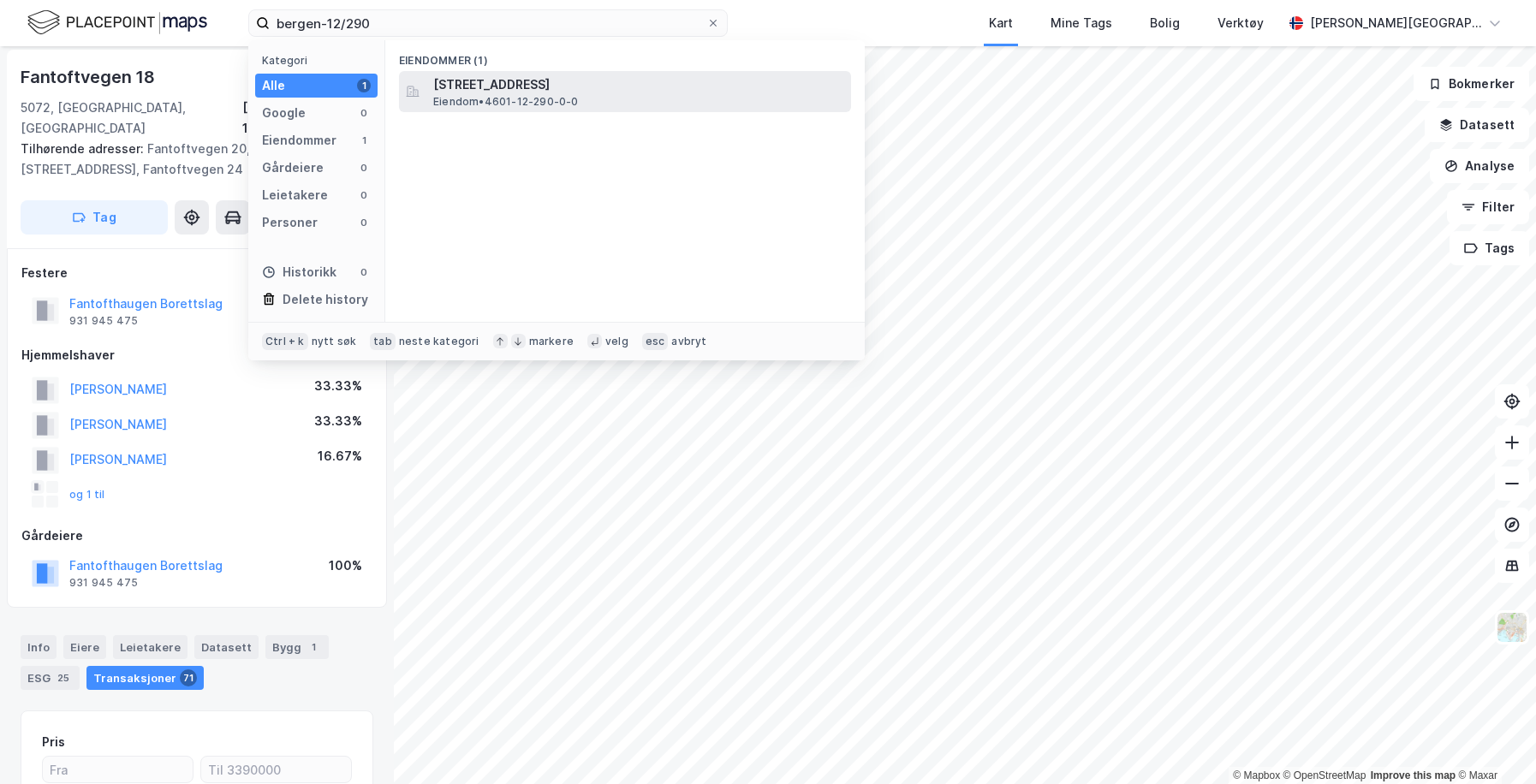
click at [531, 81] on span "[STREET_ADDRESS]" at bounding box center [638, 84] width 411 height 20
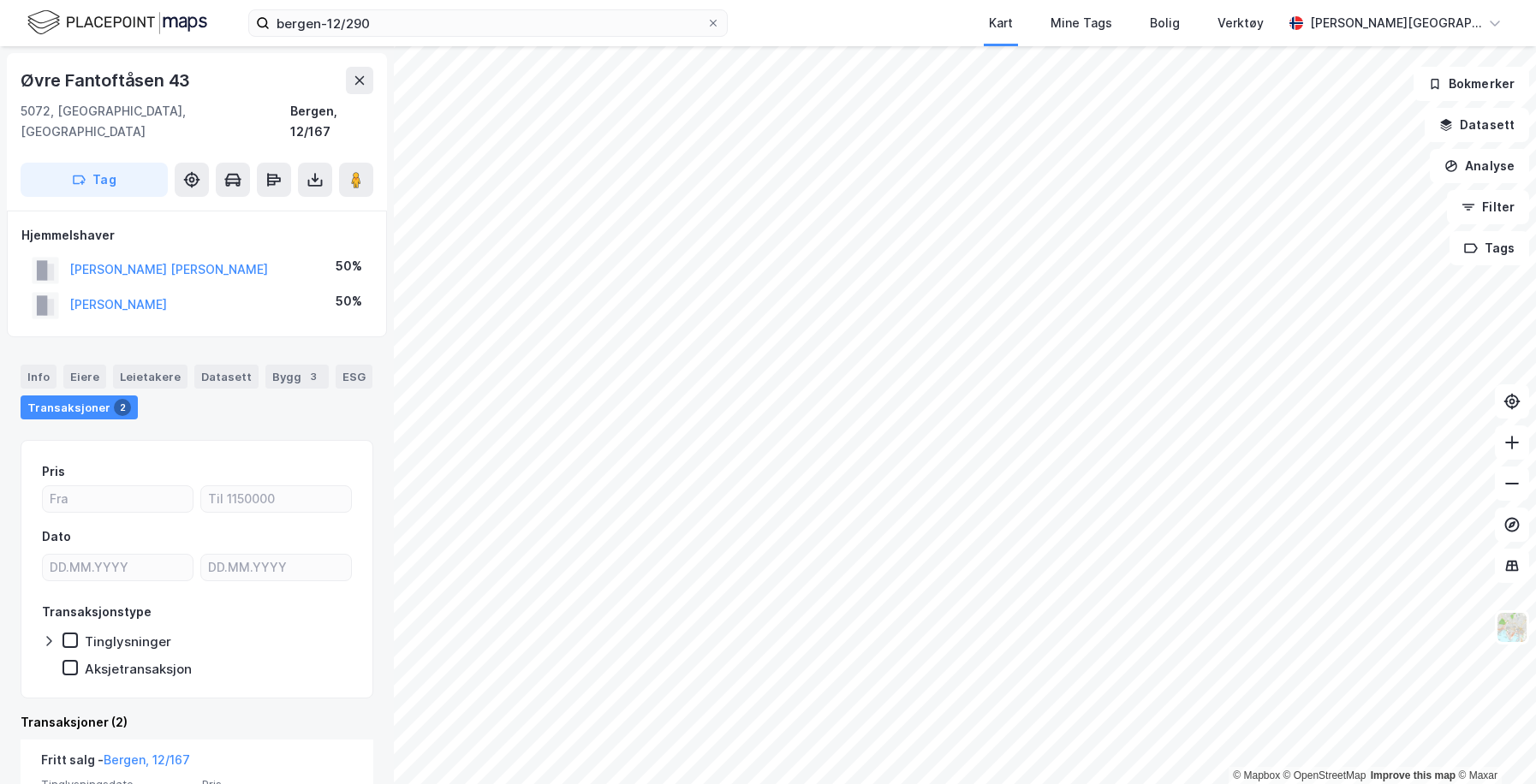
click at [467, 39] on div "bergen-12/290 Kart Mine Tags Bolig Verktøy [PERSON_NAME][GEOGRAPHIC_DATA]" at bounding box center [768, 23] width 1536 height 47
click at [467, 30] on input "bergen-12/290" at bounding box center [488, 23] width 437 height 26
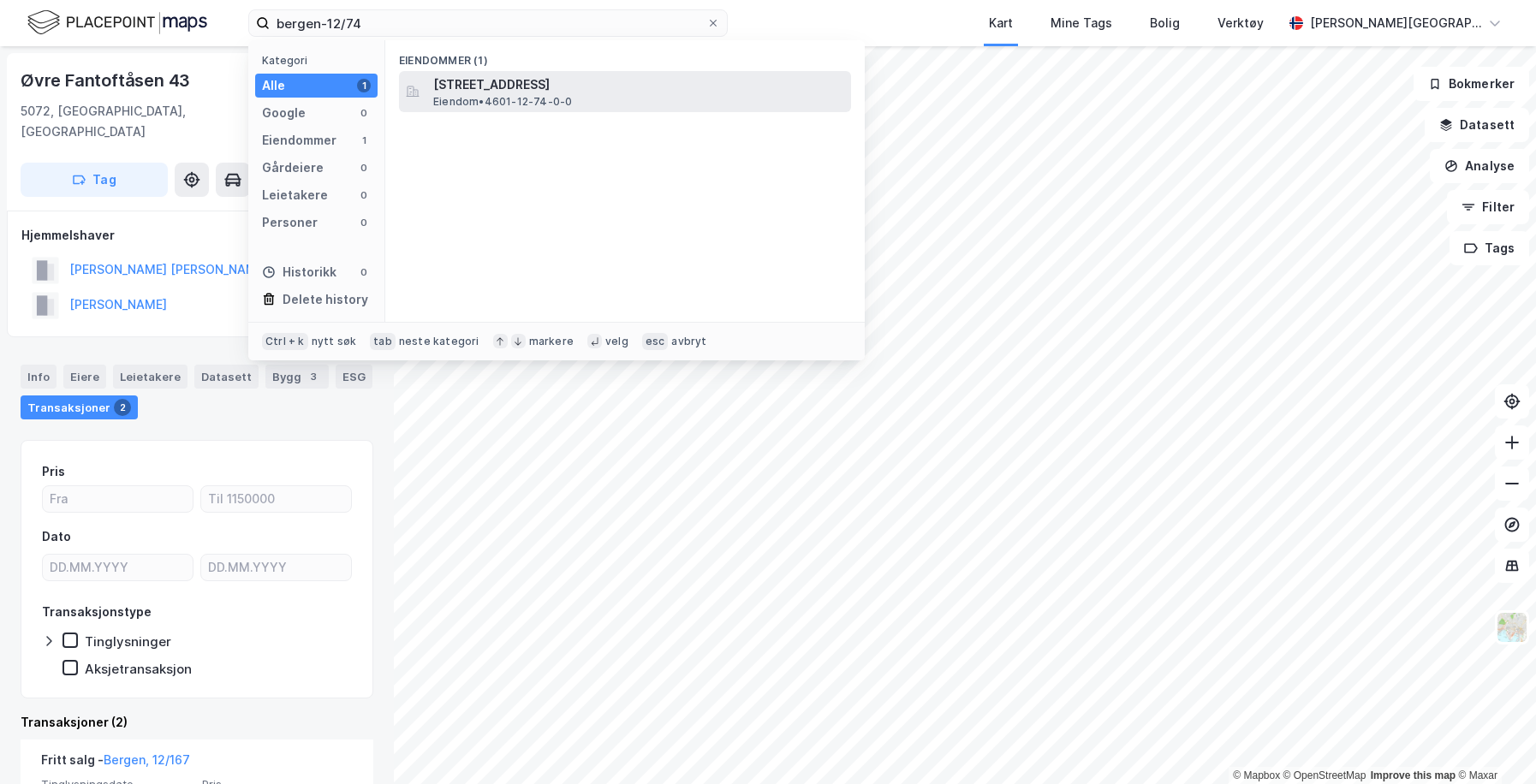
click at [500, 96] on span "Eiendom • 4601-12-74-0-0" at bounding box center [503, 102] width 139 height 14
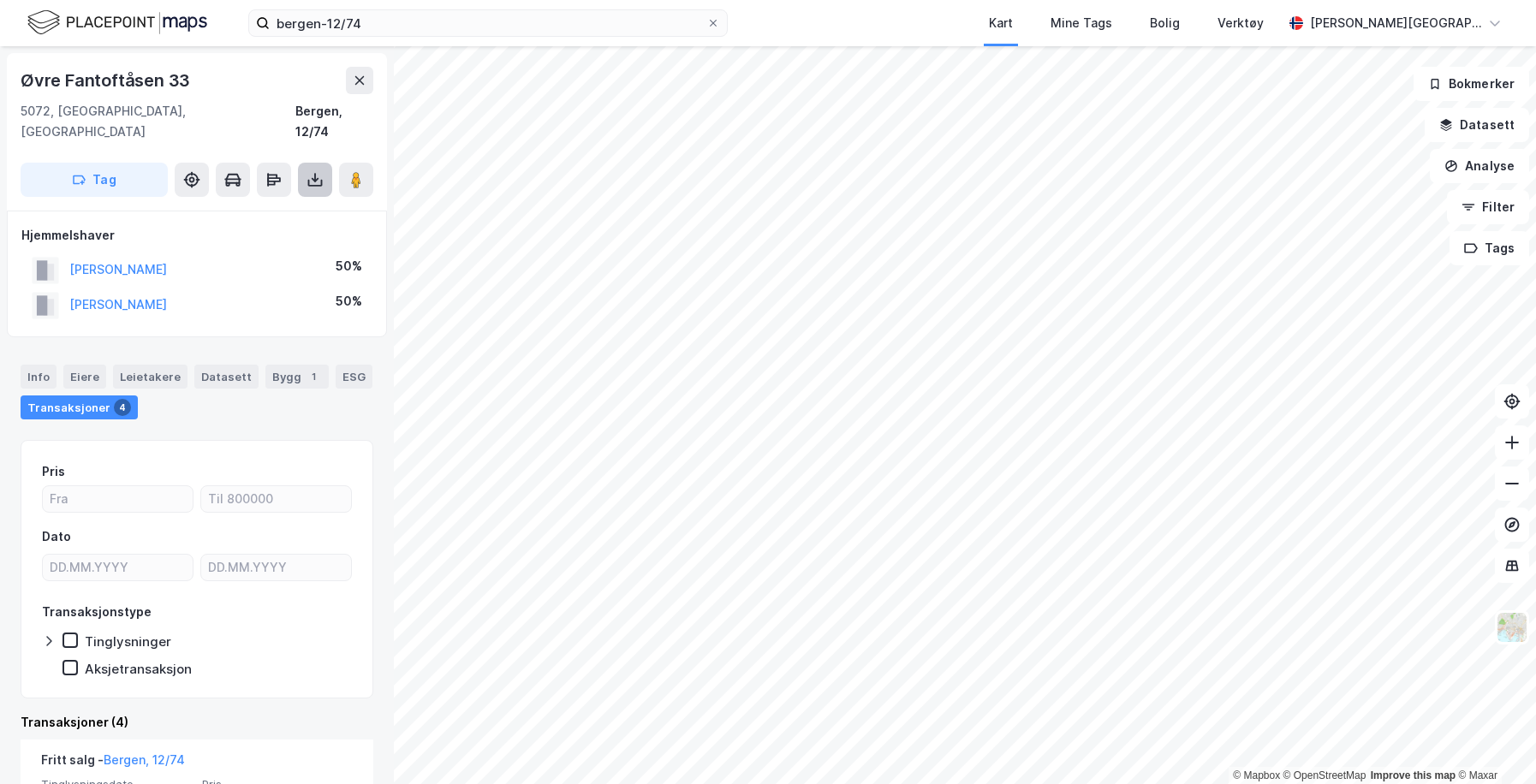
click at [318, 171] on icon at bounding box center [315, 179] width 17 height 17
click at [307, 200] on div "Last ned grunnbok" at bounding box center [241, 214] width 182 height 27
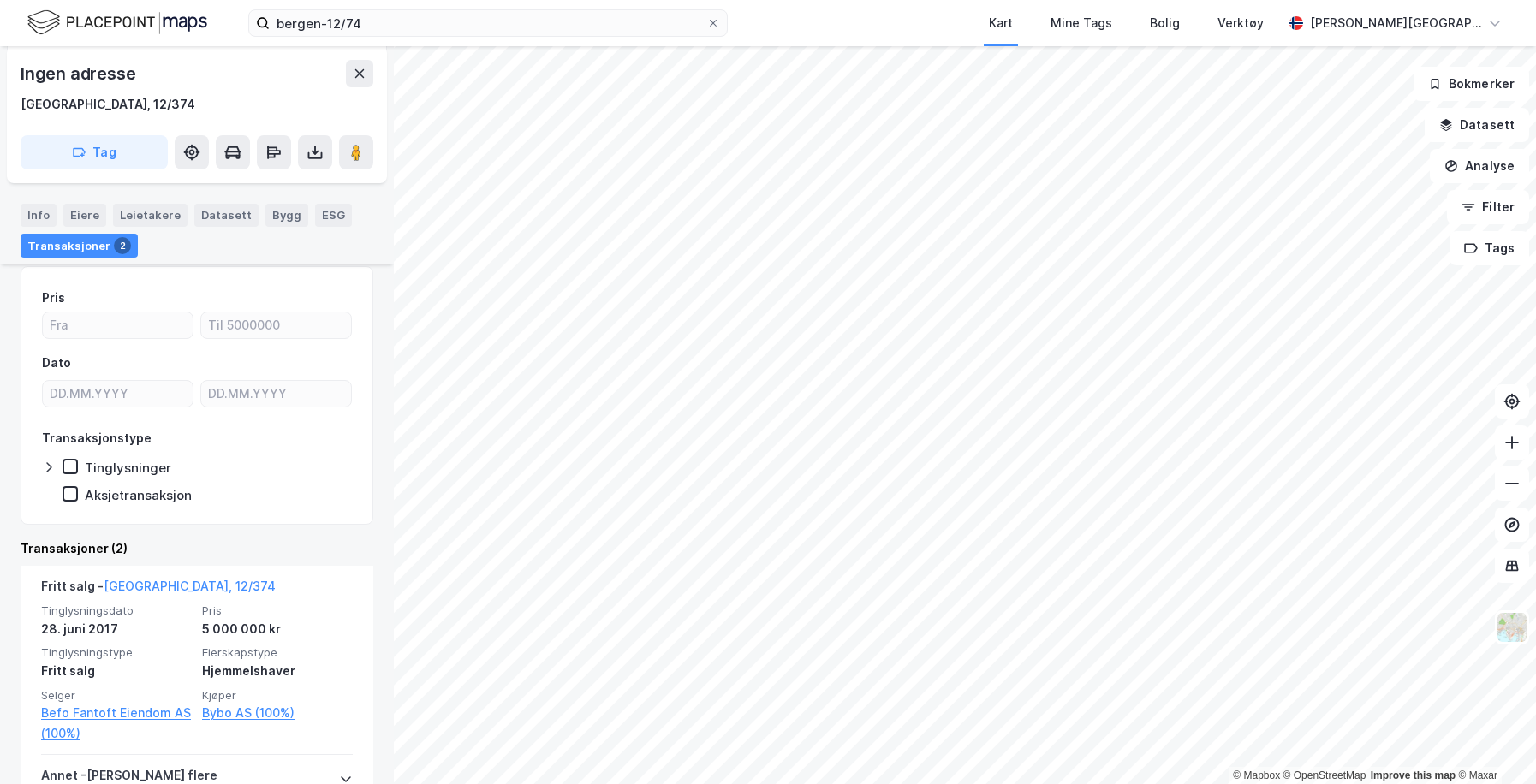
scroll to position [220, 0]
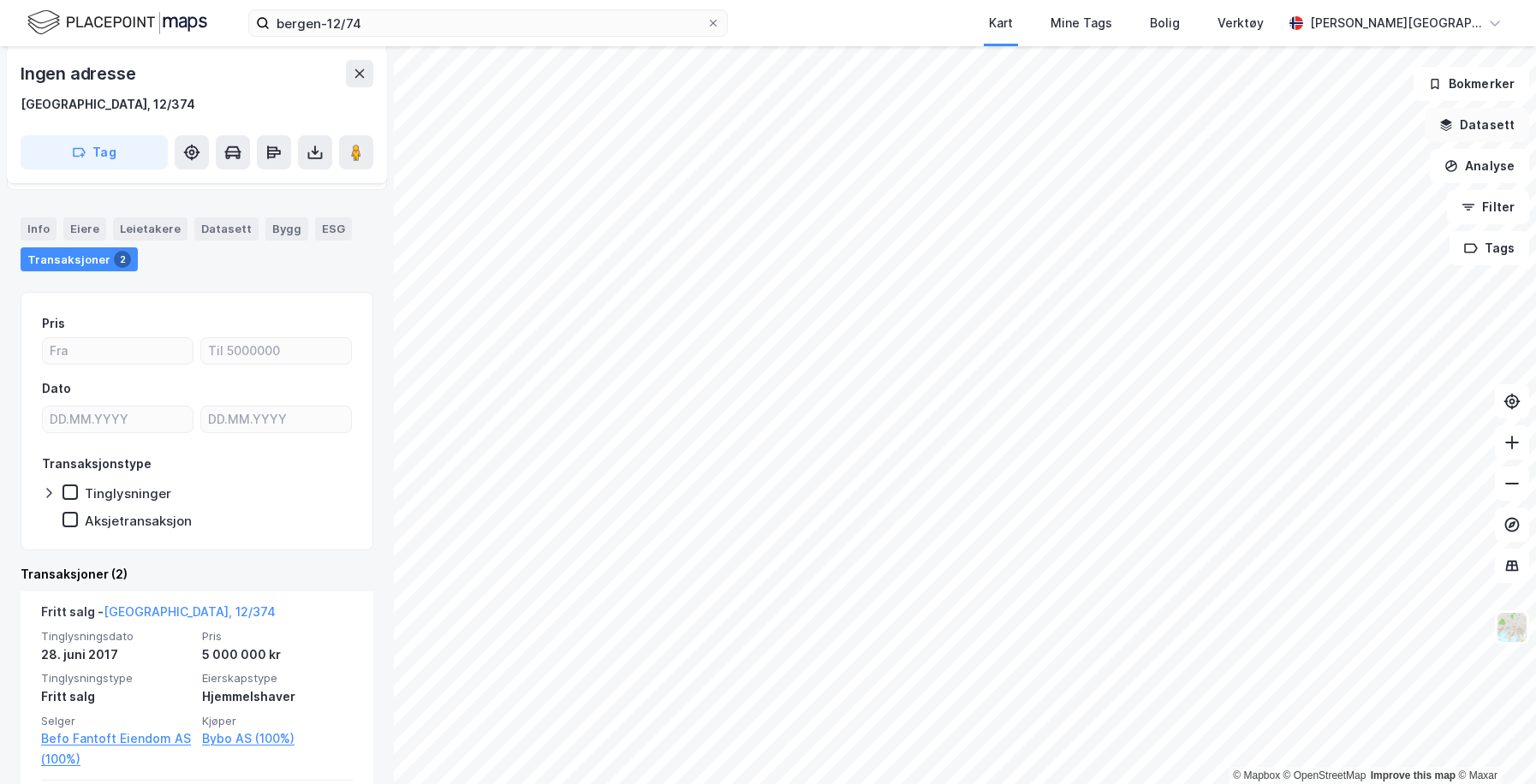
click at [1290, 129] on button "Datasett" at bounding box center [1477, 124] width 104 height 34
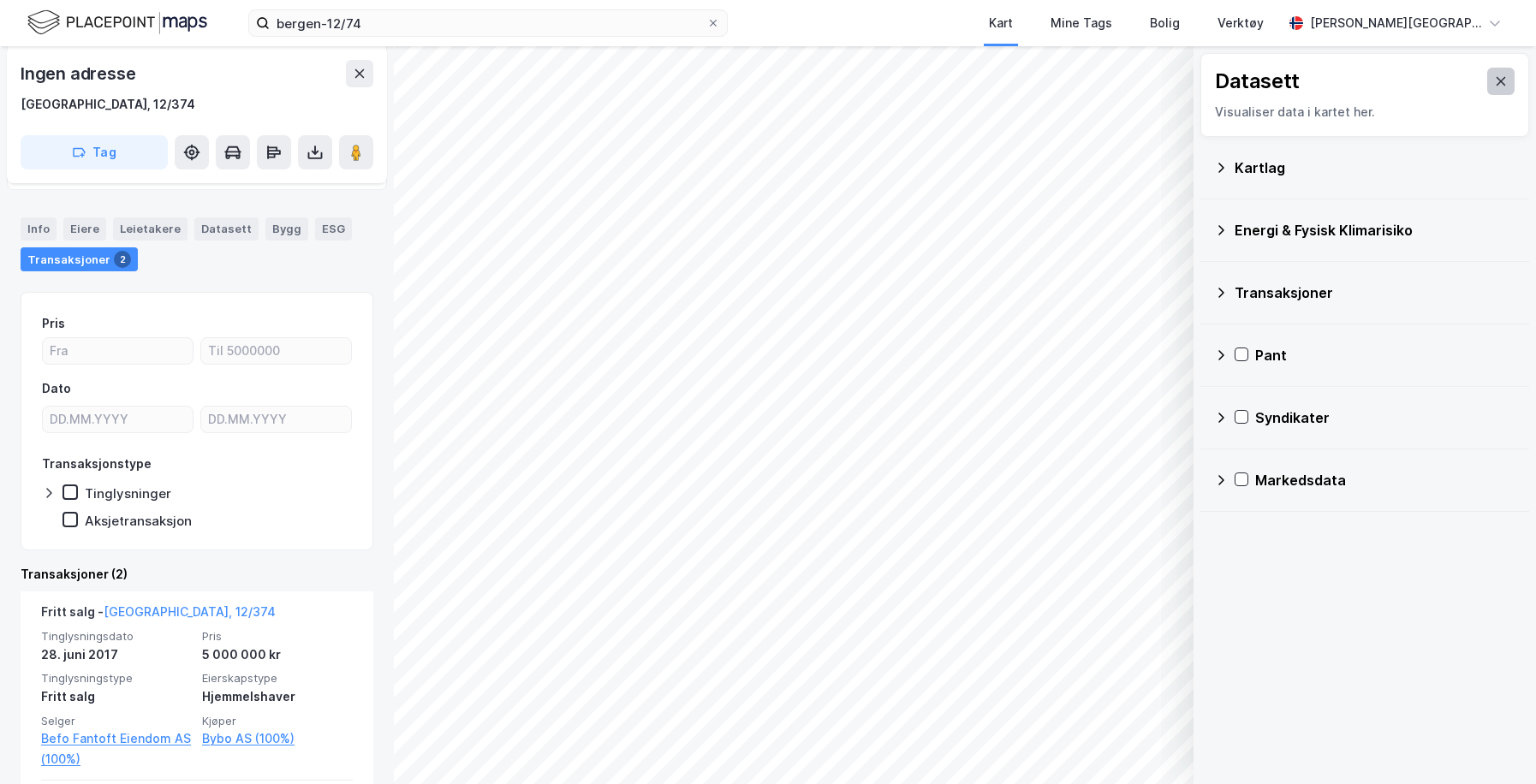
click at [1290, 84] on icon at bounding box center [1501, 81] width 9 height 8
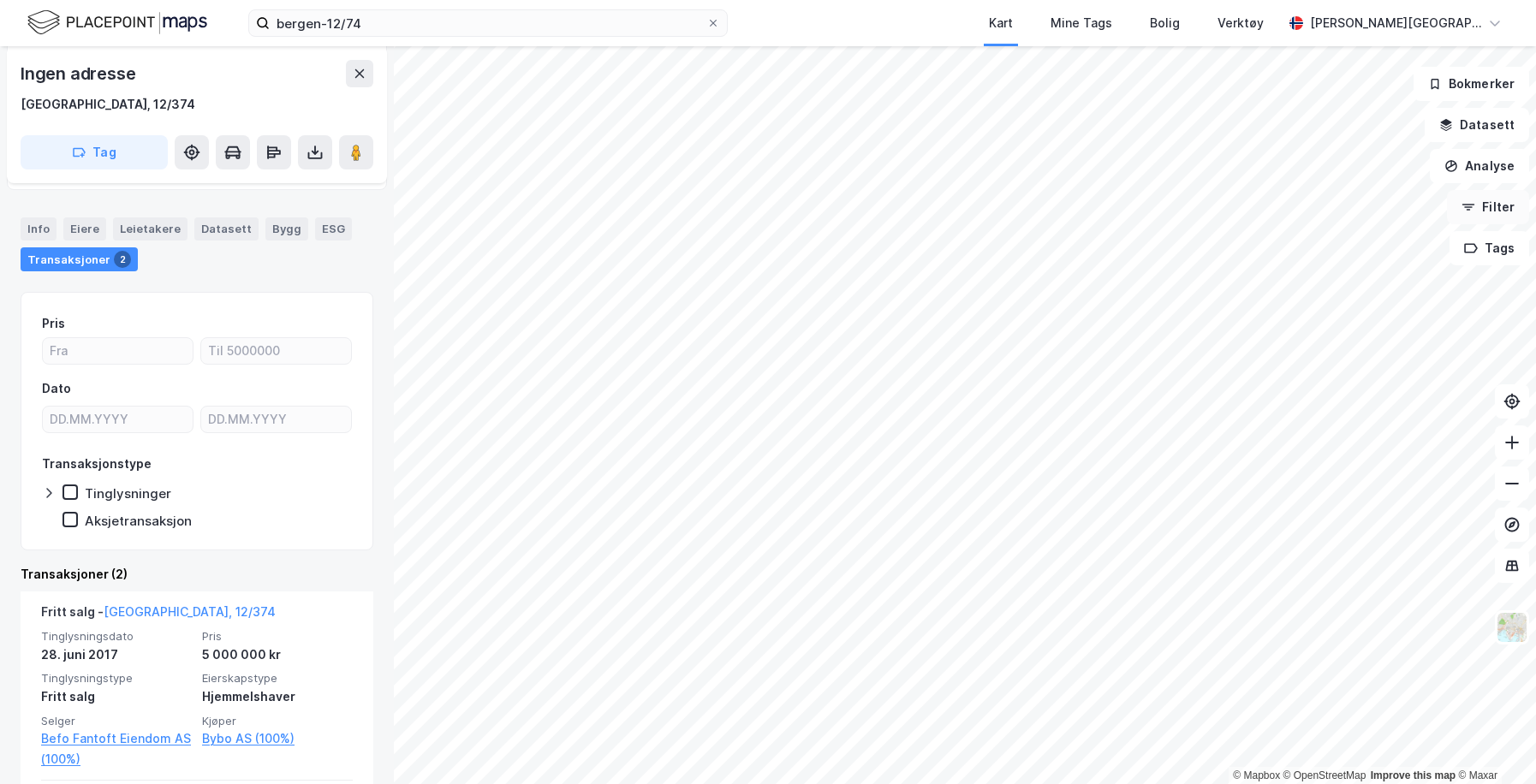
click at [1290, 200] on button "Filter" at bounding box center [1488, 207] width 82 height 34
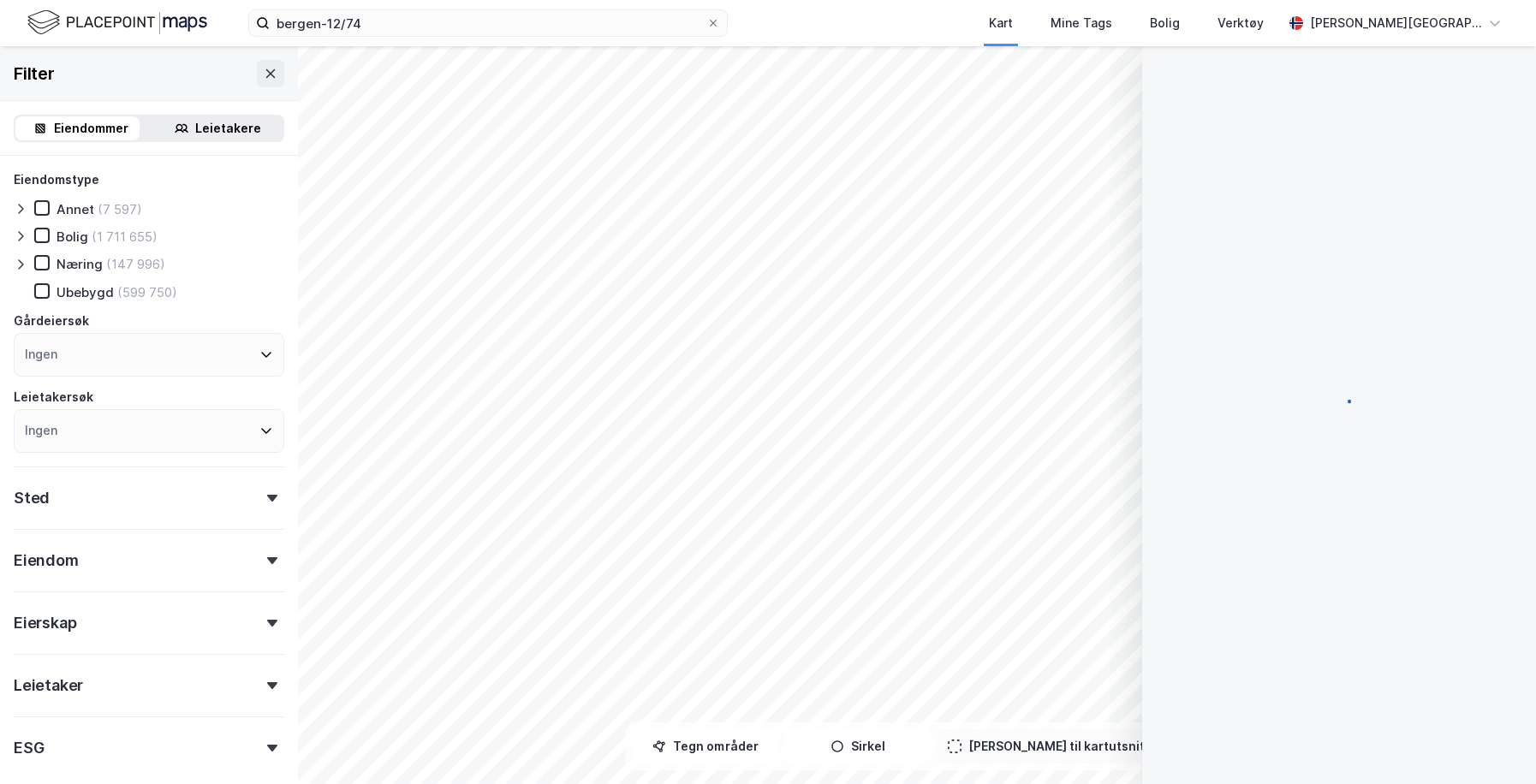
scroll to position [6, 0]
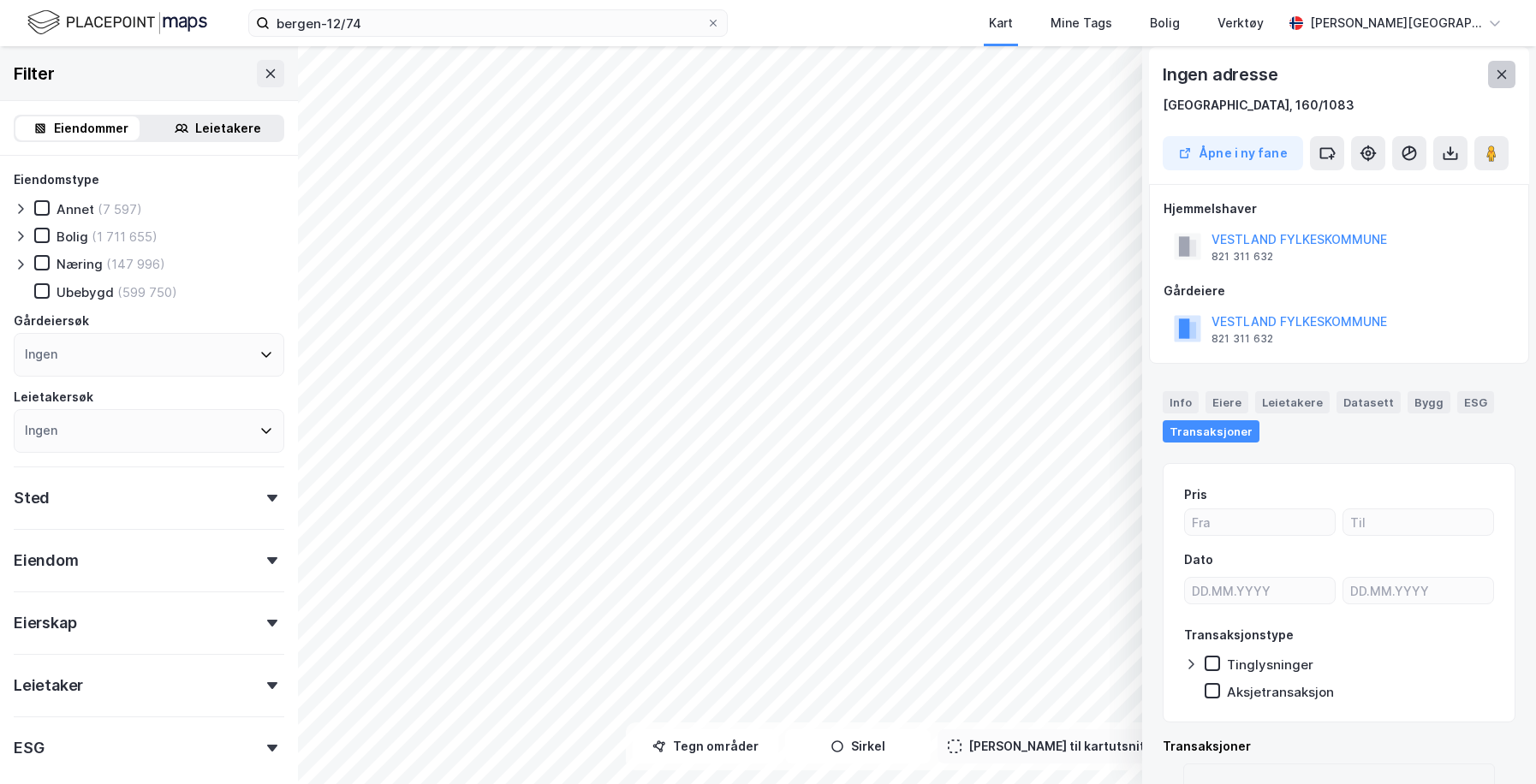
click at [1290, 82] on button at bounding box center [1502, 74] width 27 height 27
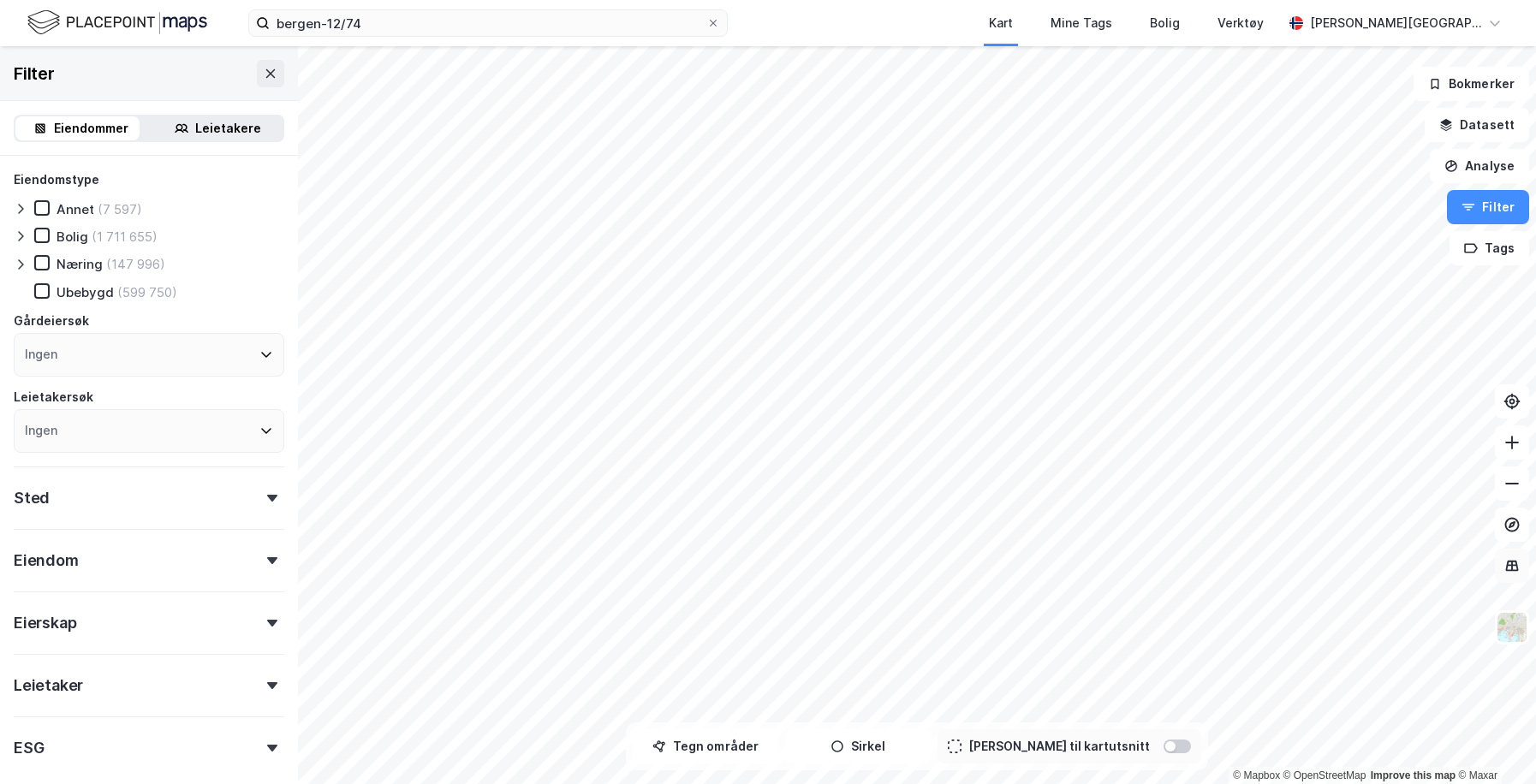
click at [1290, 564] on icon at bounding box center [1512, 565] width 17 height 17
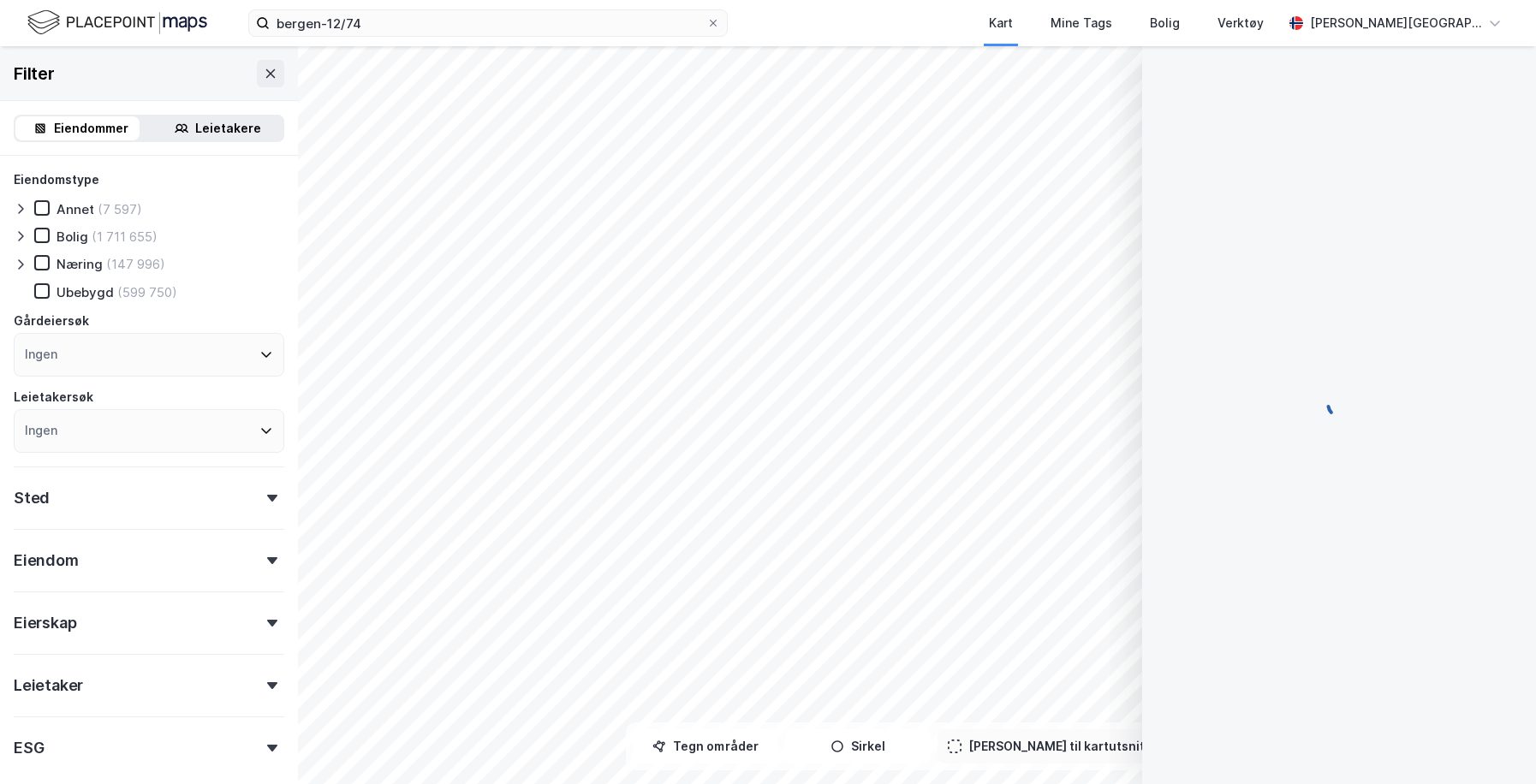
scroll to position [0, 0]
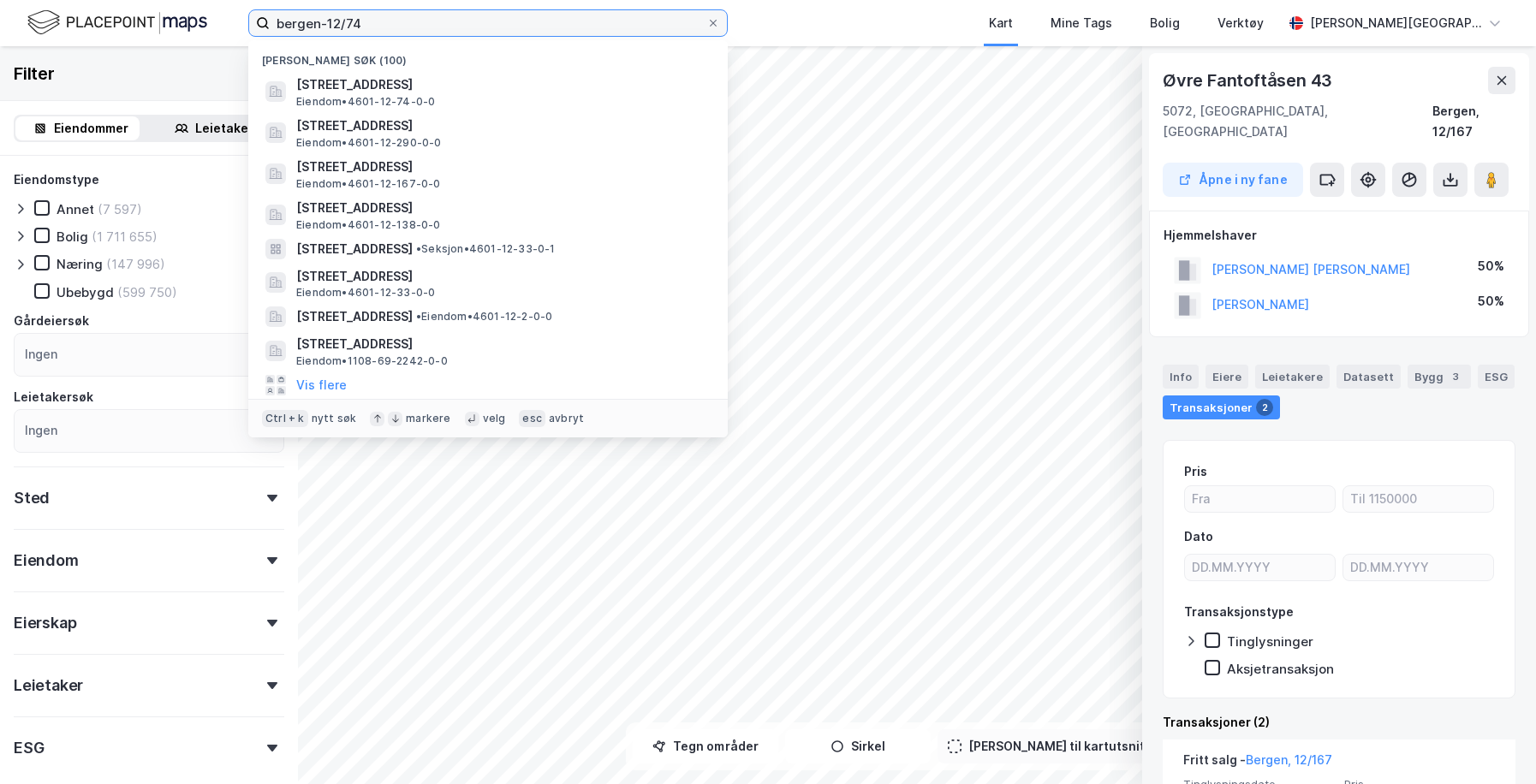
click at [365, 15] on input "bergen-12/74" at bounding box center [488, 23] width 437 height 26
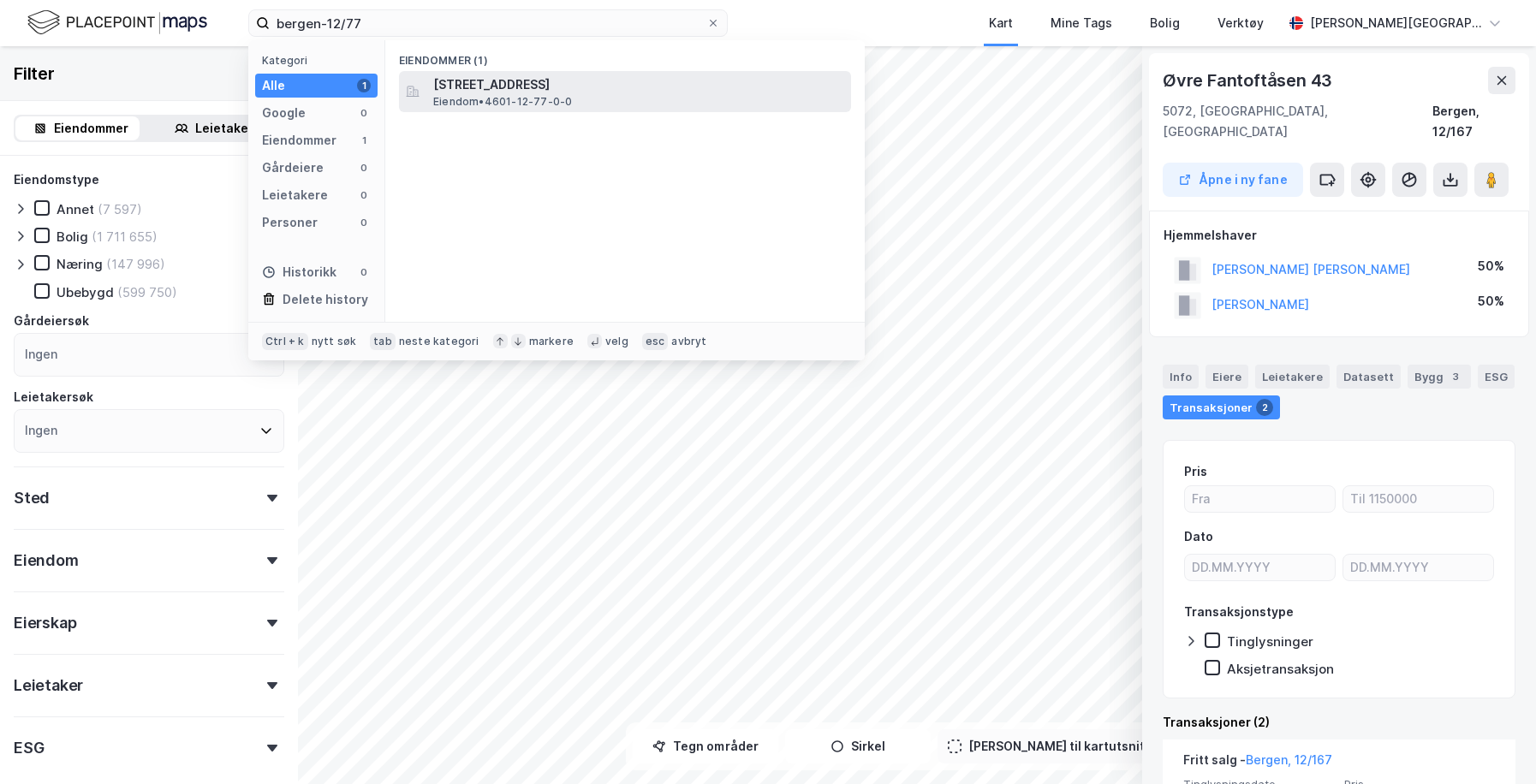
click at [445, 86] on span "[STREET_ADDRESS]" at bounding box center [638, 84] width 411 height 20
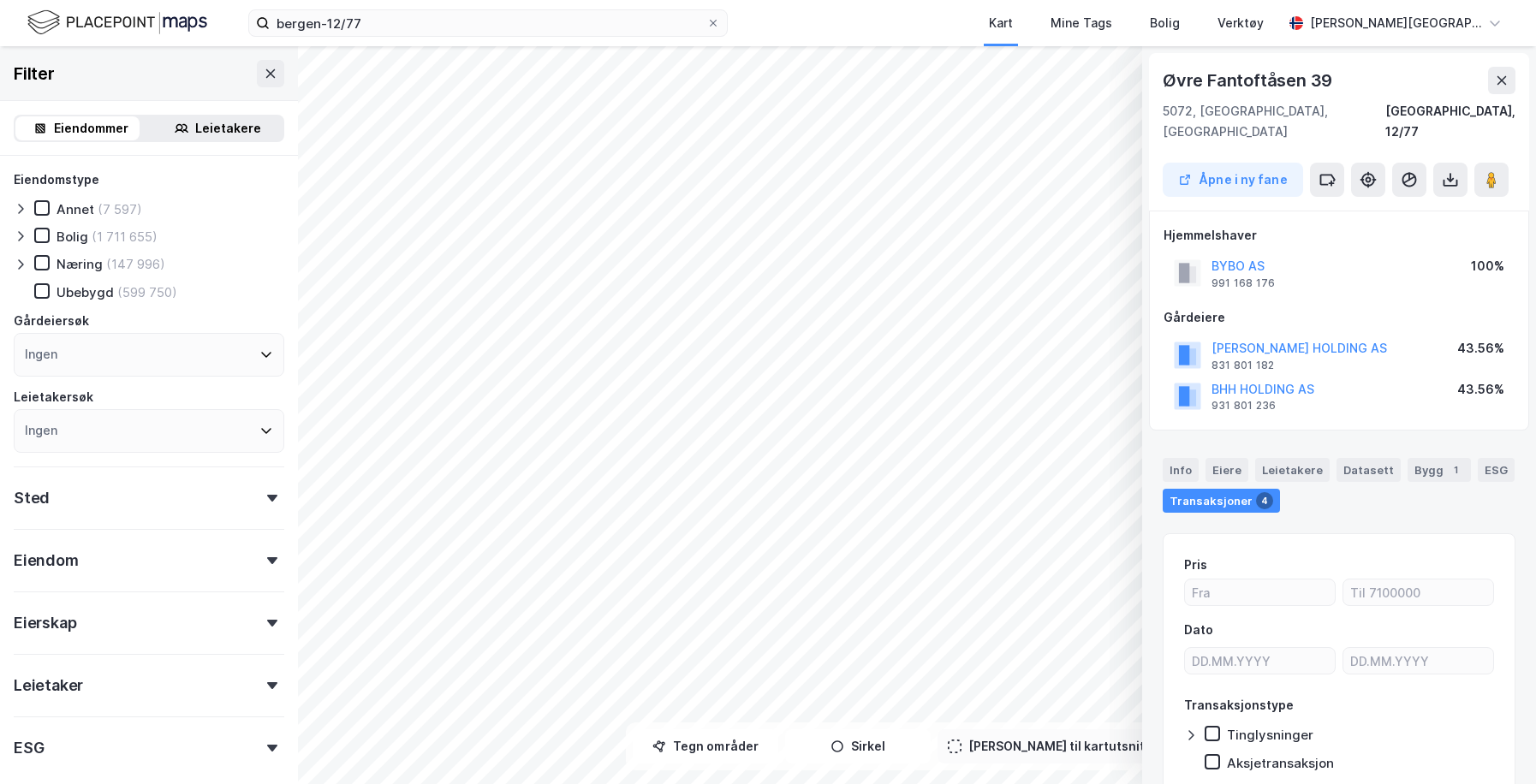
scroll to position [6, 0]
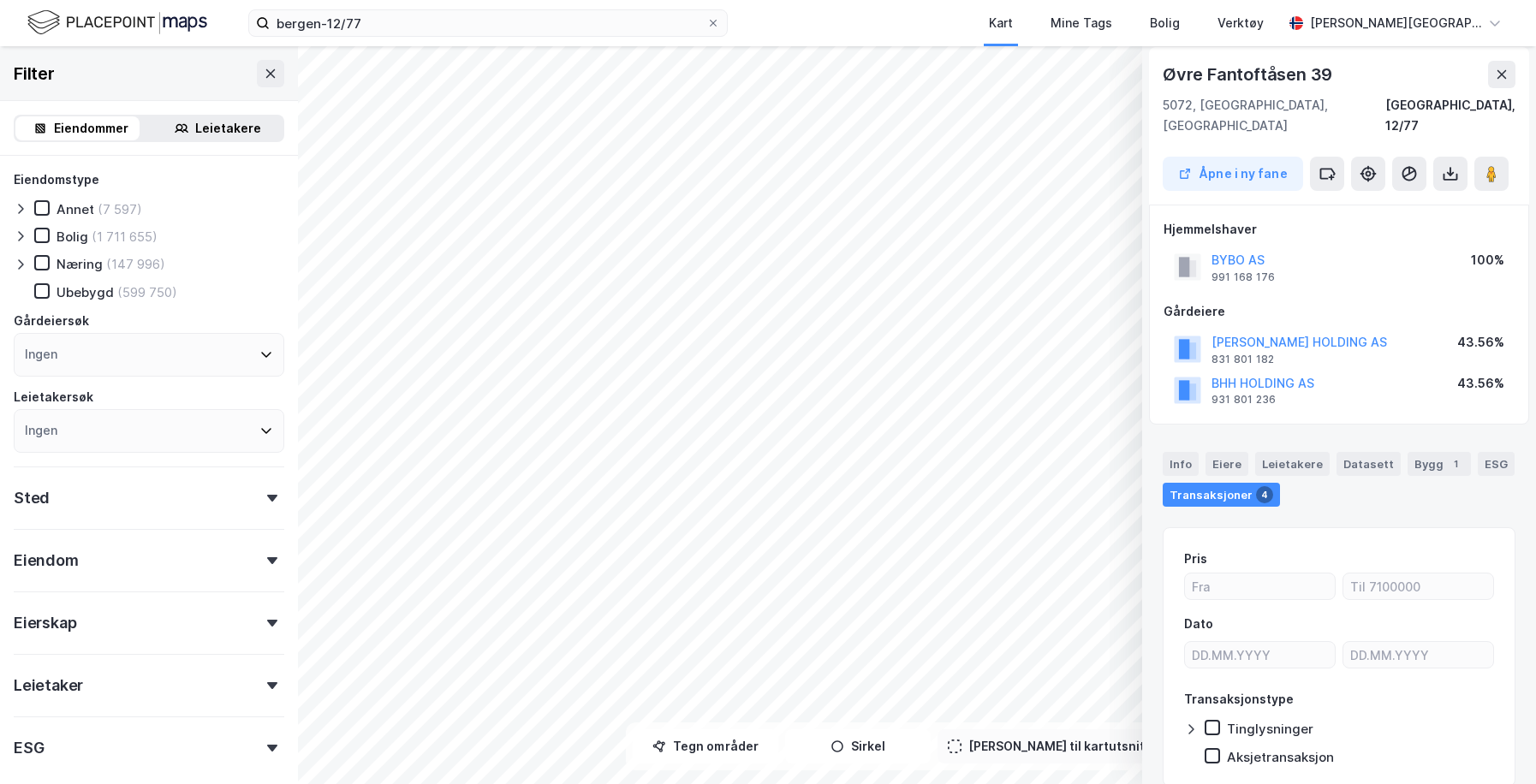
click at [774, 783] on html "bergen-12/77 Kart Mine Tags Bolig Verktøy [PERSON_NAME] © Mapbox © OpenStreetMa…" at bounding box center [768, 392] width 1536 height 784
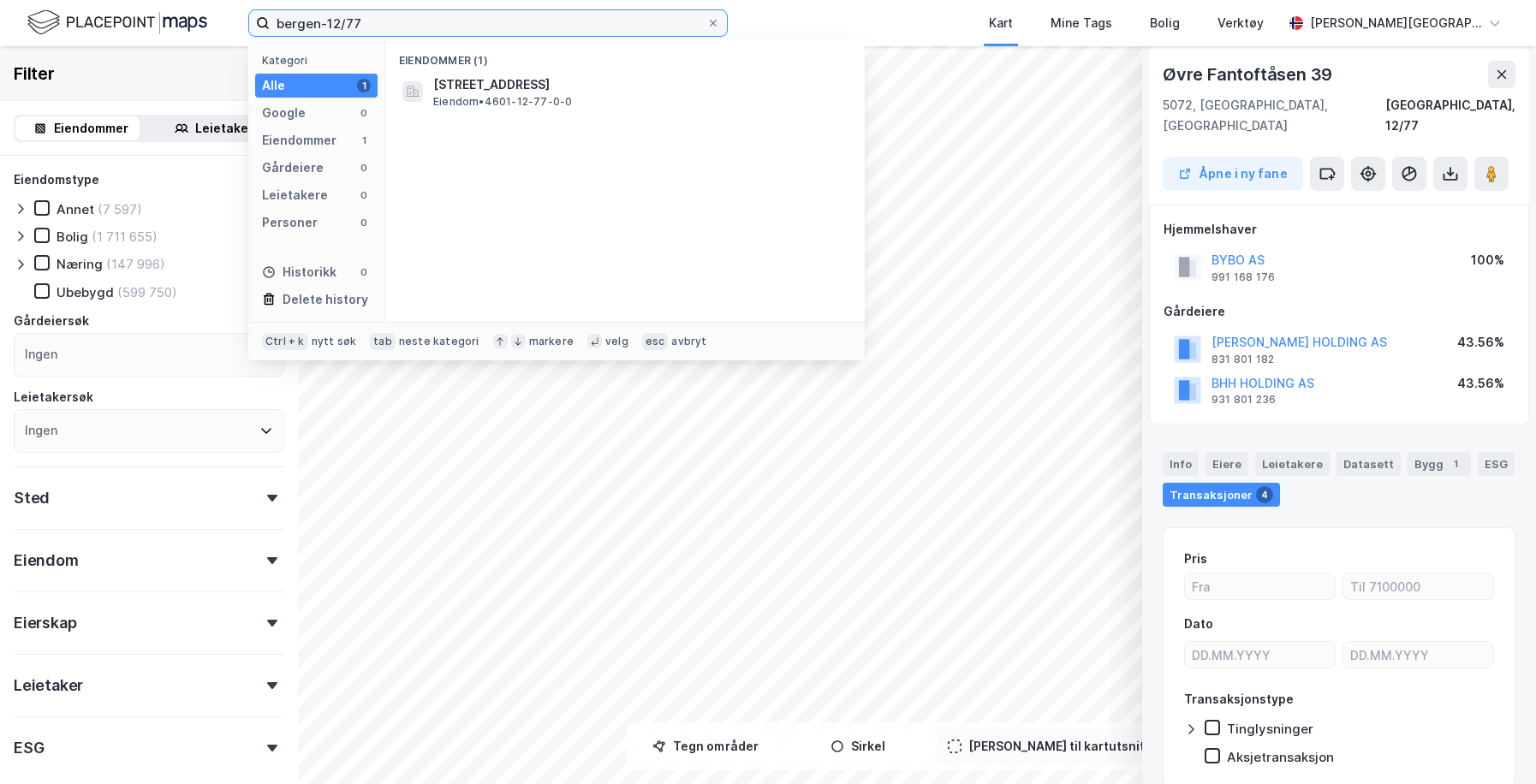
click at [479, 29] on input "bergen-12/77" at bounding box center [488, 23] width 437 height 26
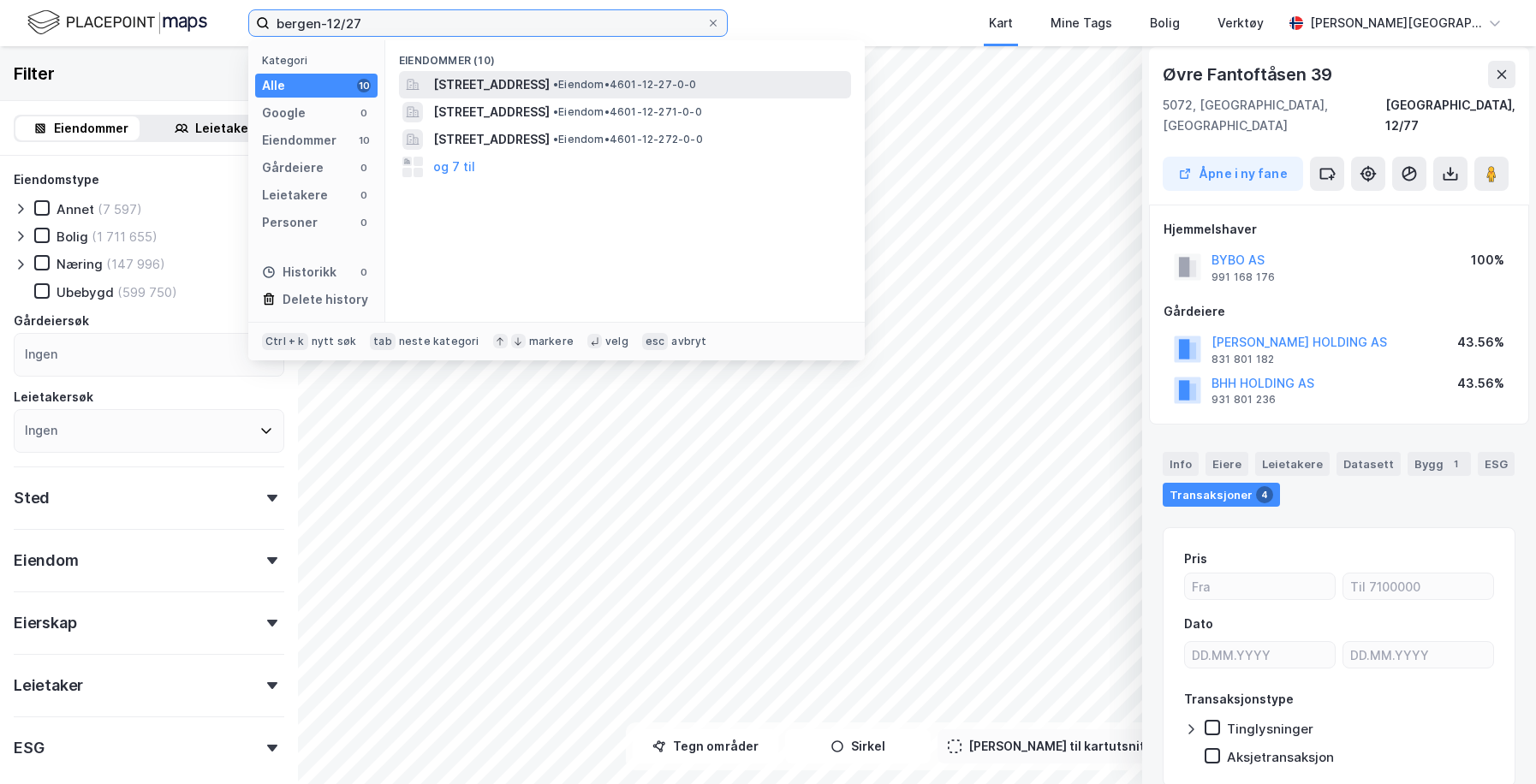
type input "bergen-12/27"
click at [603, 72] on div "[STREET_ADDRESS] • Eiendom • 4601-12-27-0-0" at bounding box center [625, 85] width 452 height 27
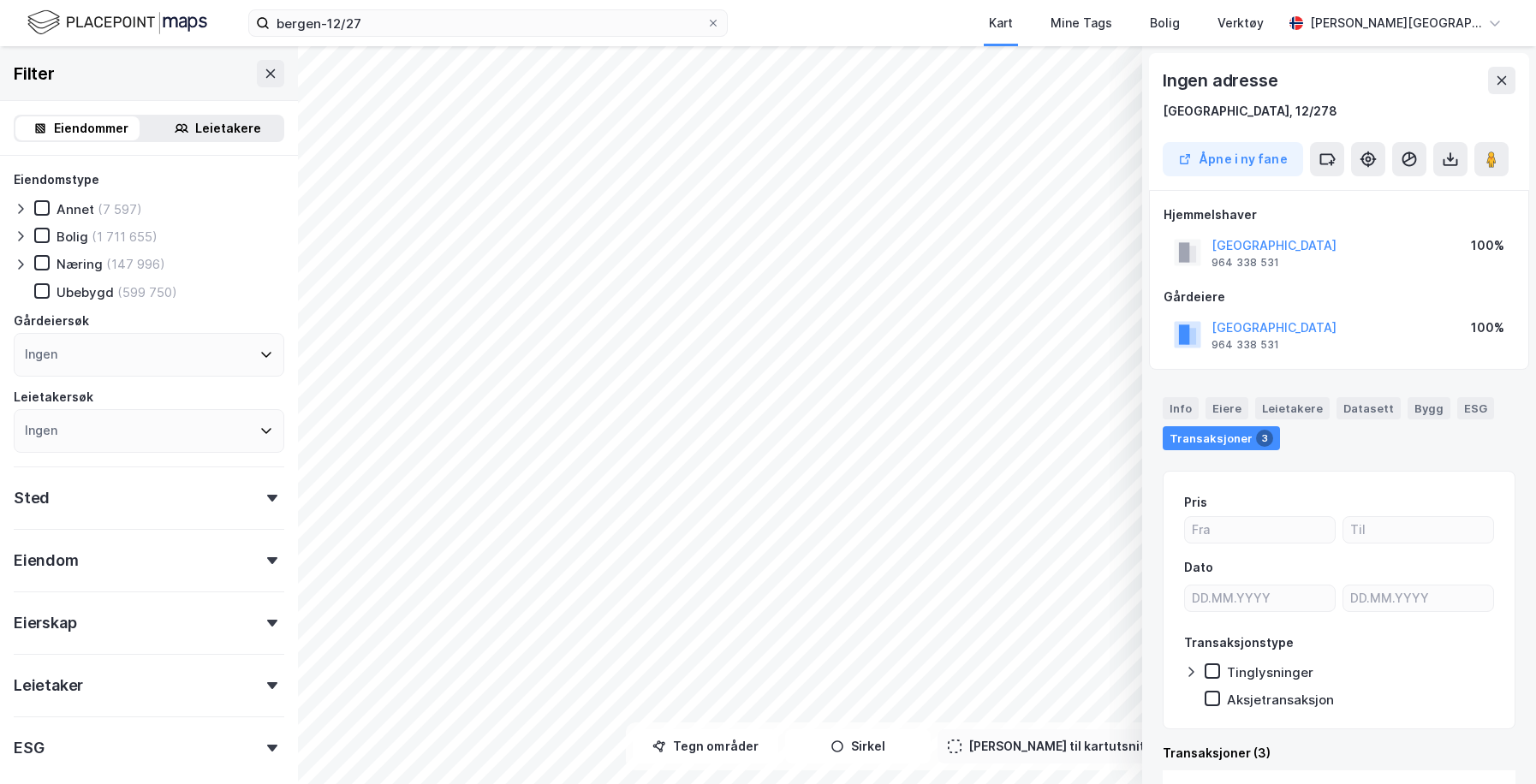
scroll to position [6, 0]
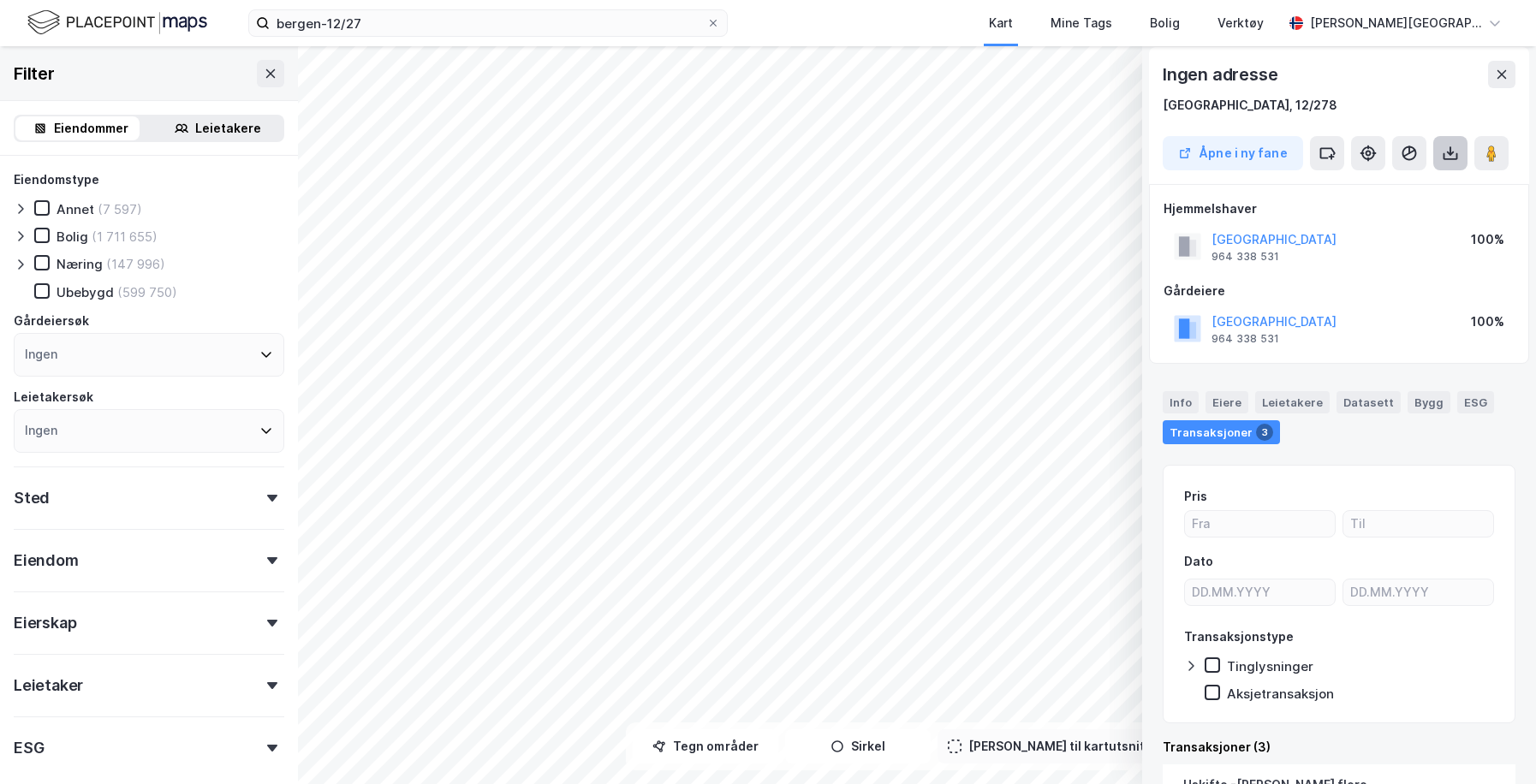
click at [1290, 165] on button at bounding box center [1450, 153] width 34 height 34
click at [1290, 184] on div "Last ned grunnbok" at bounding box center [1366, 187] width 100 height 14
